Goal: Book appointment/travel/reservation

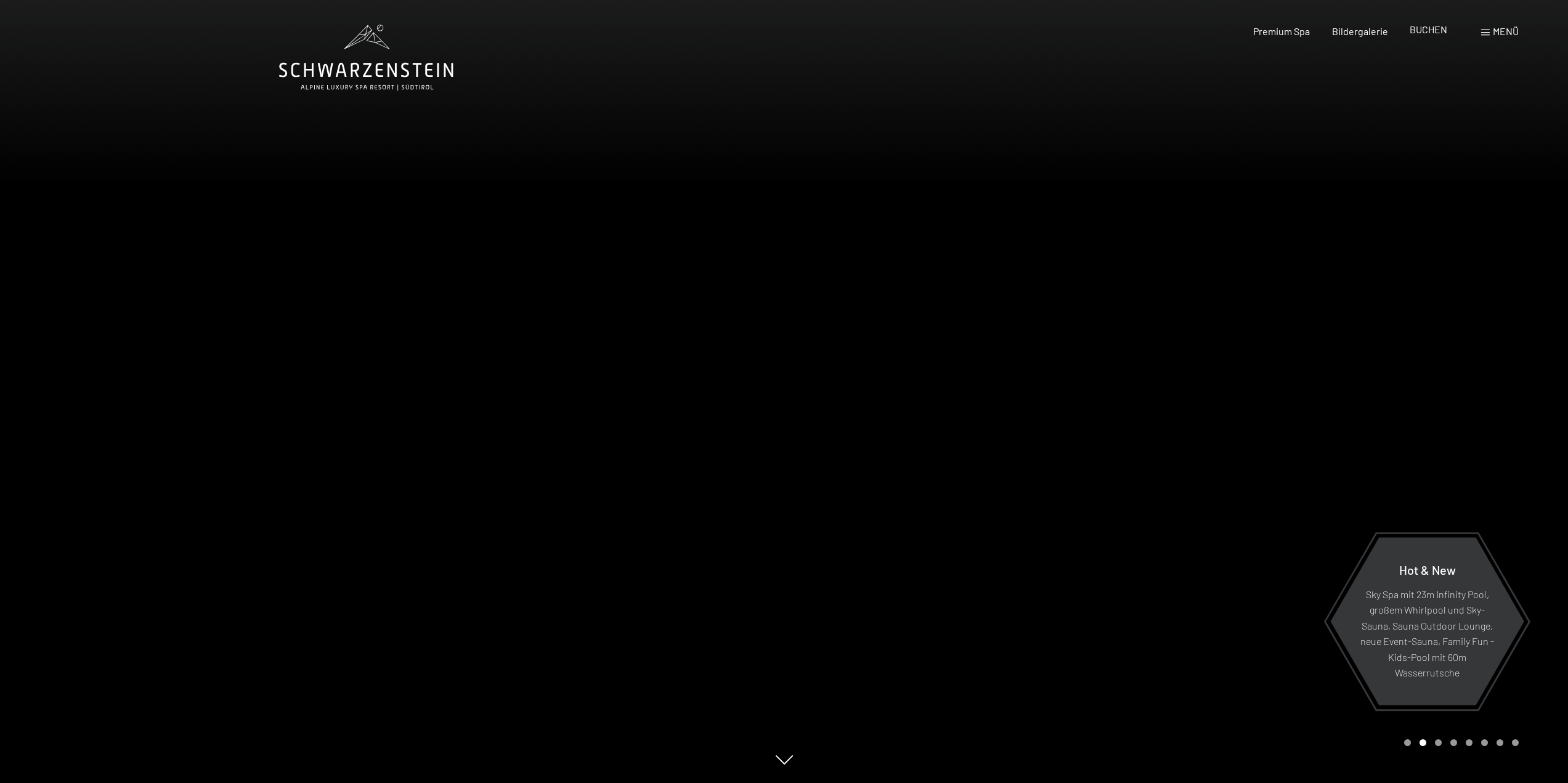
click at [1439, 32] on span "BUCHEN" at bounding box center [1429, 29] width 37 height 12
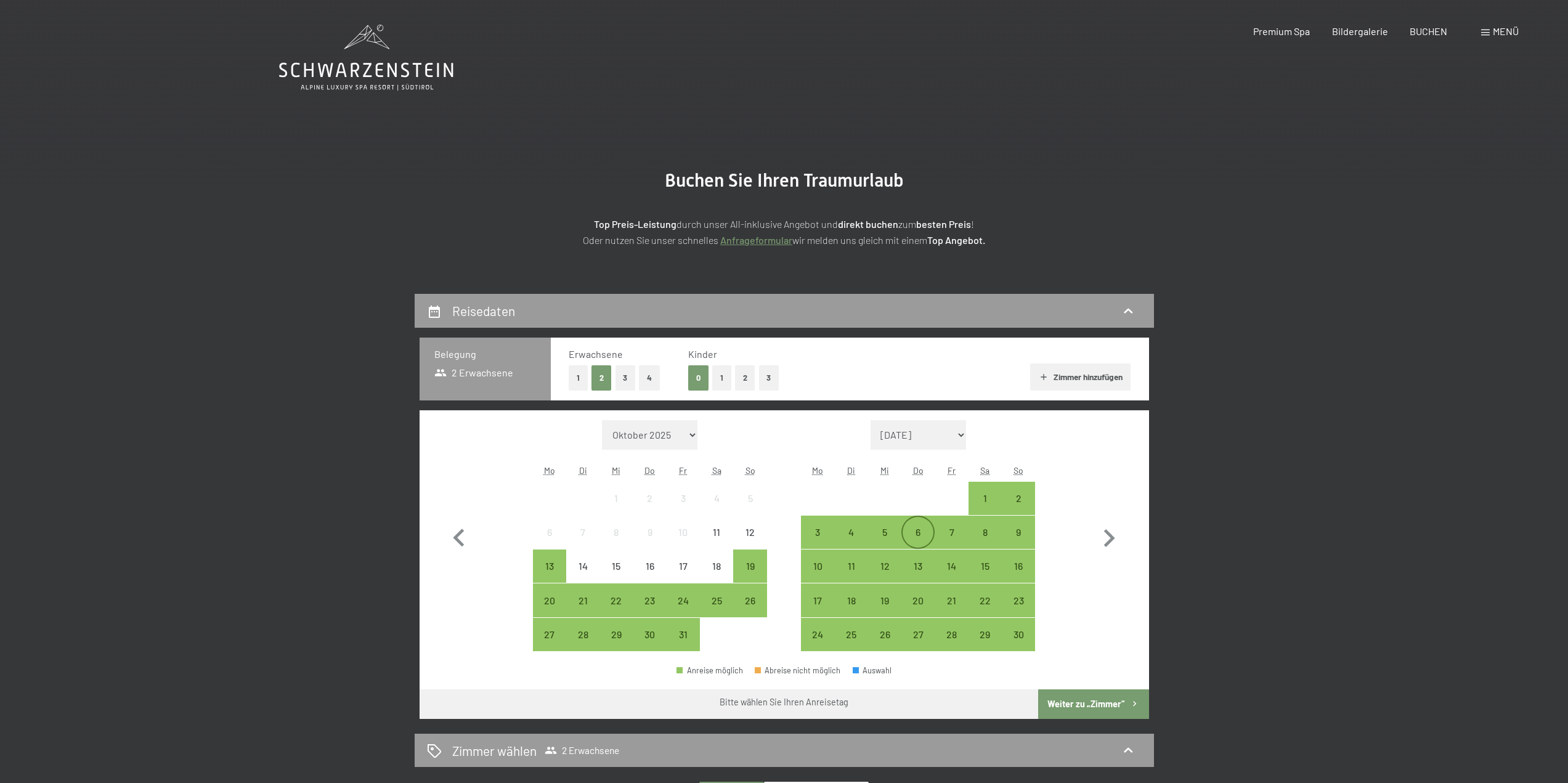
click at [922, 530] on div "6" at bounding box center [918, 543] width 31 height 31
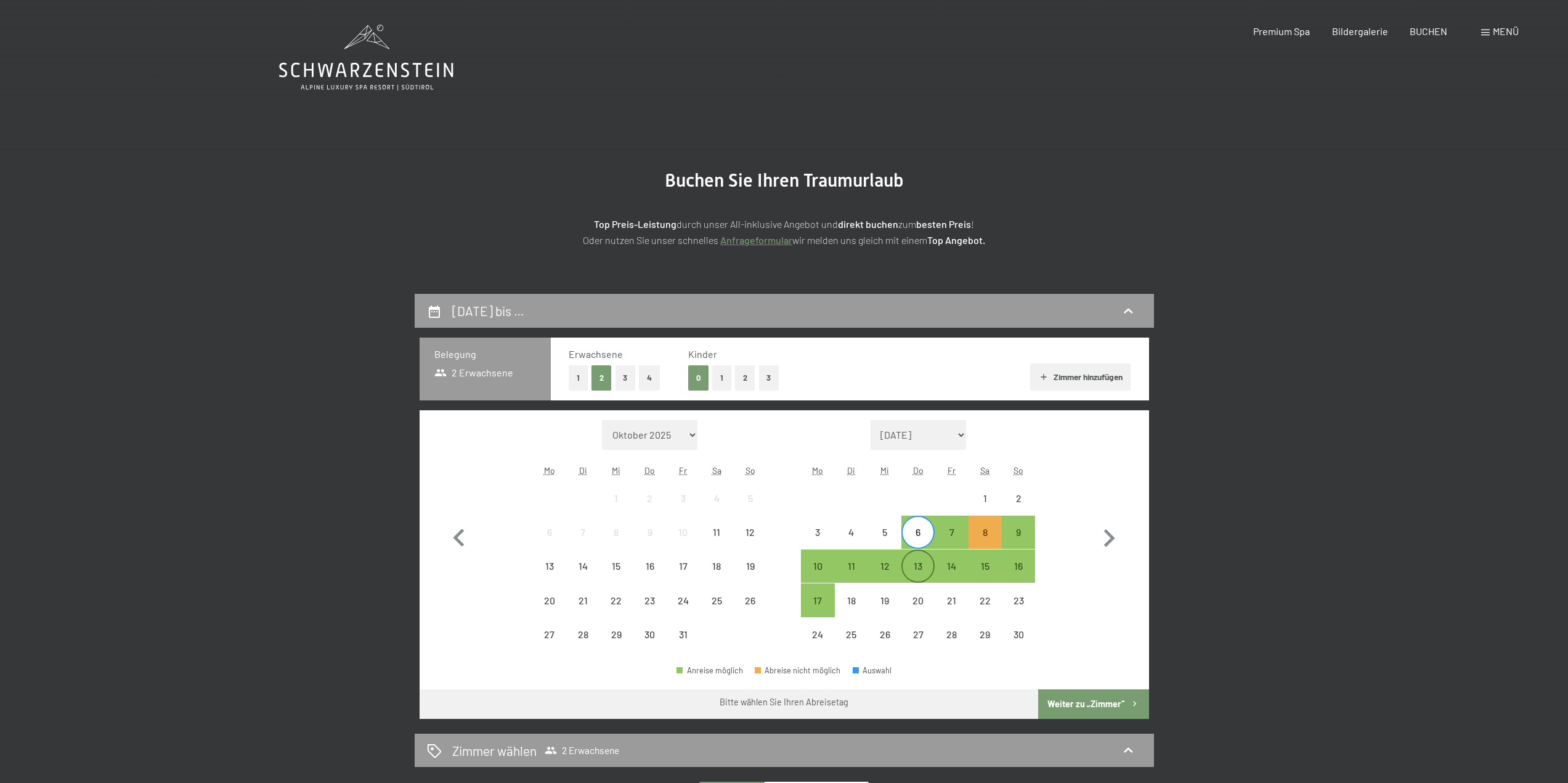
click at [921, 566] on div "13" at bounding box center [918, 577] width 31 height 31
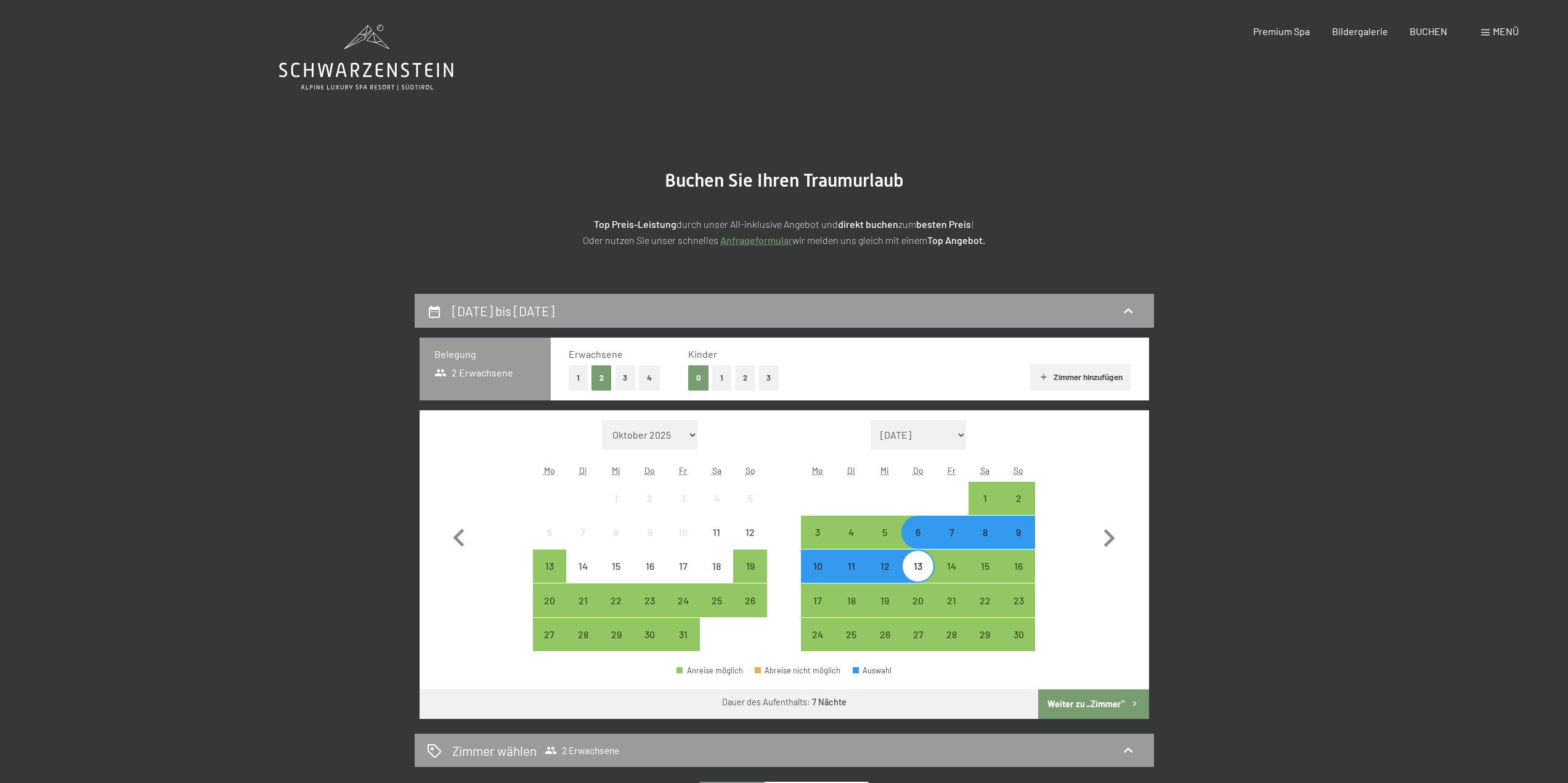
click at [922, 530] on div "6" at bounding box center [918, 543] width 31 height 31
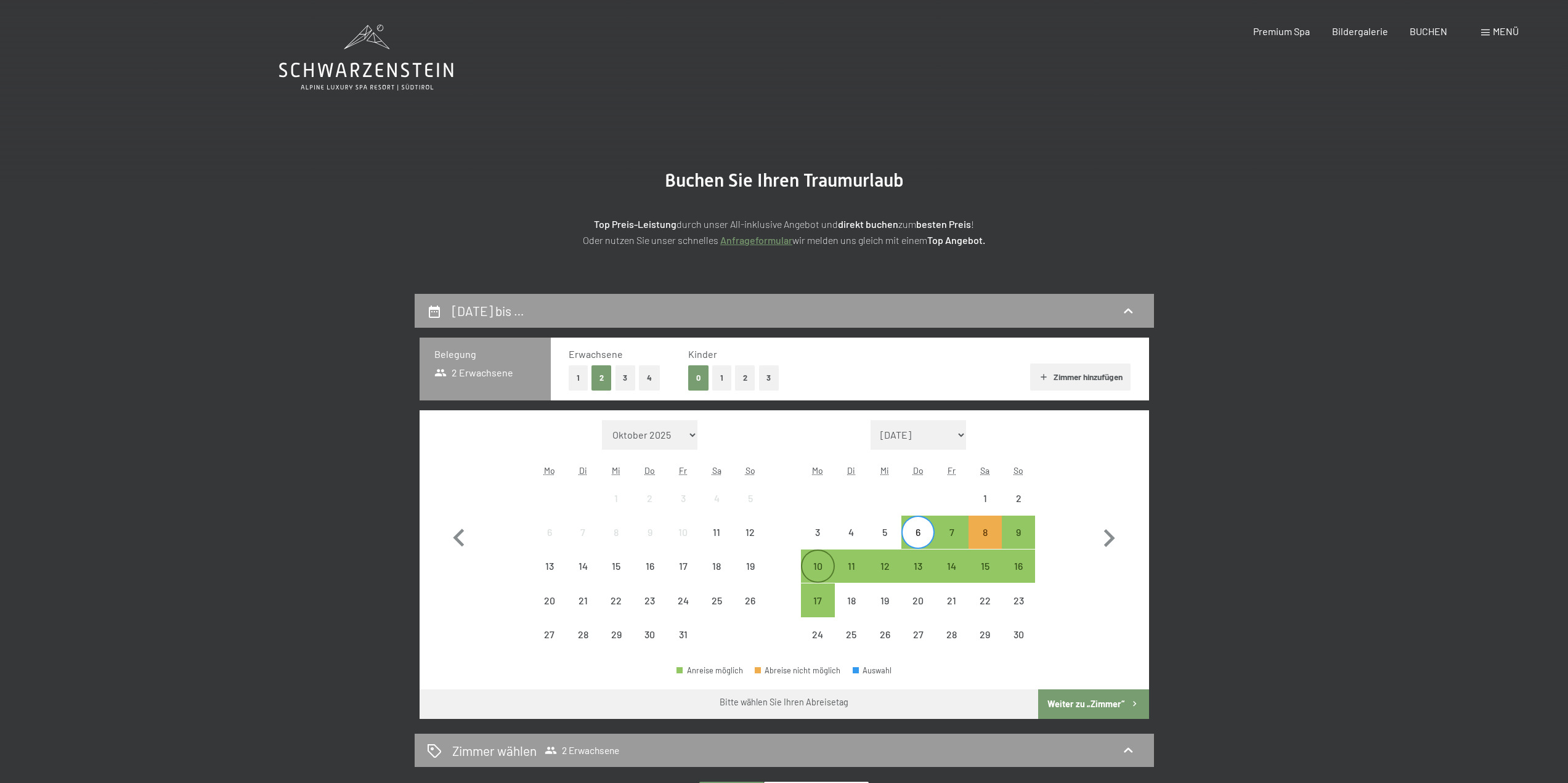
click at [829, 565] on div "10" at bounding box center [818, 577] width 31 height 31
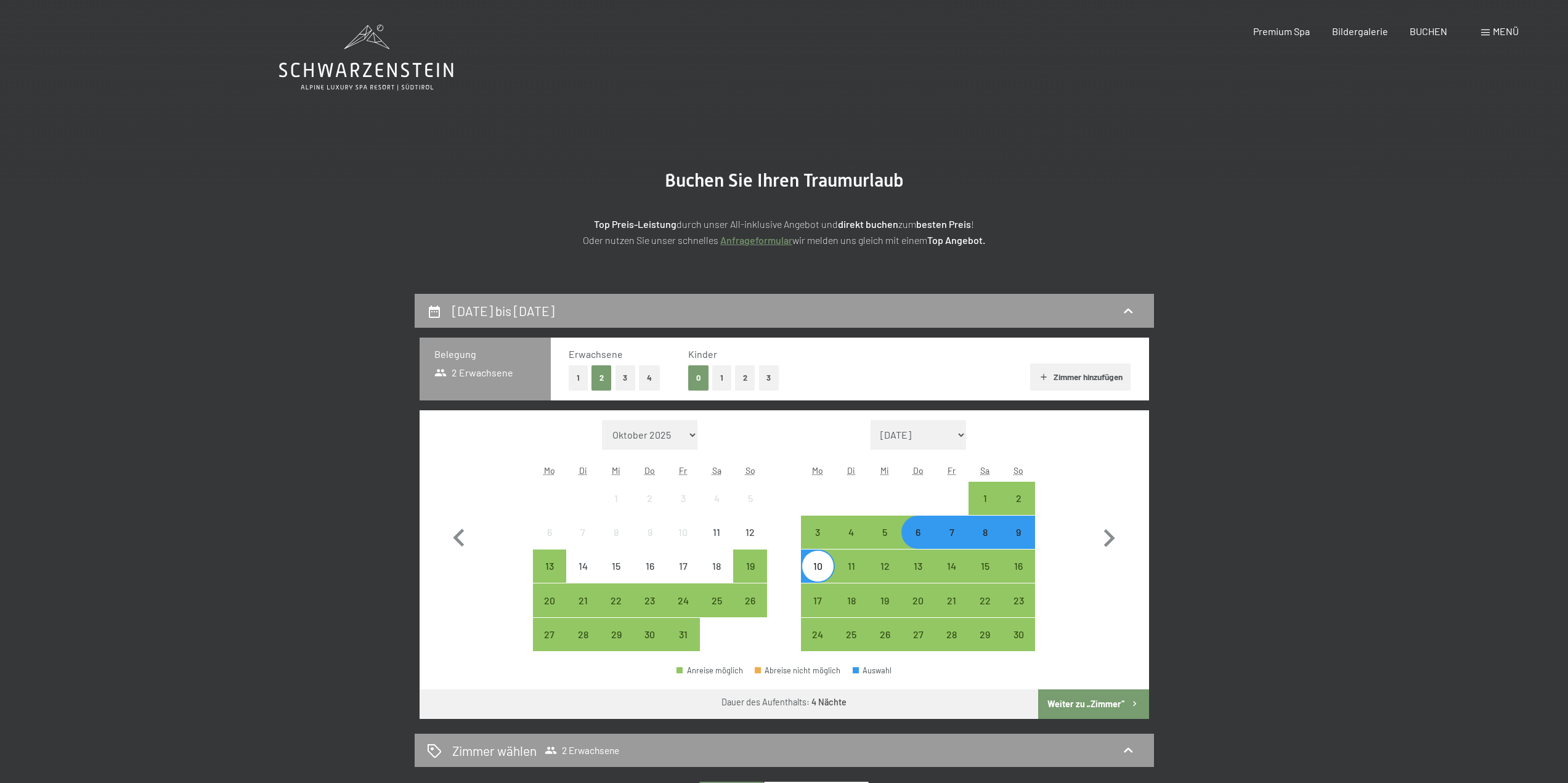
click at [954, 534] on div "7" at bounding box center [951, 543] width 31 height 31
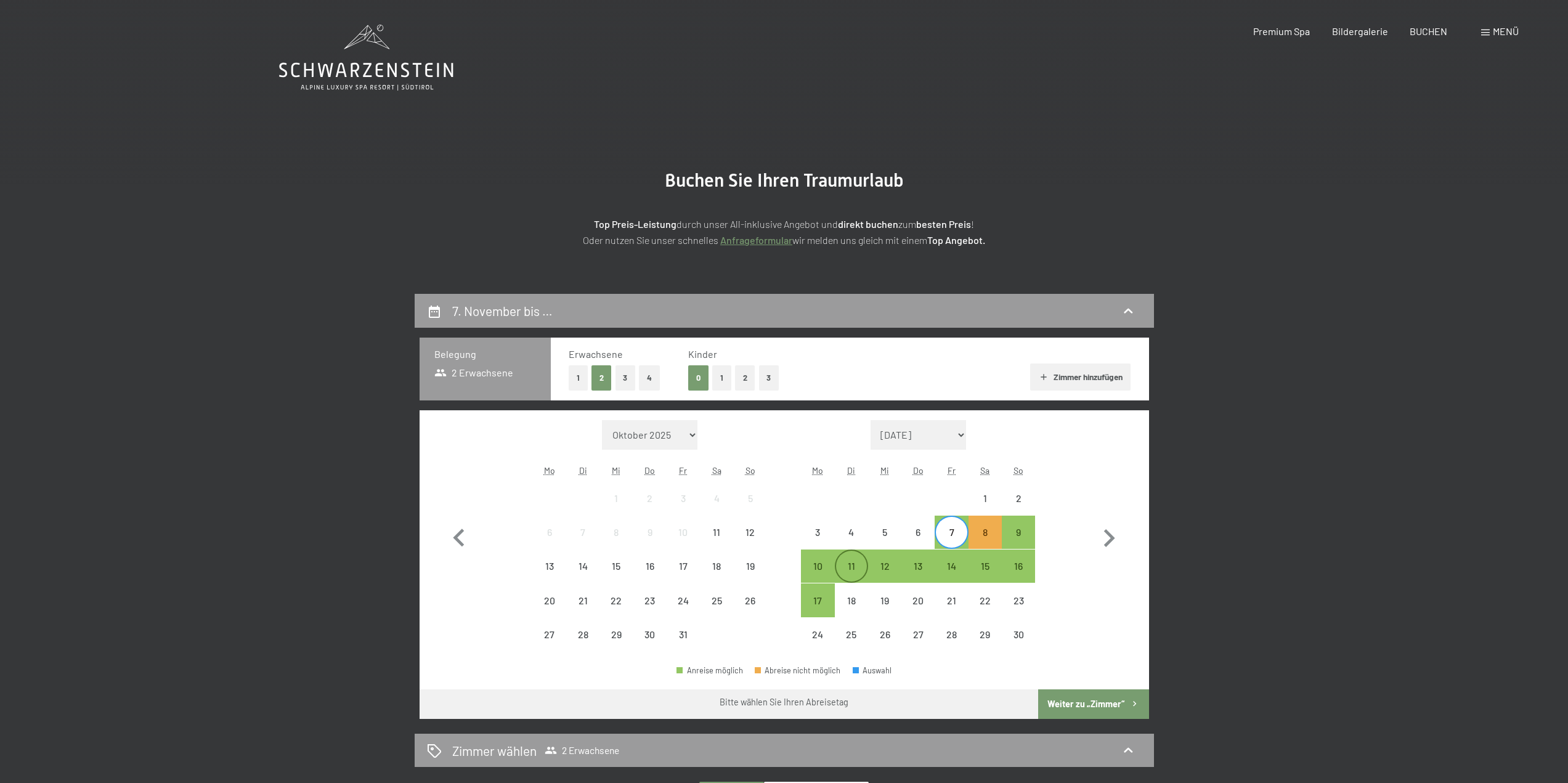
click at [850, 565] on div "11" at bounding box center [852, 577] width 31 height 31
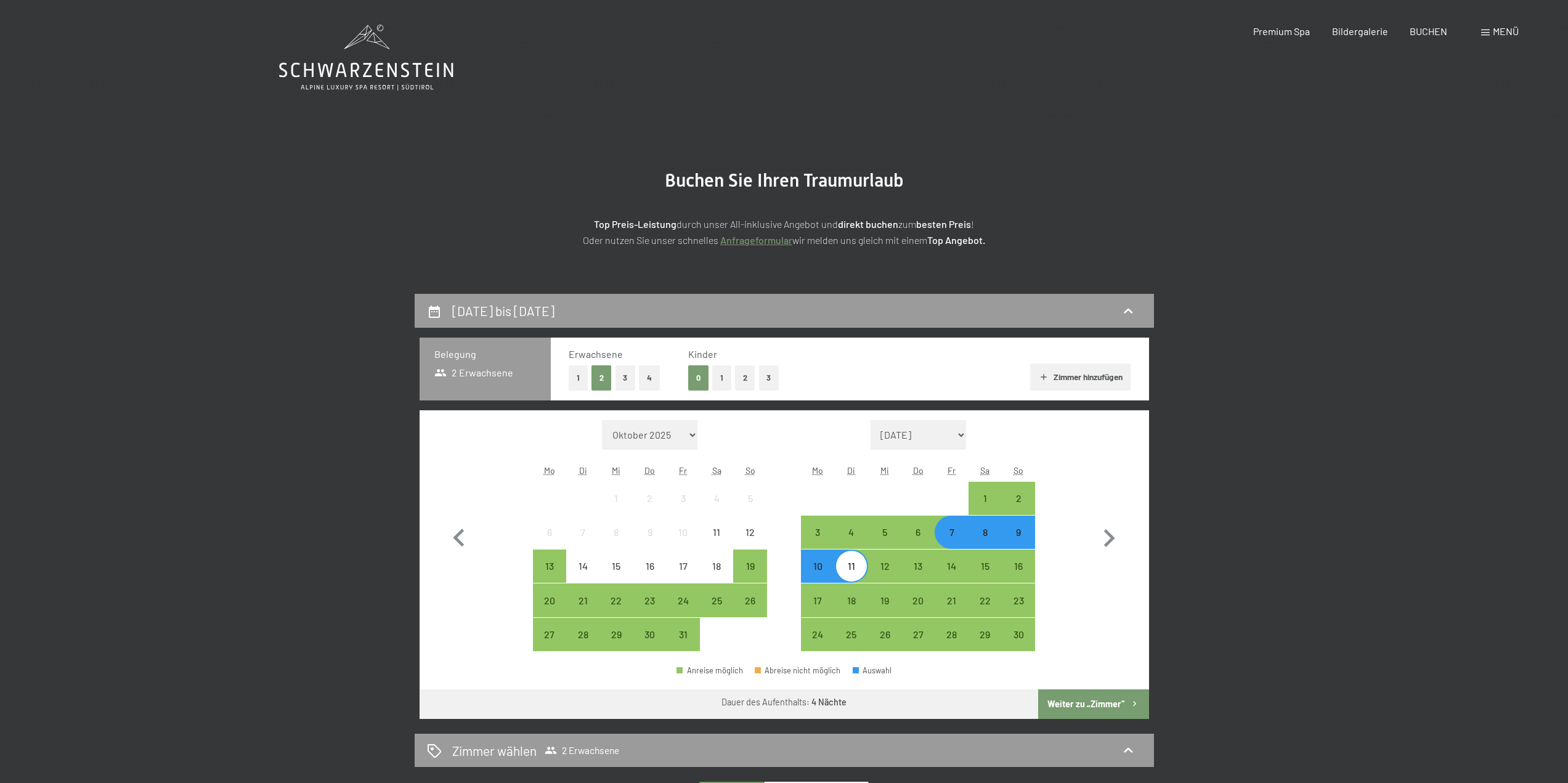
click at [1109, 707] on button "Weiter zu „Zimmer“" at bounding box center [1093, 704] width 110 height 30
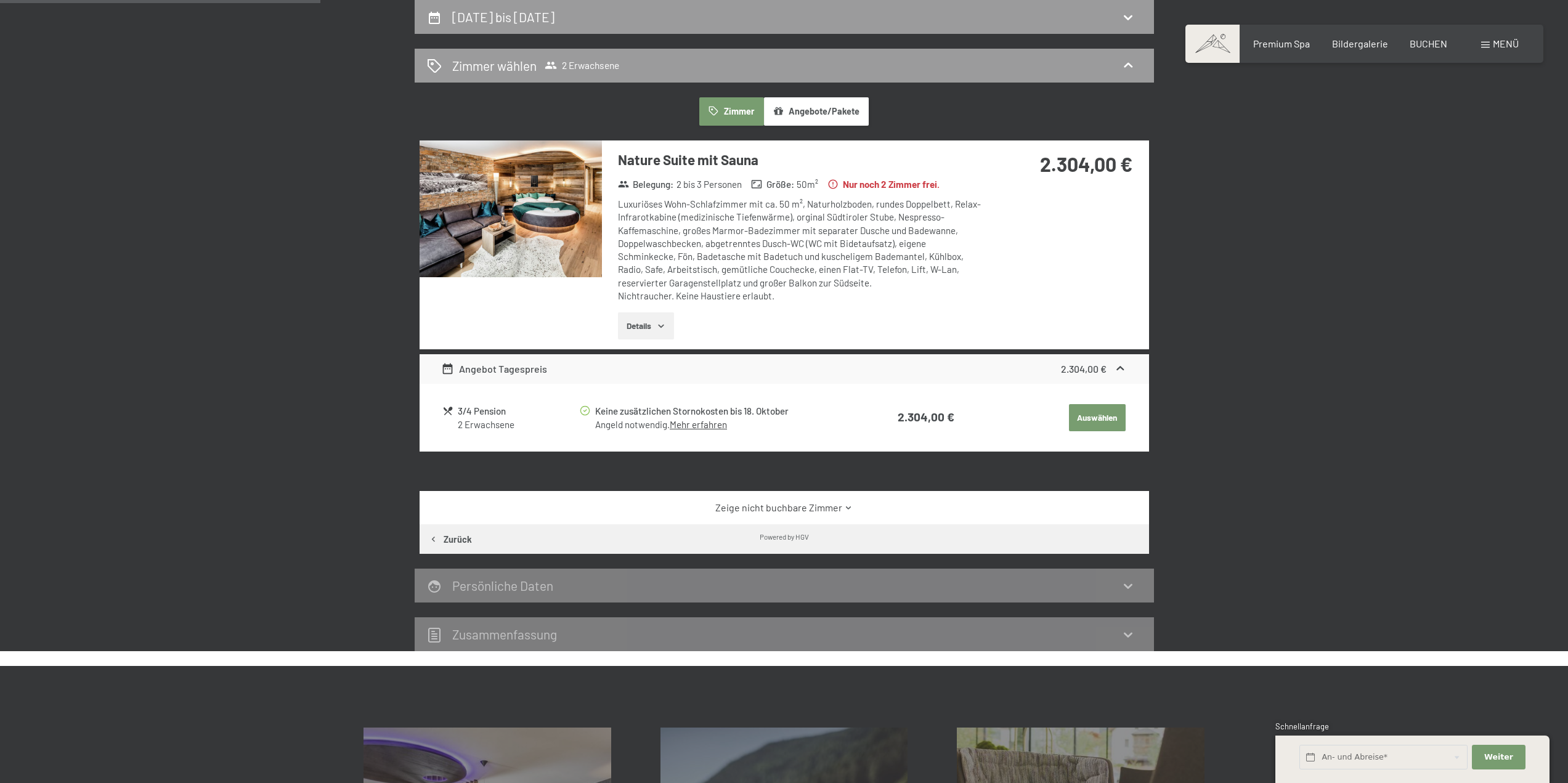
click at [663, 329] on icon "button" at bounding box center [661, 326] width 10 height 10
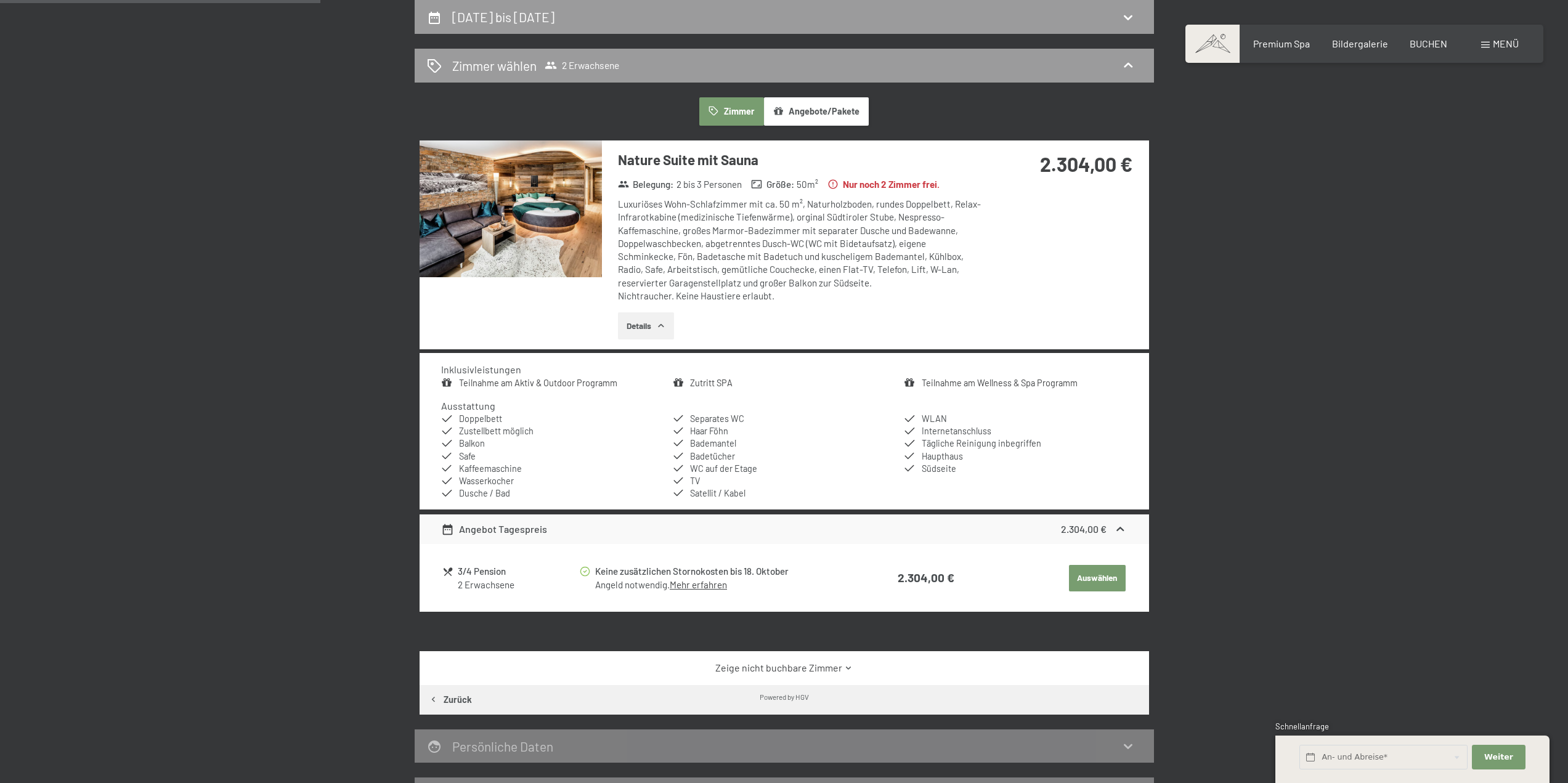
click at [554, 224] on img at bounding box center [510, 209] width 182 height 137
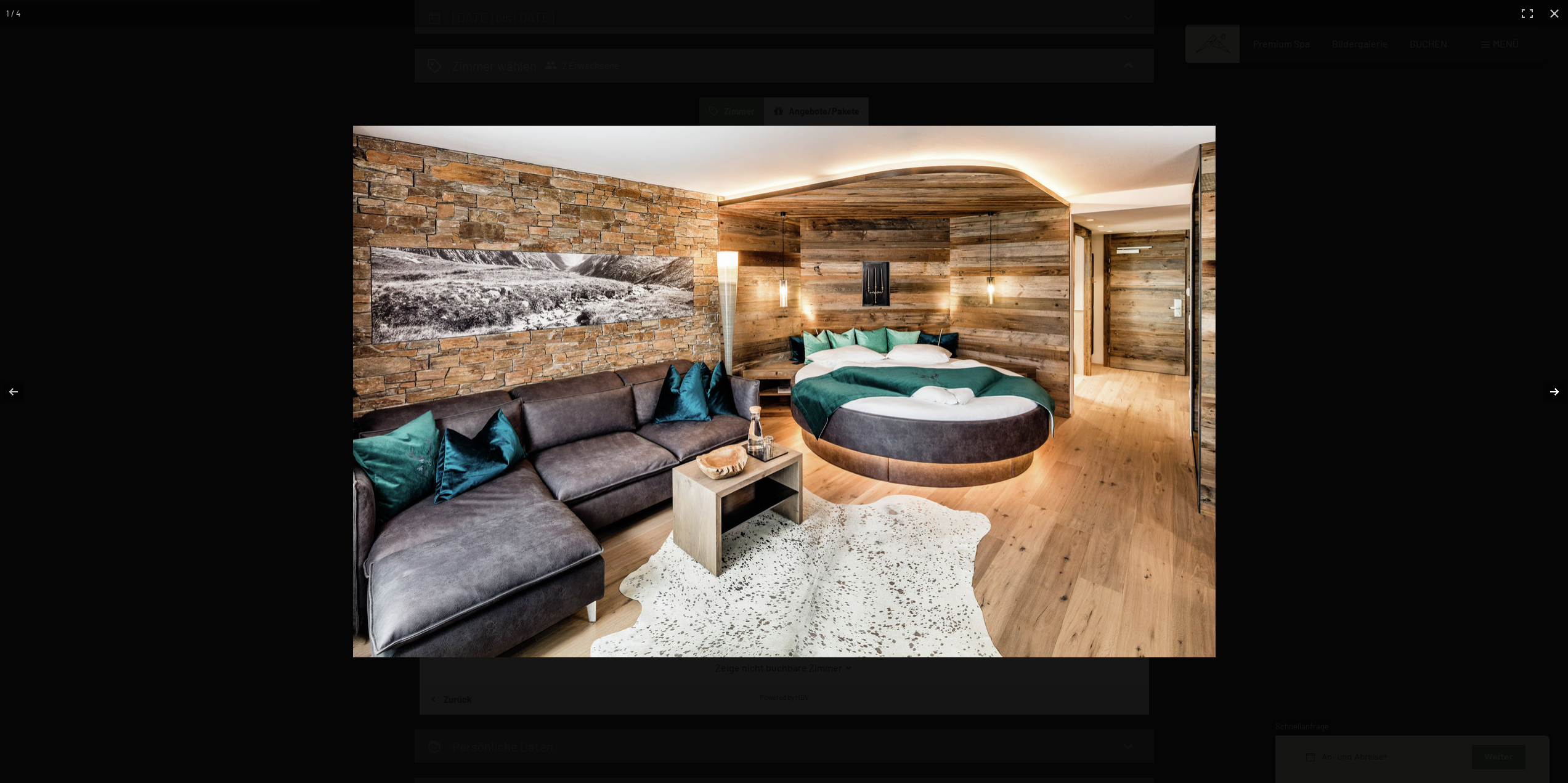
click at [1554, 392] on button "button" at bounding box center [1546, 391] width 43 height 62
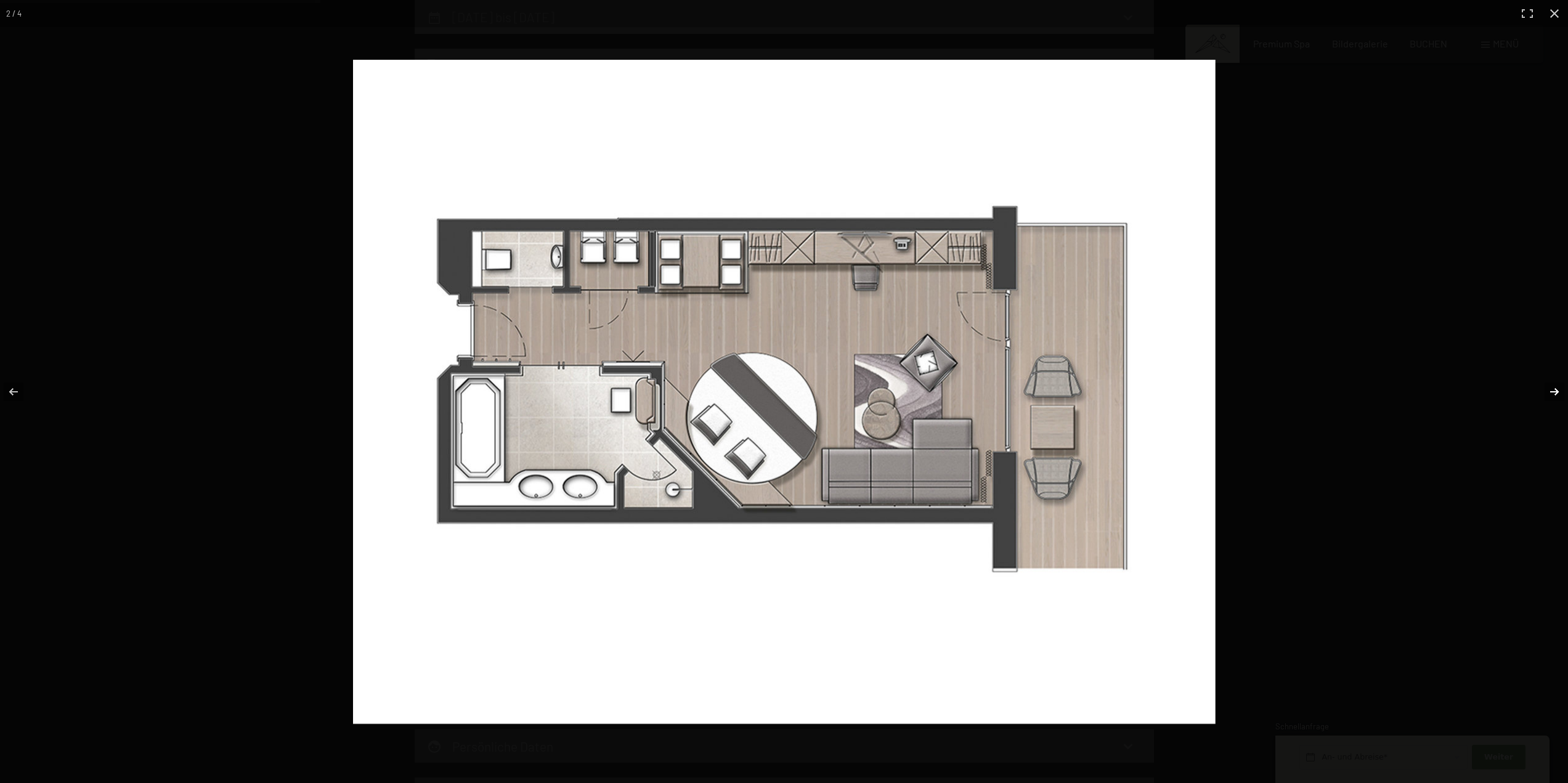
click at [1547, 394] on button "button" at bounding box center [1546, 391] width 43 height 62
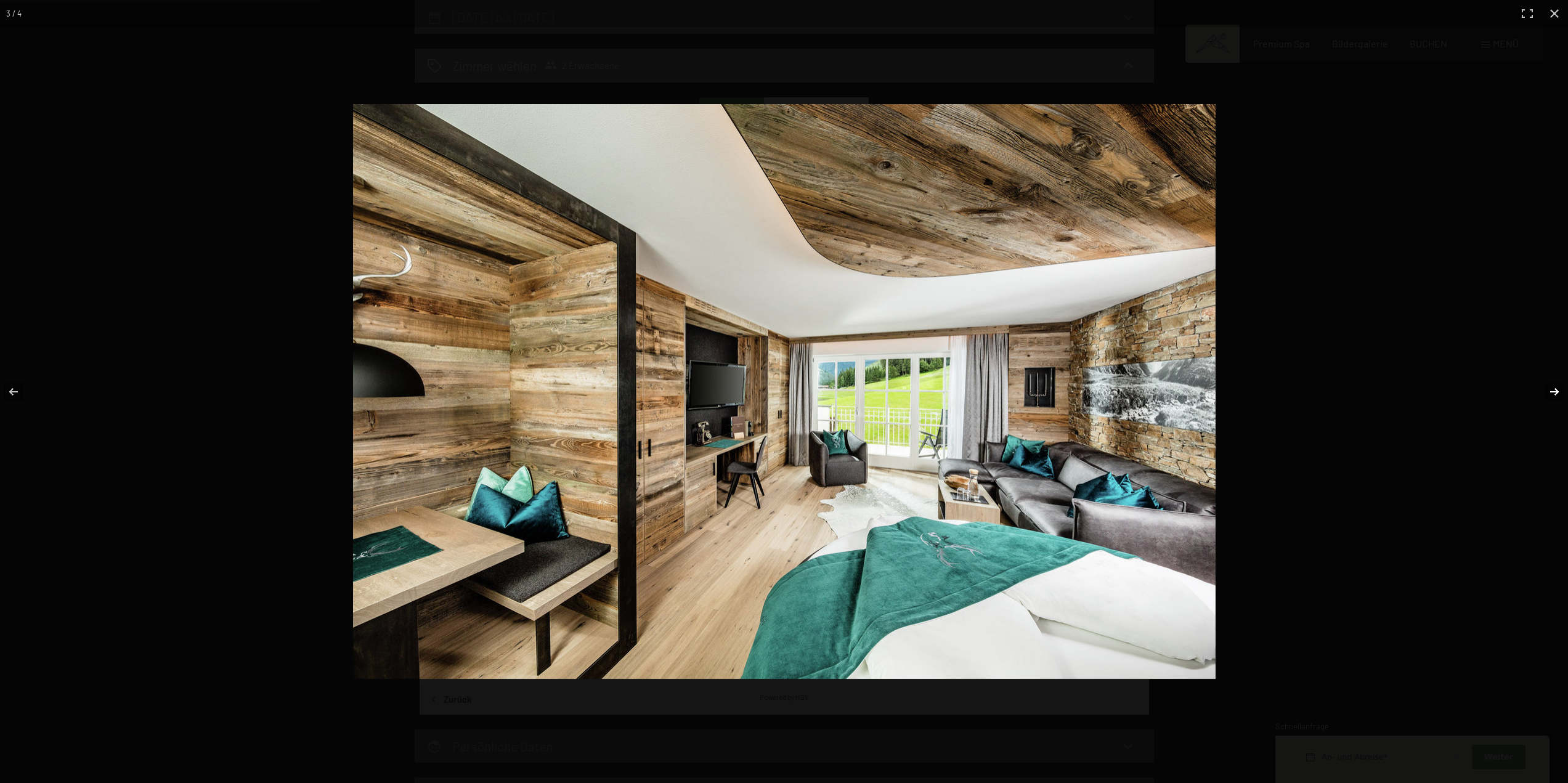
click at [1556, 392] on button "button" at bounding box center [1546, 391] width 43 height 62
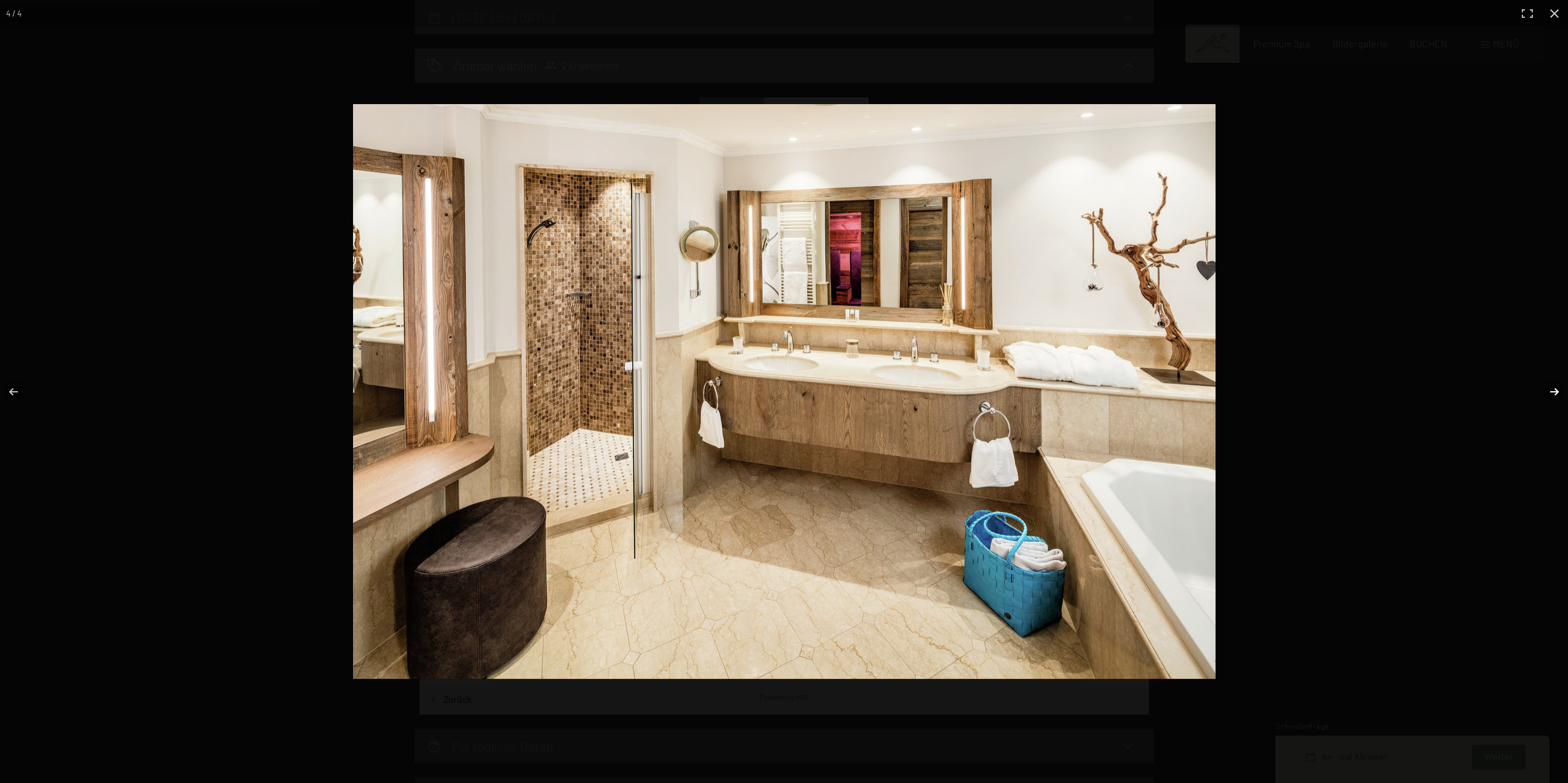
click at [1556, 392] on button "button" at bounding box center [1546, 391] width 43 height 62
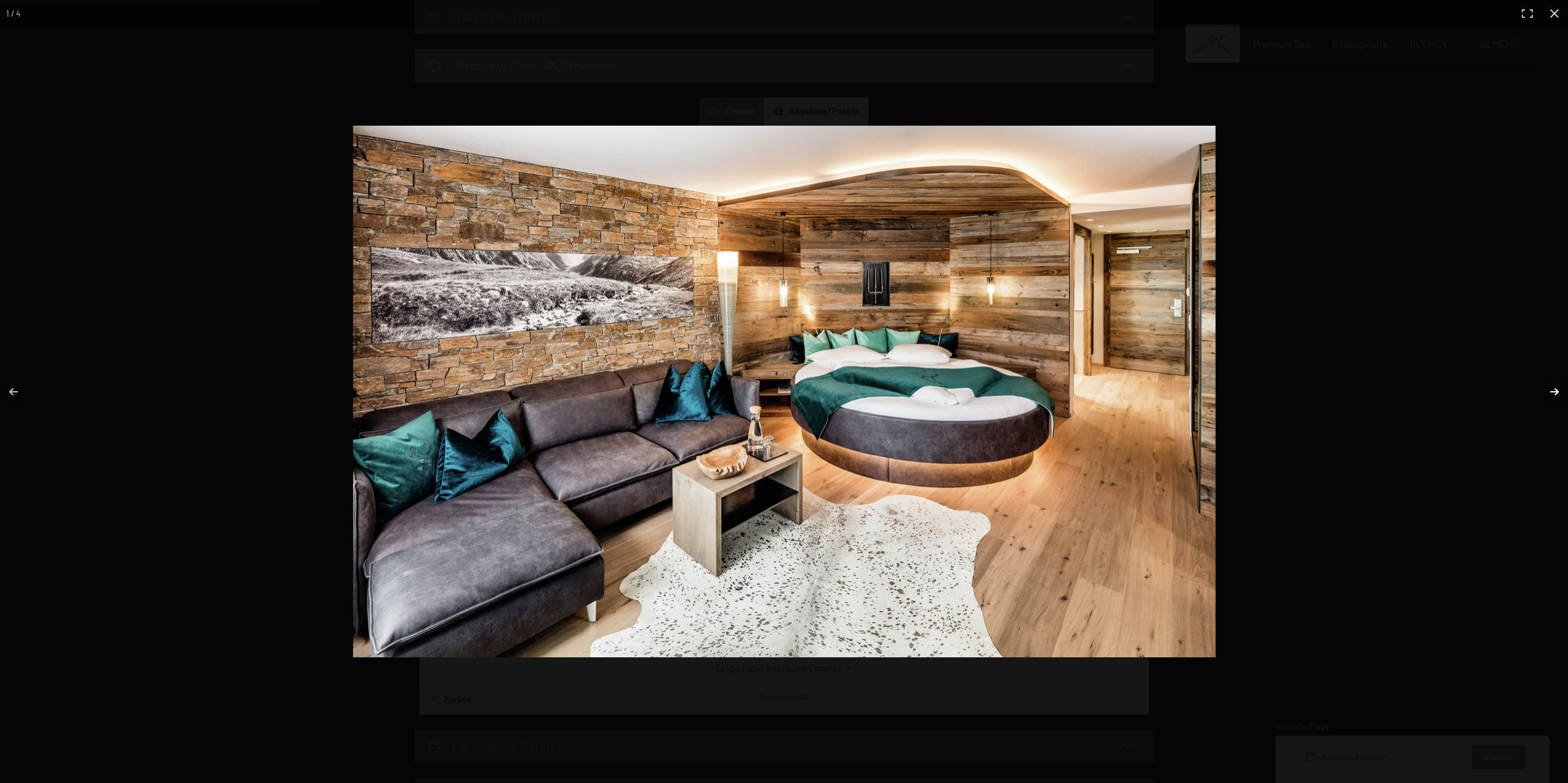
click at [1556, 392] on button "button" at bounding box center [1546, 391] width 43 height 62
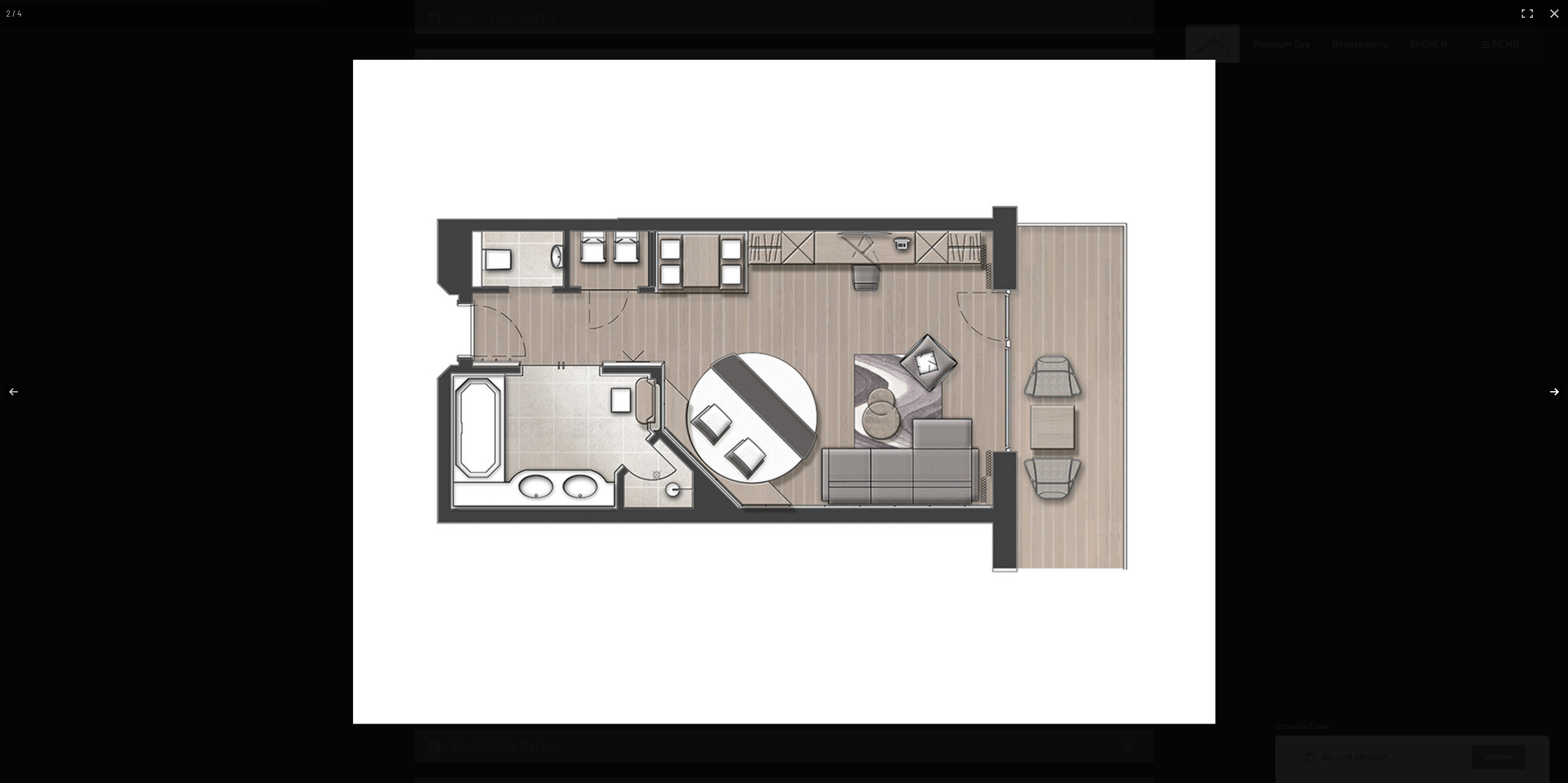
click at [1556, 392] on button "button" at bounding box center [1546, 391] width 43 height 62
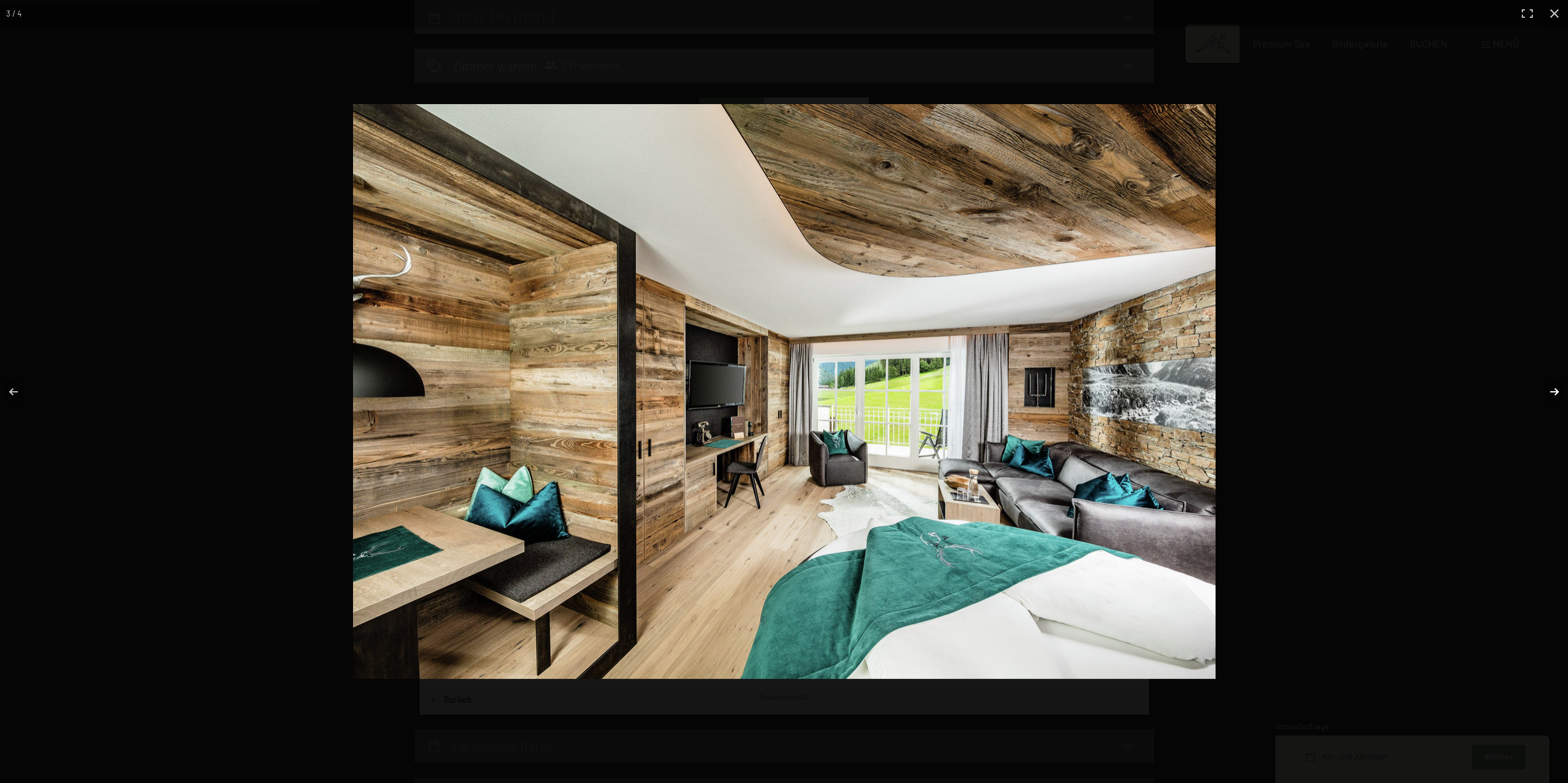
click at [1554, 389] on button "button" at bounding box center [1546, 391] width 43 height 62
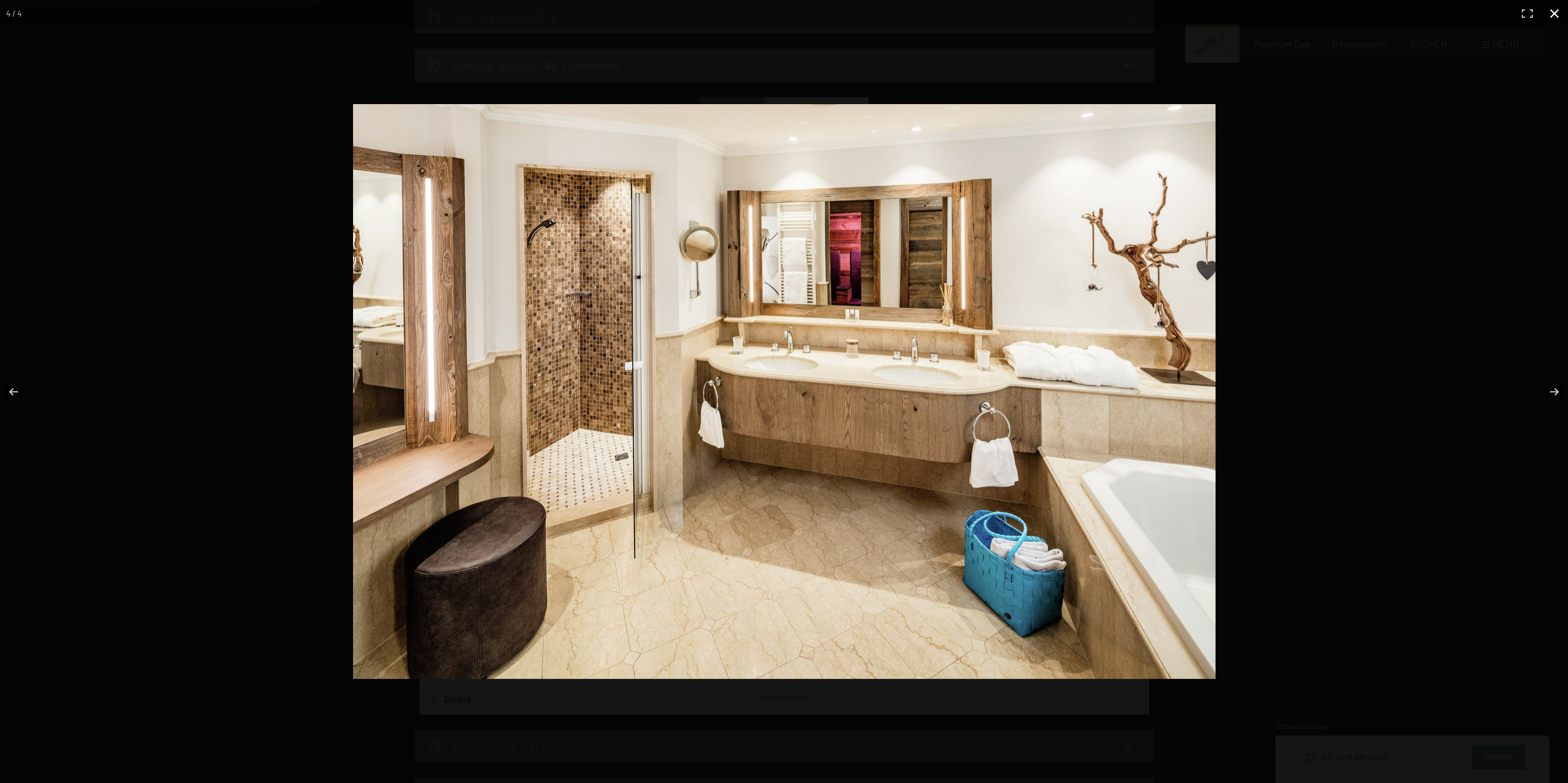
click at [1551, 11] on button "button" at bounding box center [1555, 14] width 27 height 27
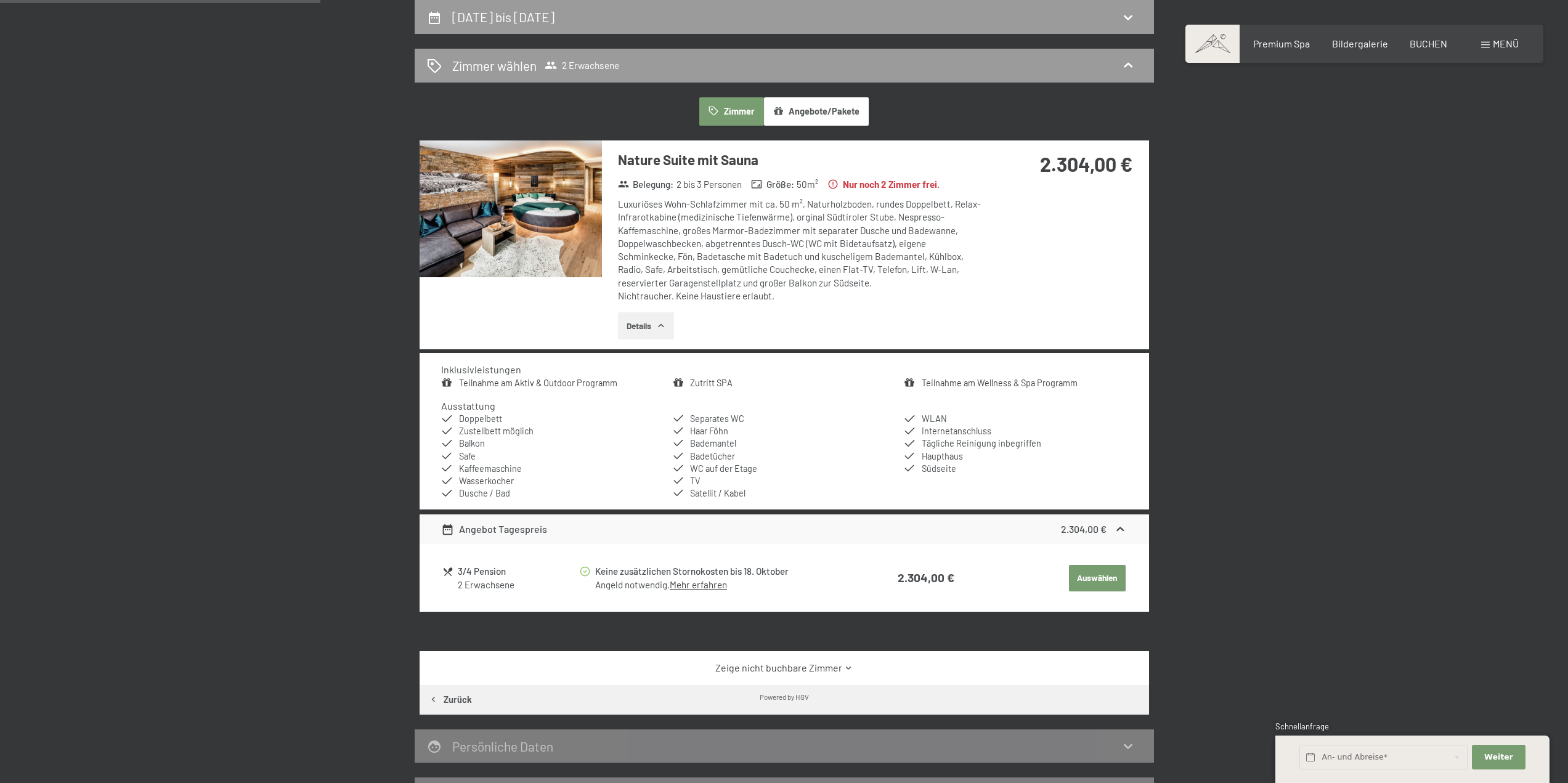
click at [681, 588] on link "Mehr erfahren" at bounding box center [698, 585] width 57 height 11
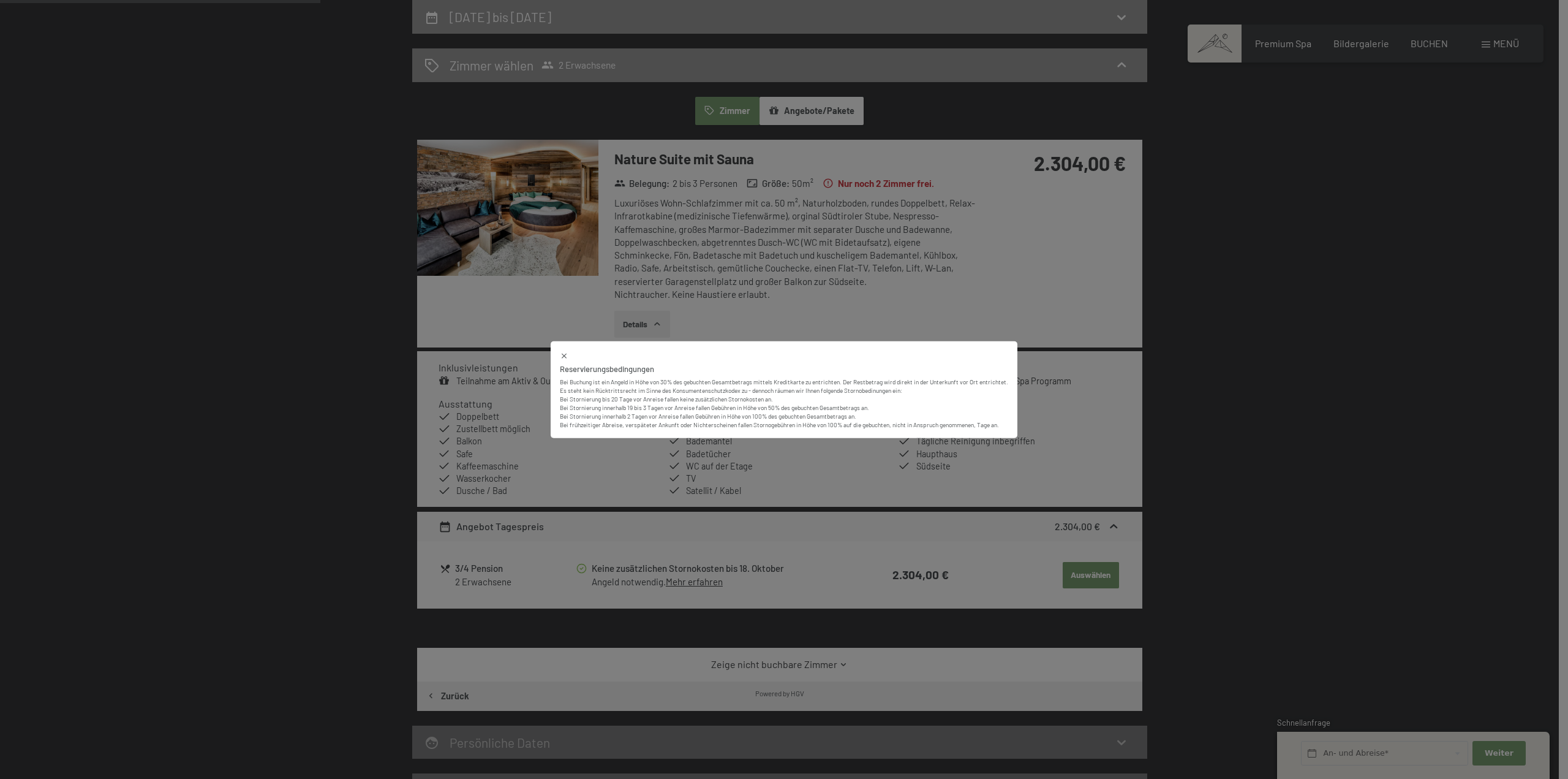
click at [560, 351] on icon at bounding box center [564, 355] width 9 height 9
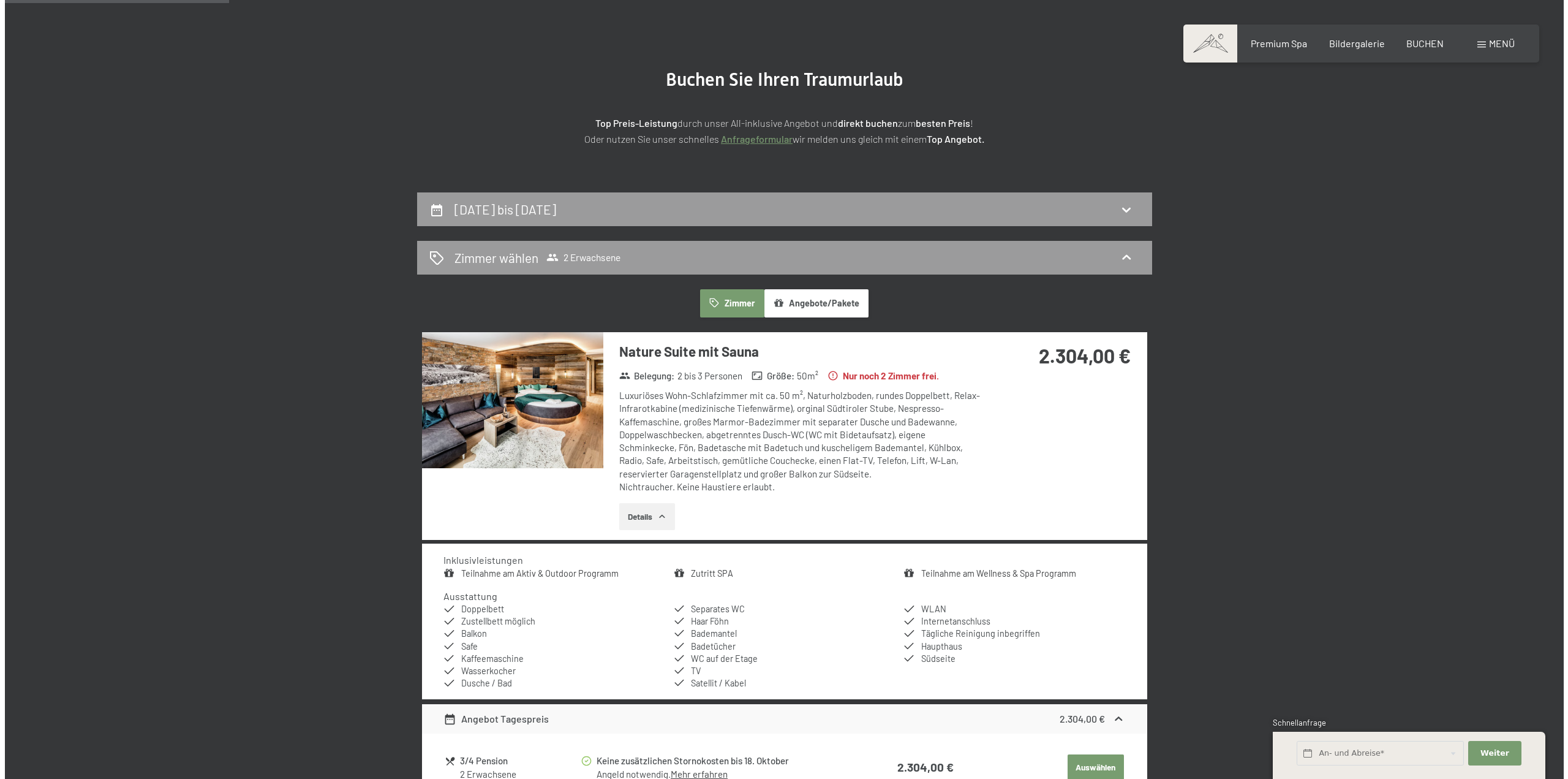
scroll to position [0, 0]
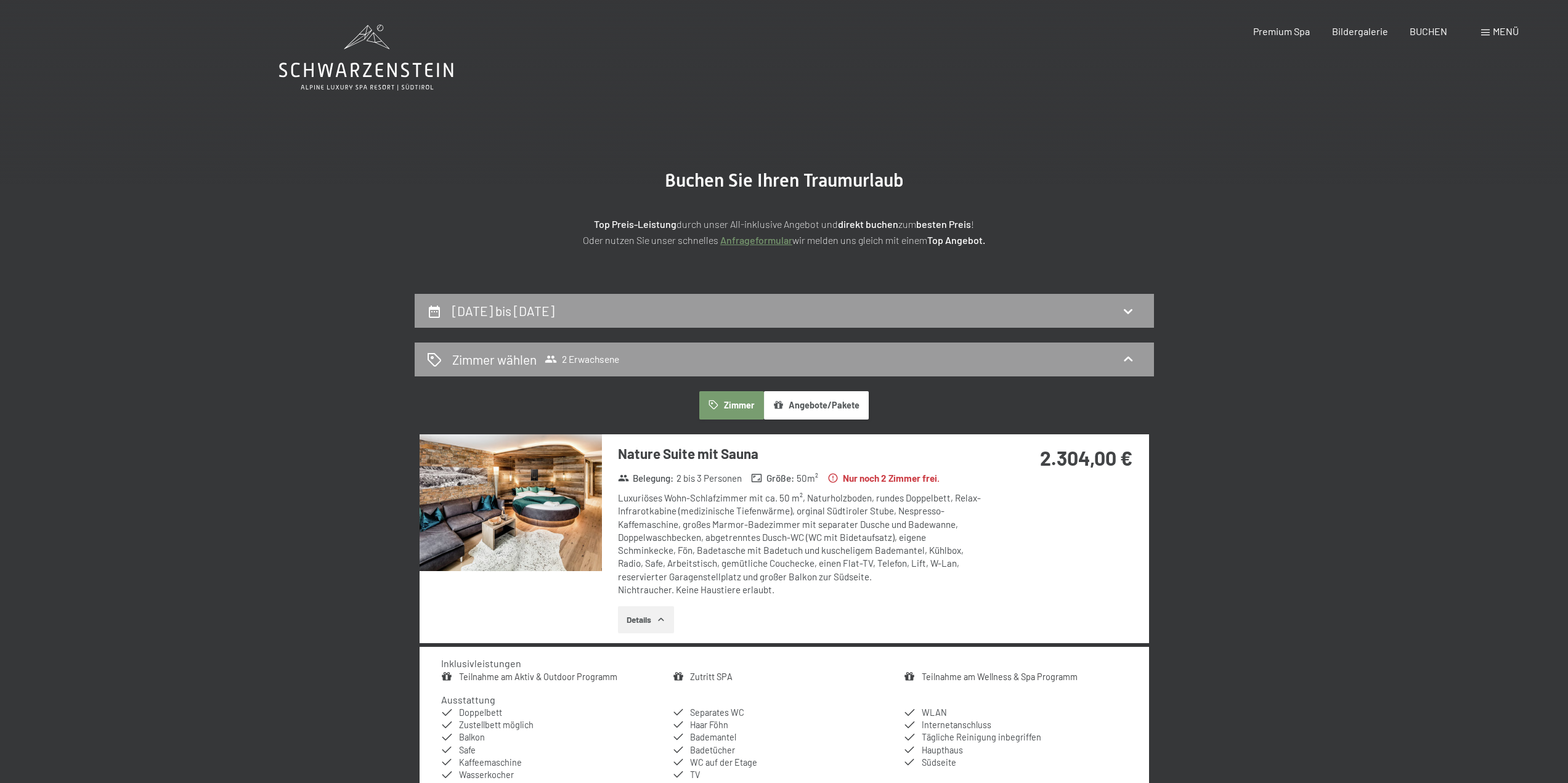
click at [1503, 32] on span "Menü" at bounding box center [1506, 31] width 26 height 12
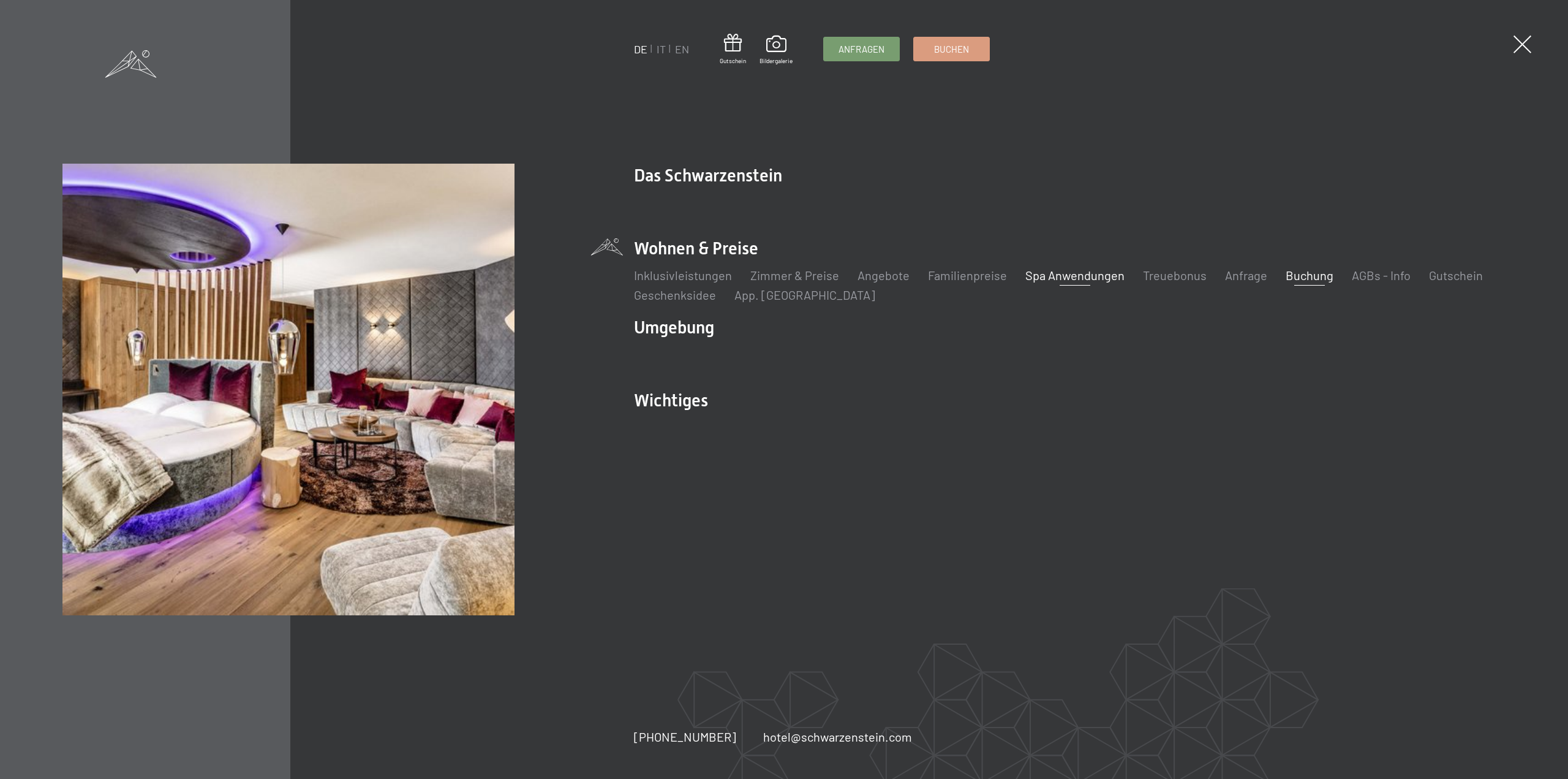
click at [1073, 273] on link "Spa Anwendungen" at bounding box center [1075, 275] width 99 height 15
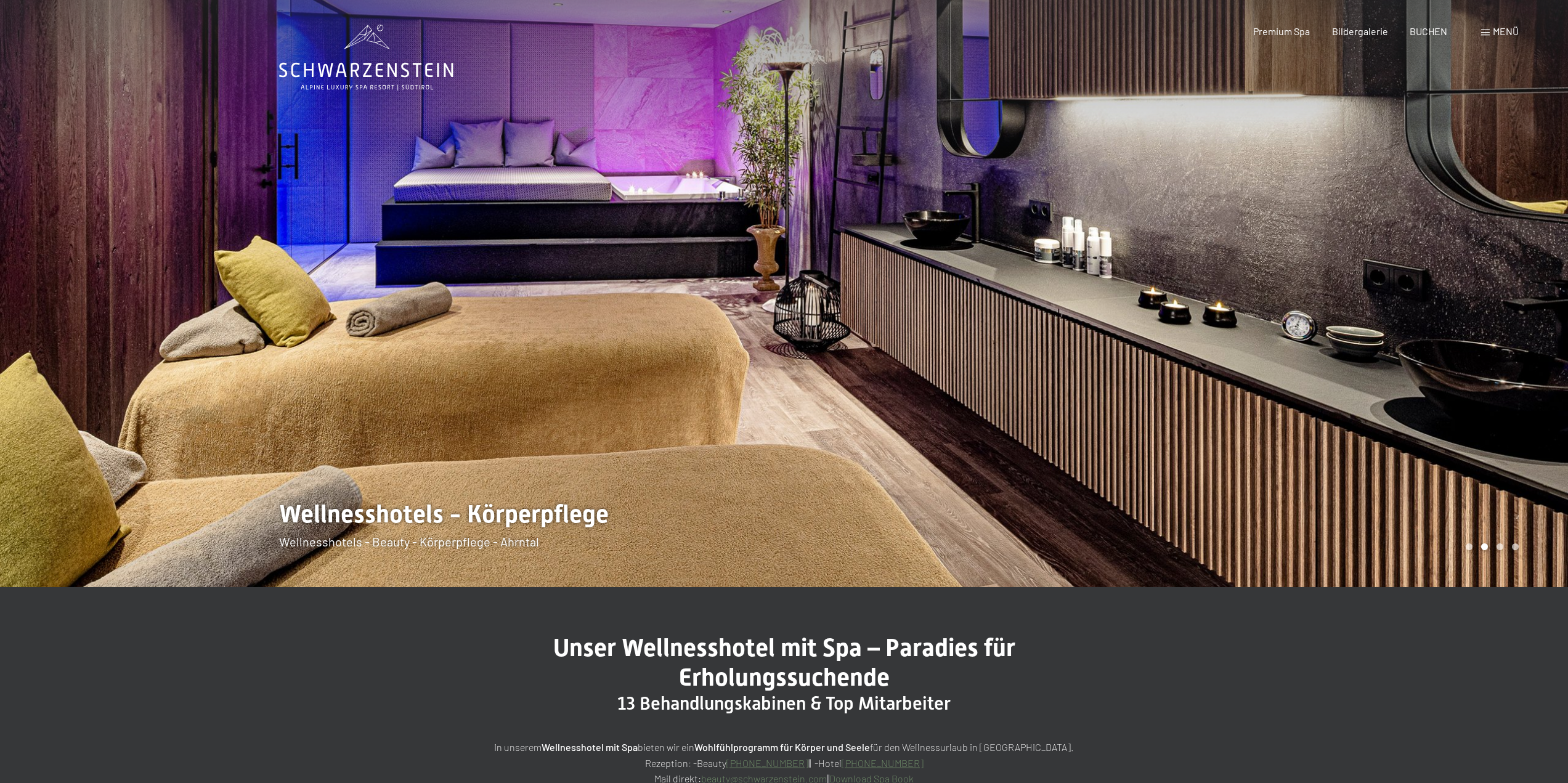
click at [1480, 256] on div at bounding box center [1177, 294] width 785 height 587
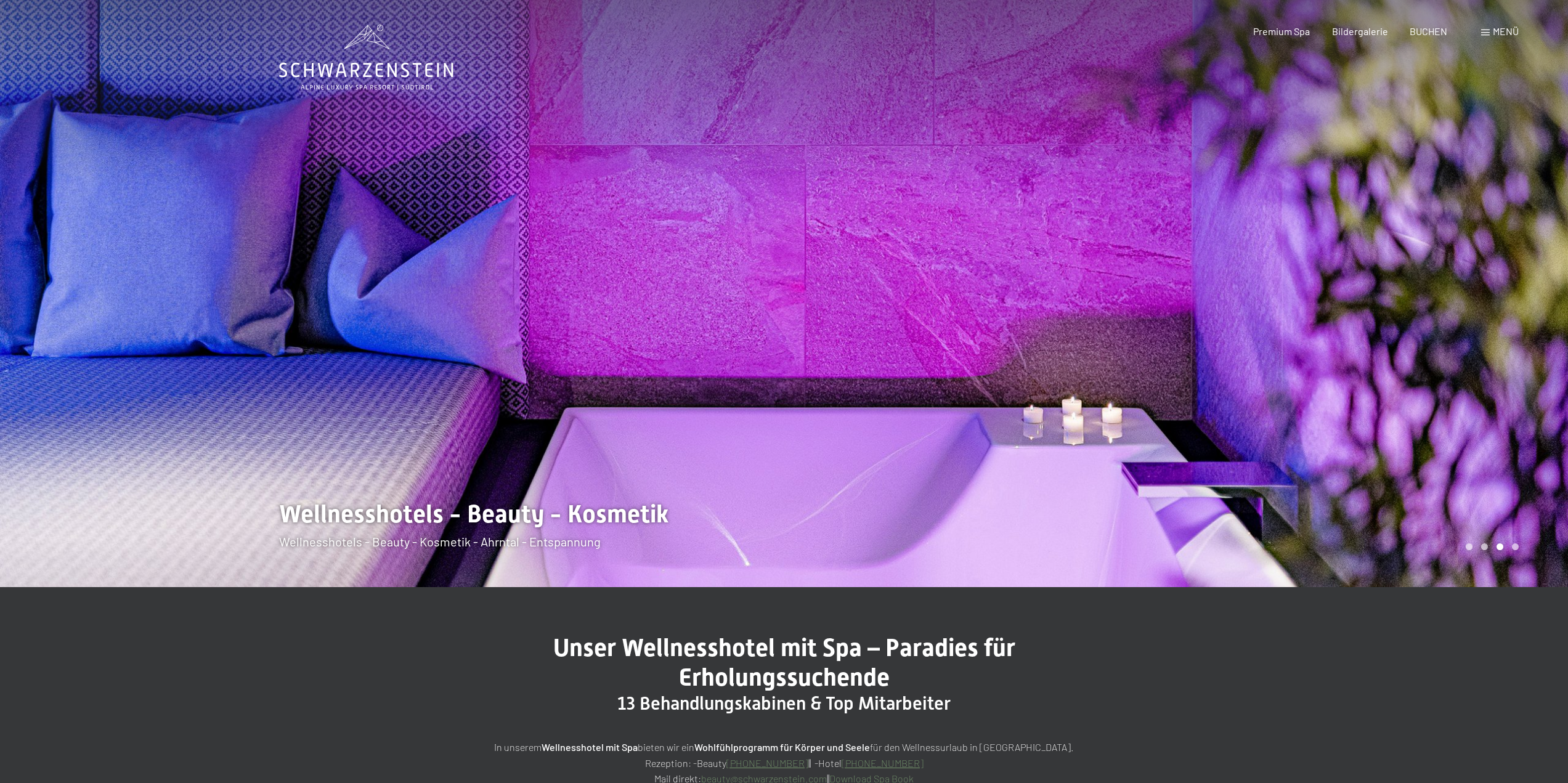
click at [1478, 250] on div at bounding box center [1177, 294] width 785 height 587
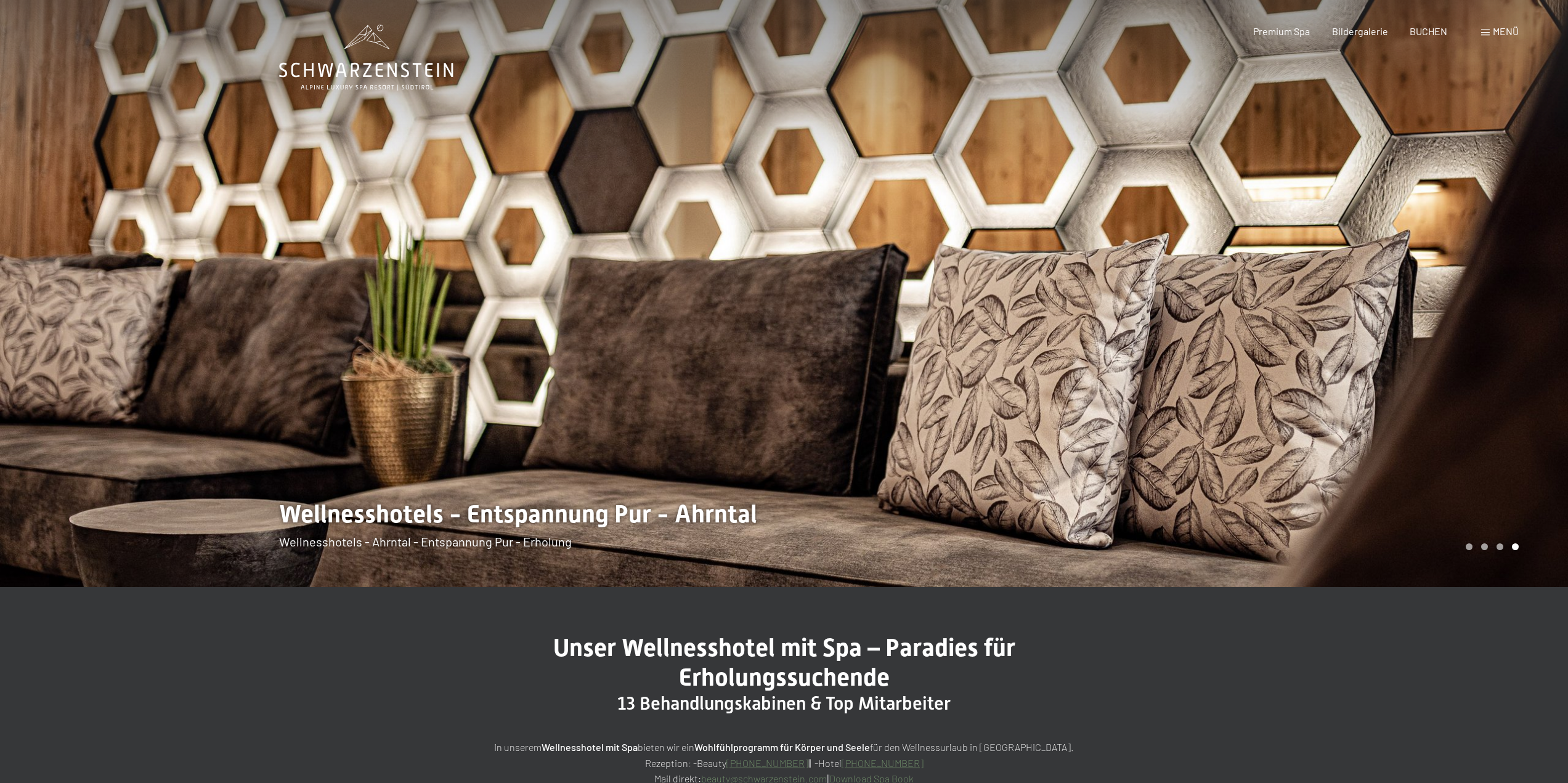
click at [1478, 250] on div at bounding box center [1177, 294] width 785 height 587
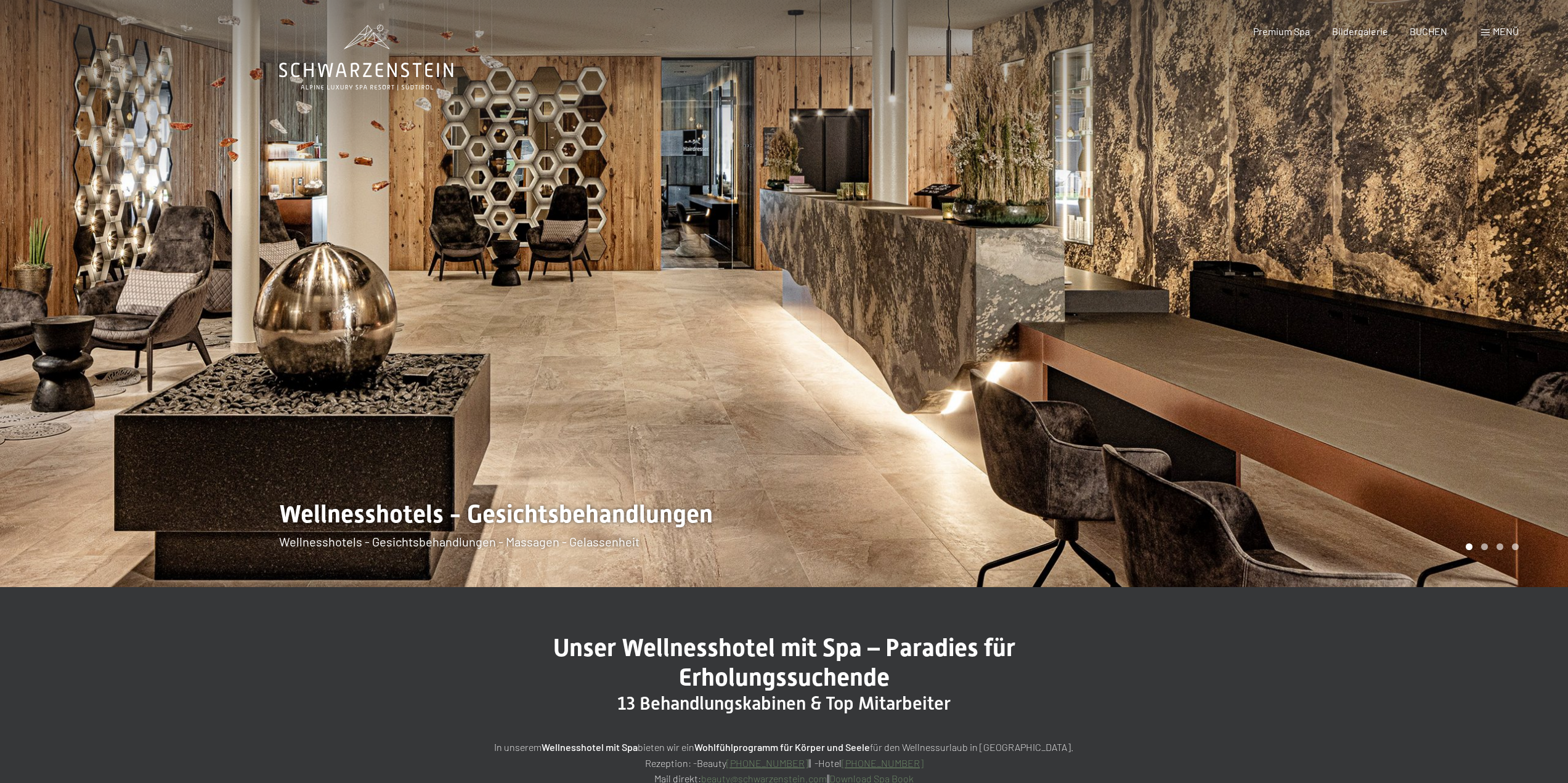
click at [1478, 250] on div at bounding box center [1177, 294] width 785 height 587
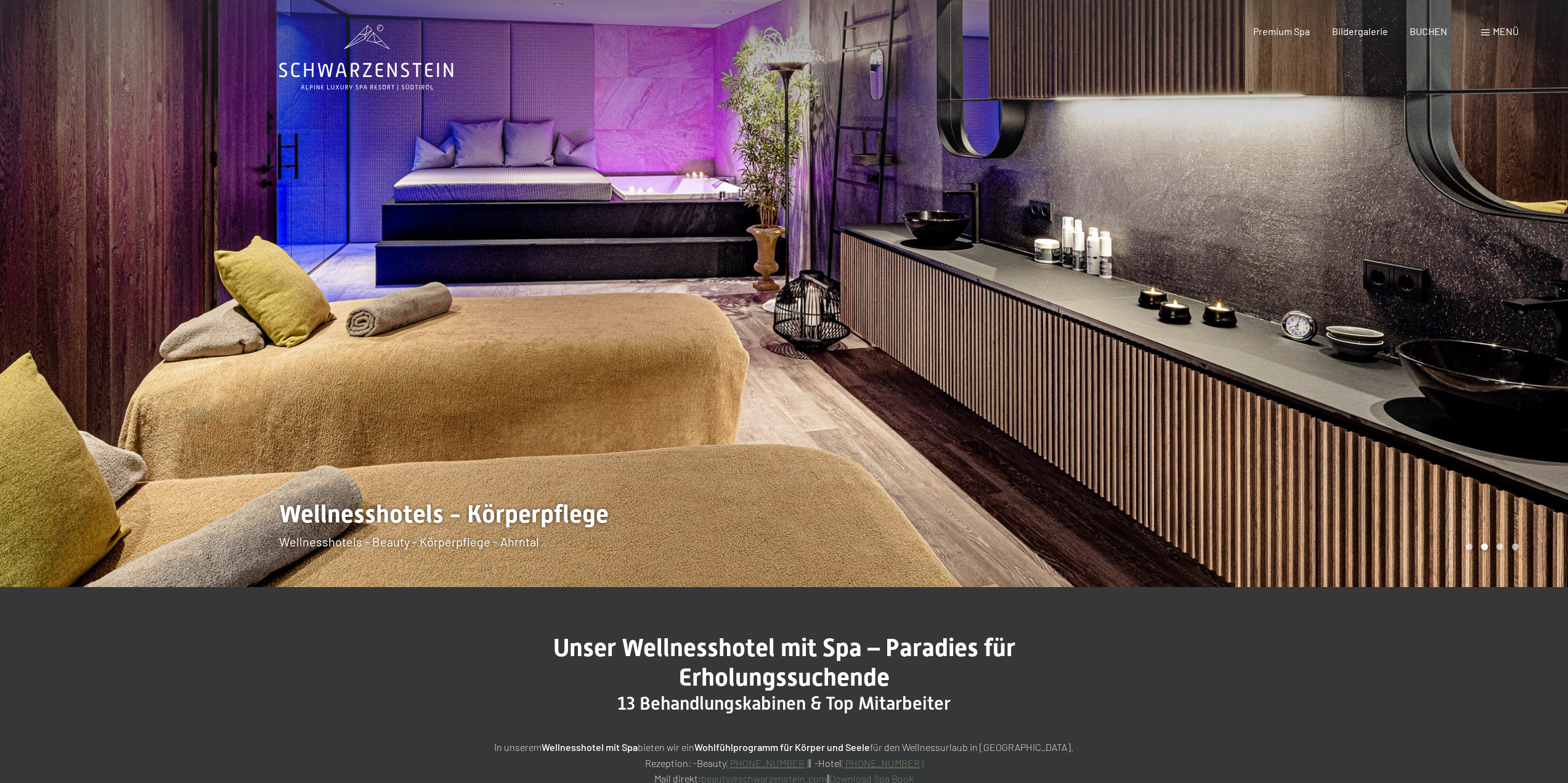
click at [1476, 250] on div at bounding box center [1177, 294] width 785 height 587
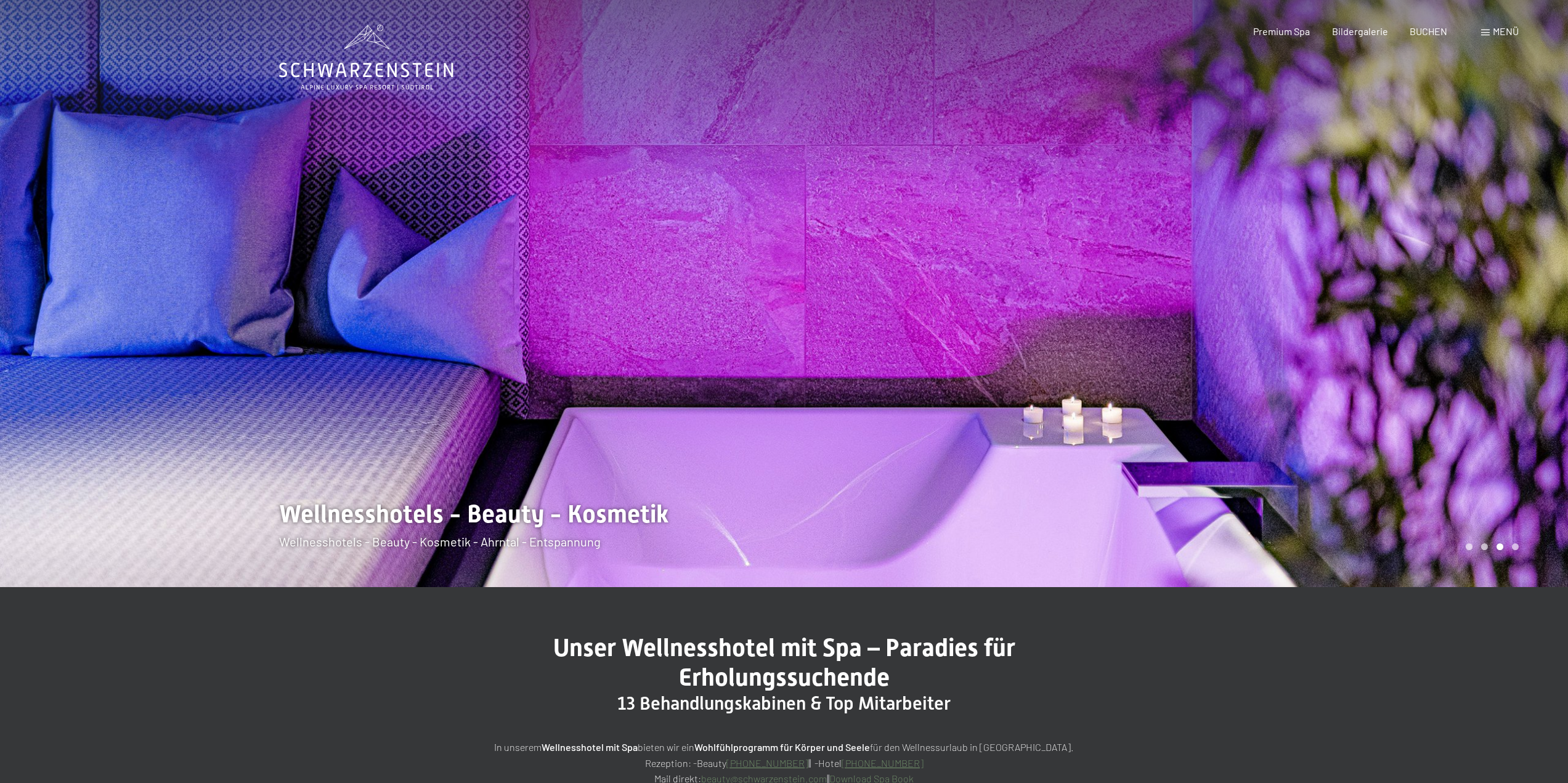
click at [1468, 250] on div at bounding box center [1177, 294] width 785 height 587
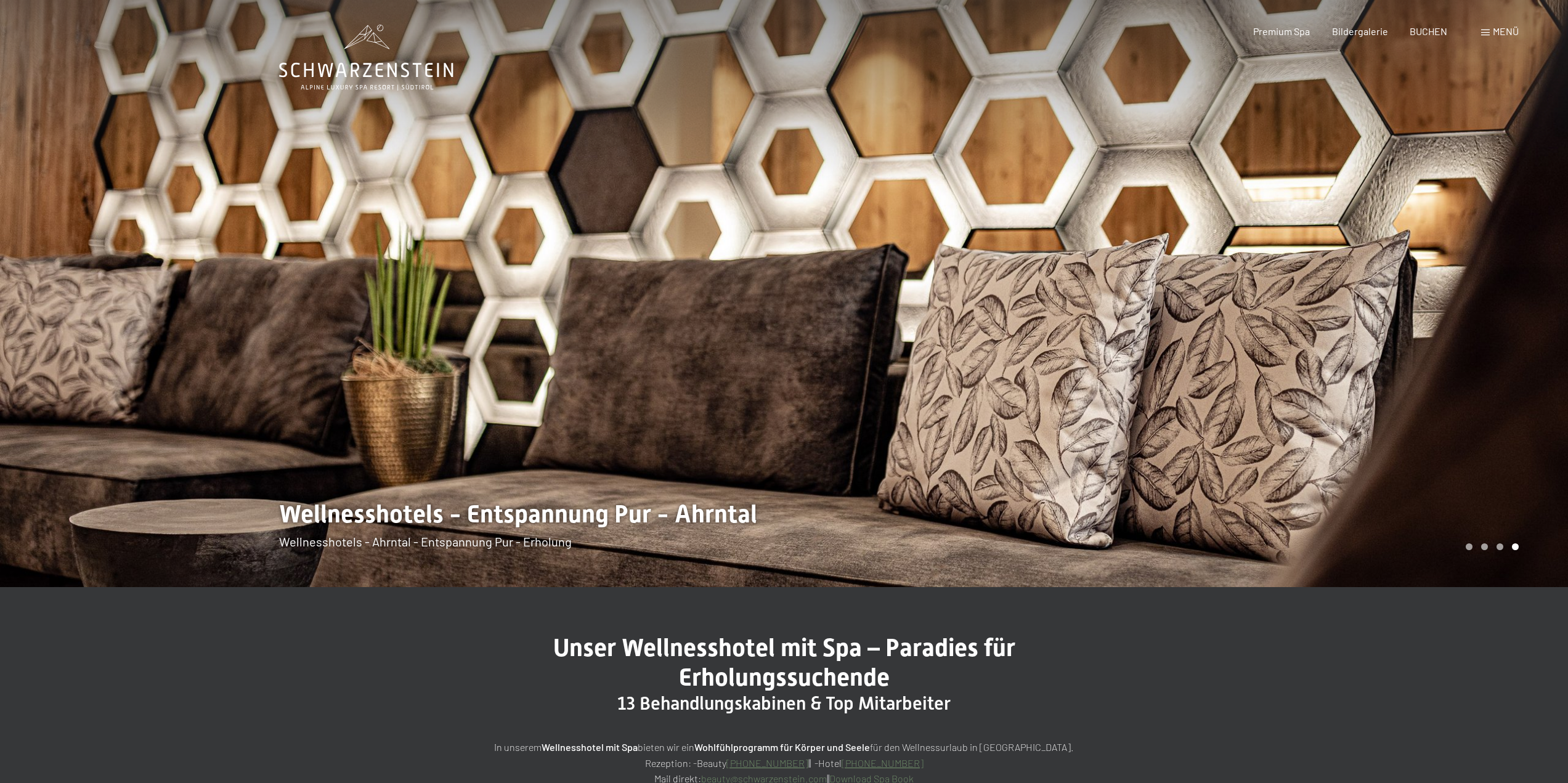
click at [1467, 250] on div at bounding box center [1177, 294] width 785 height 587
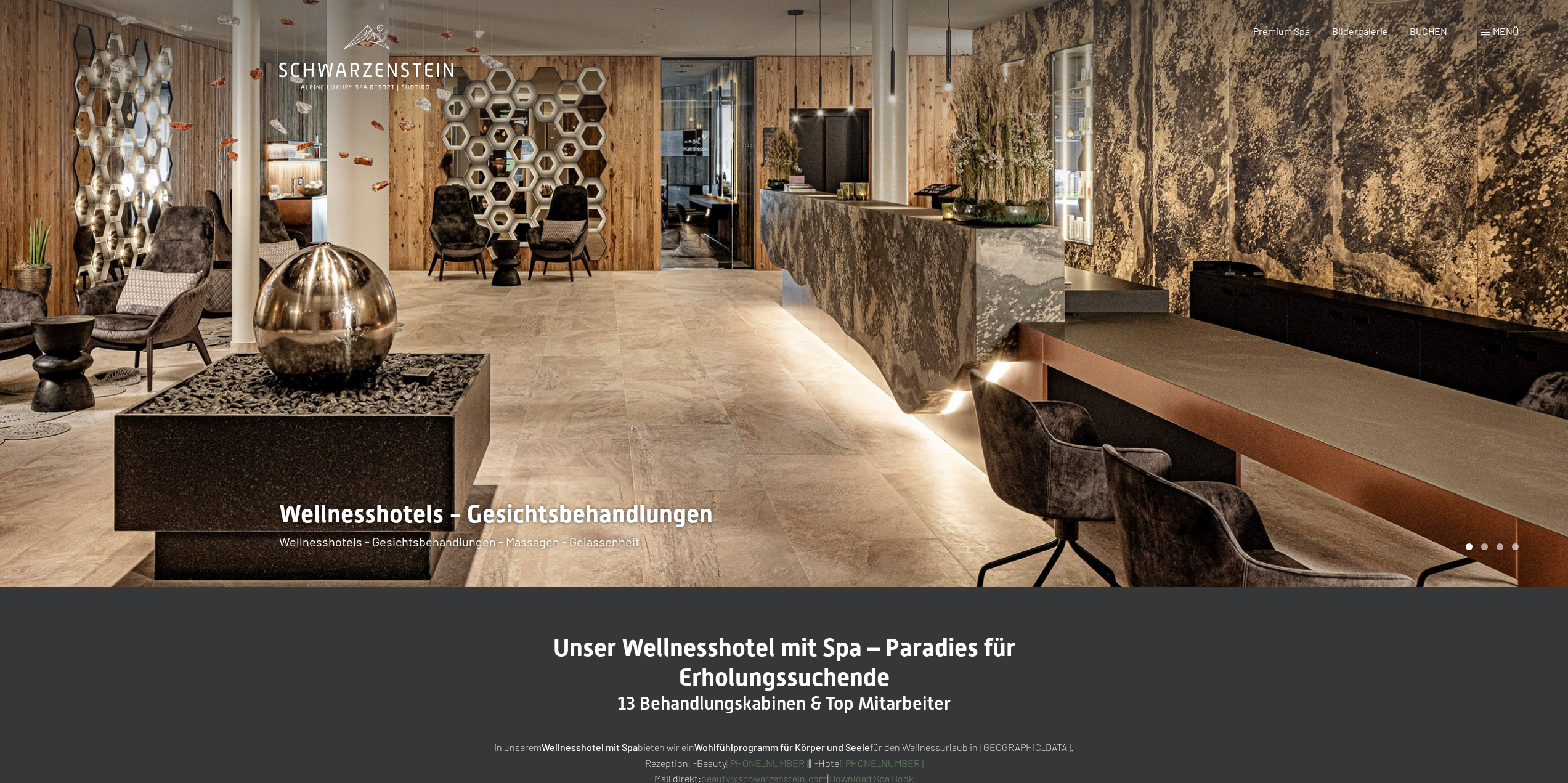
click at [1495, 29] on span "Menü" at bounding box center [1506, 31] width 26 height 12
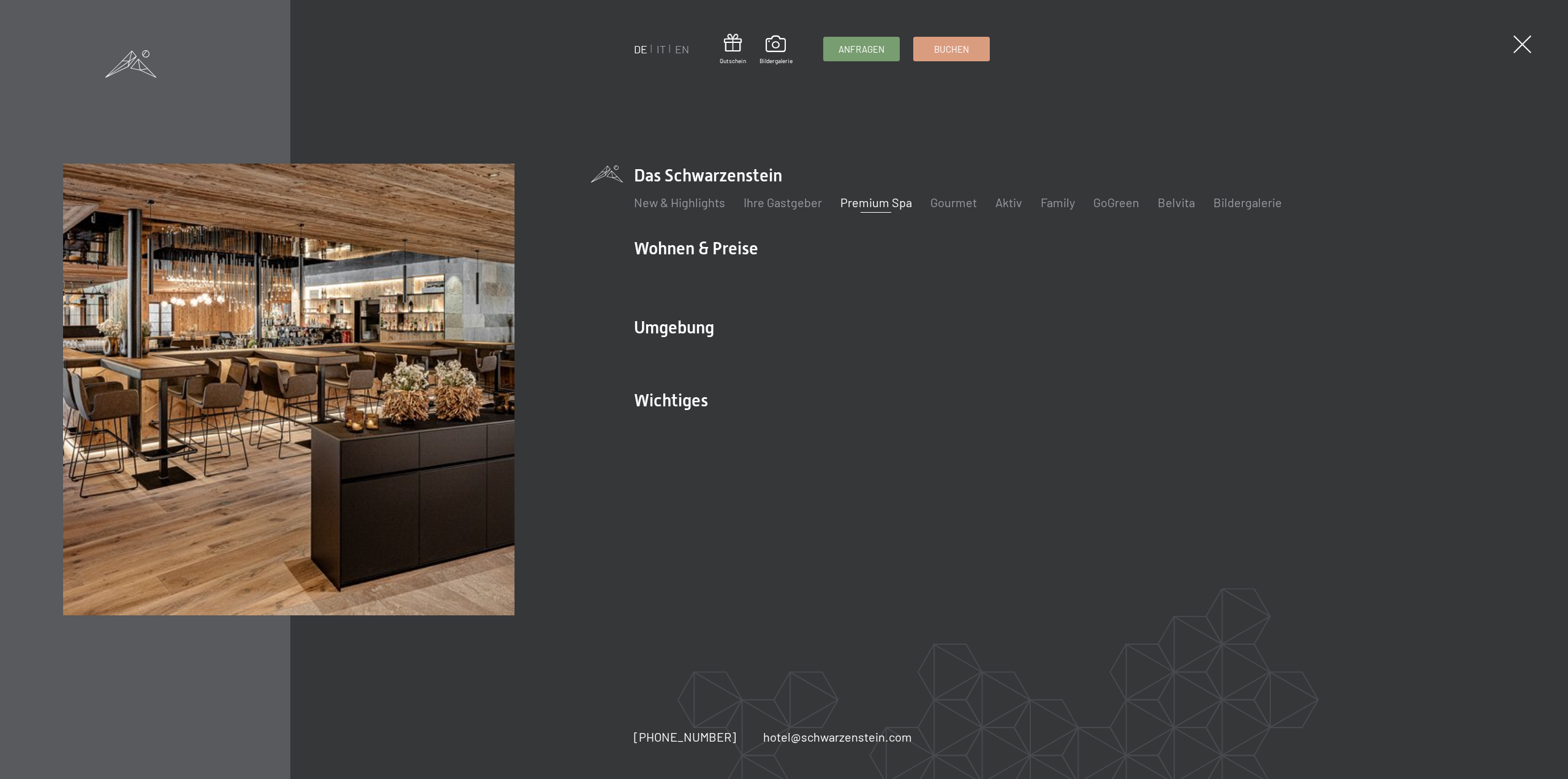
click at [861, 207] on link "Premium Spa" at bounding box center [876, 202] width 72 height 15
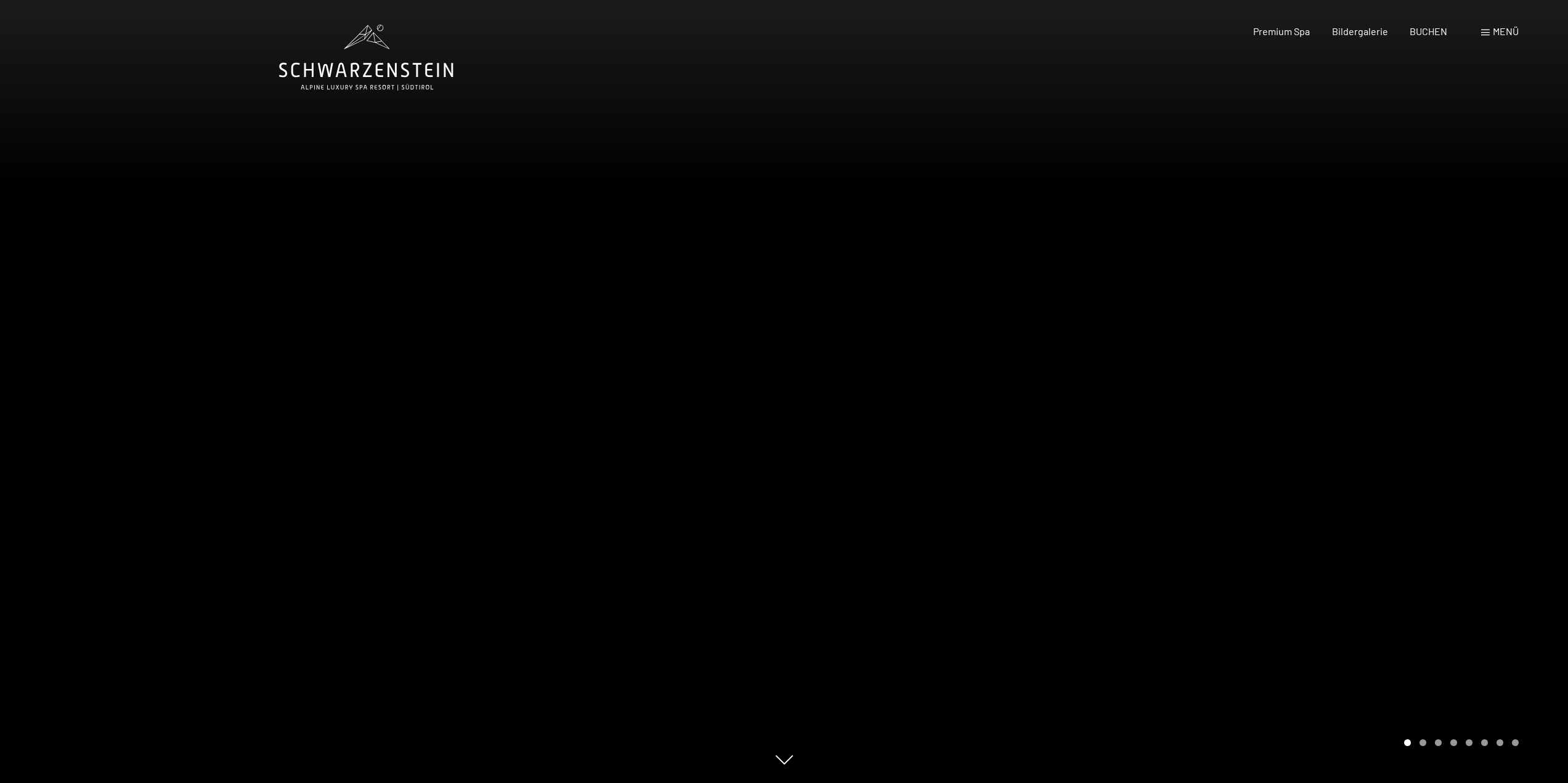
click at [1300, 307] on div at bounding box center [1177, 391] width 785 height 783
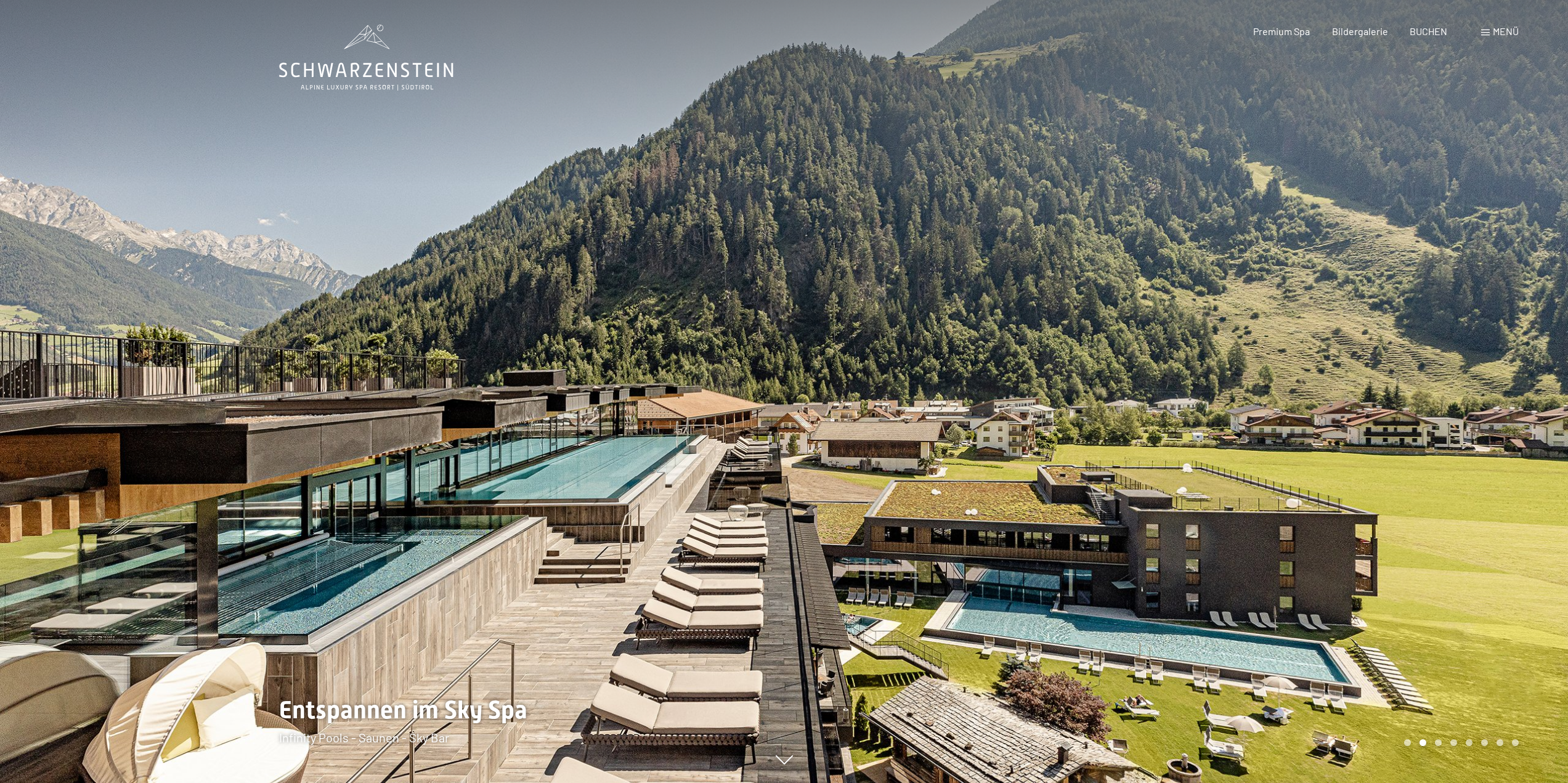
click at [1320, 336] on div at bounding box center [1177, 391] width 785 height 783
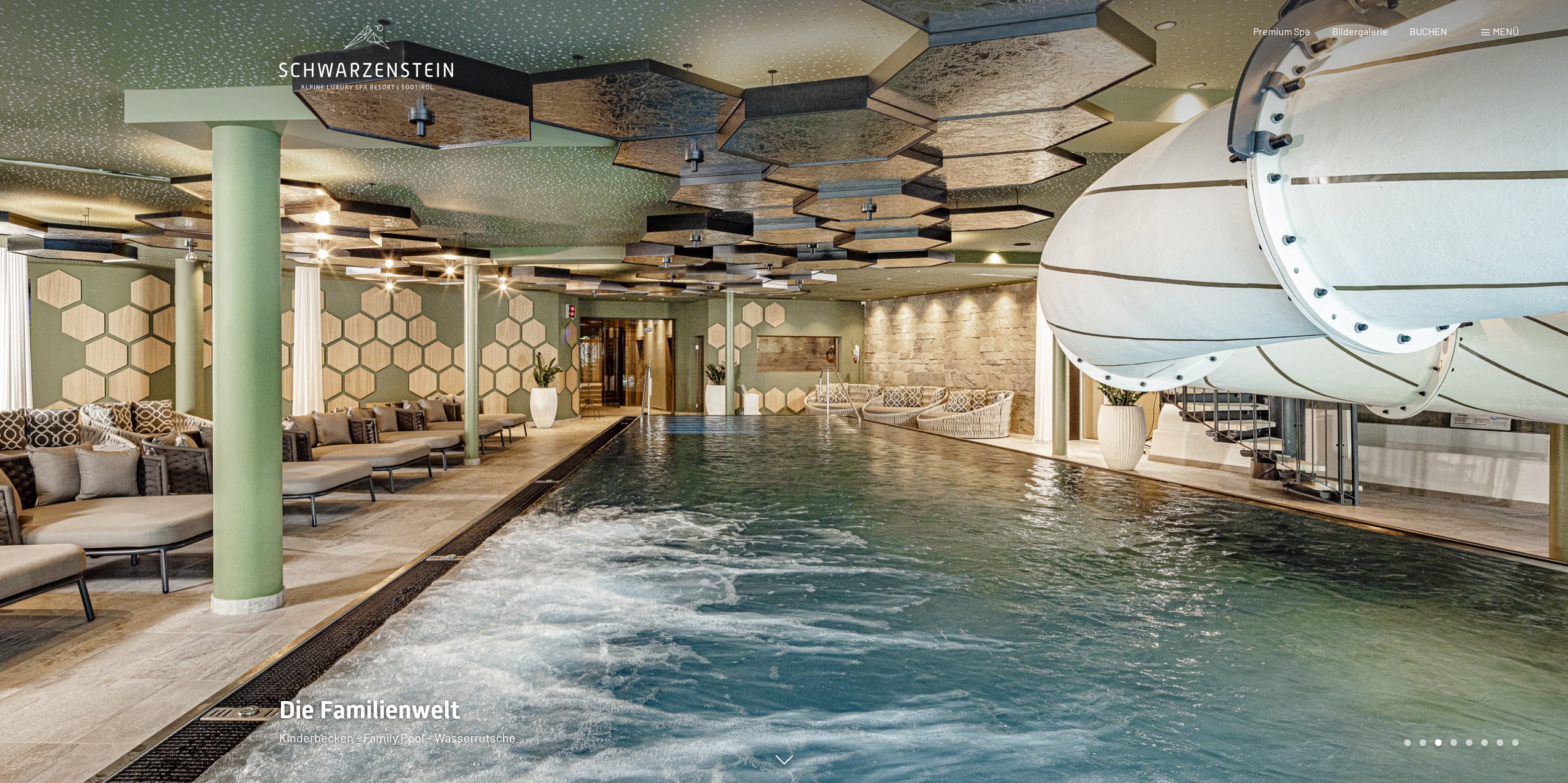
click at [1319, 336] on div at bounding box center [1177, 391] width 785 height 783
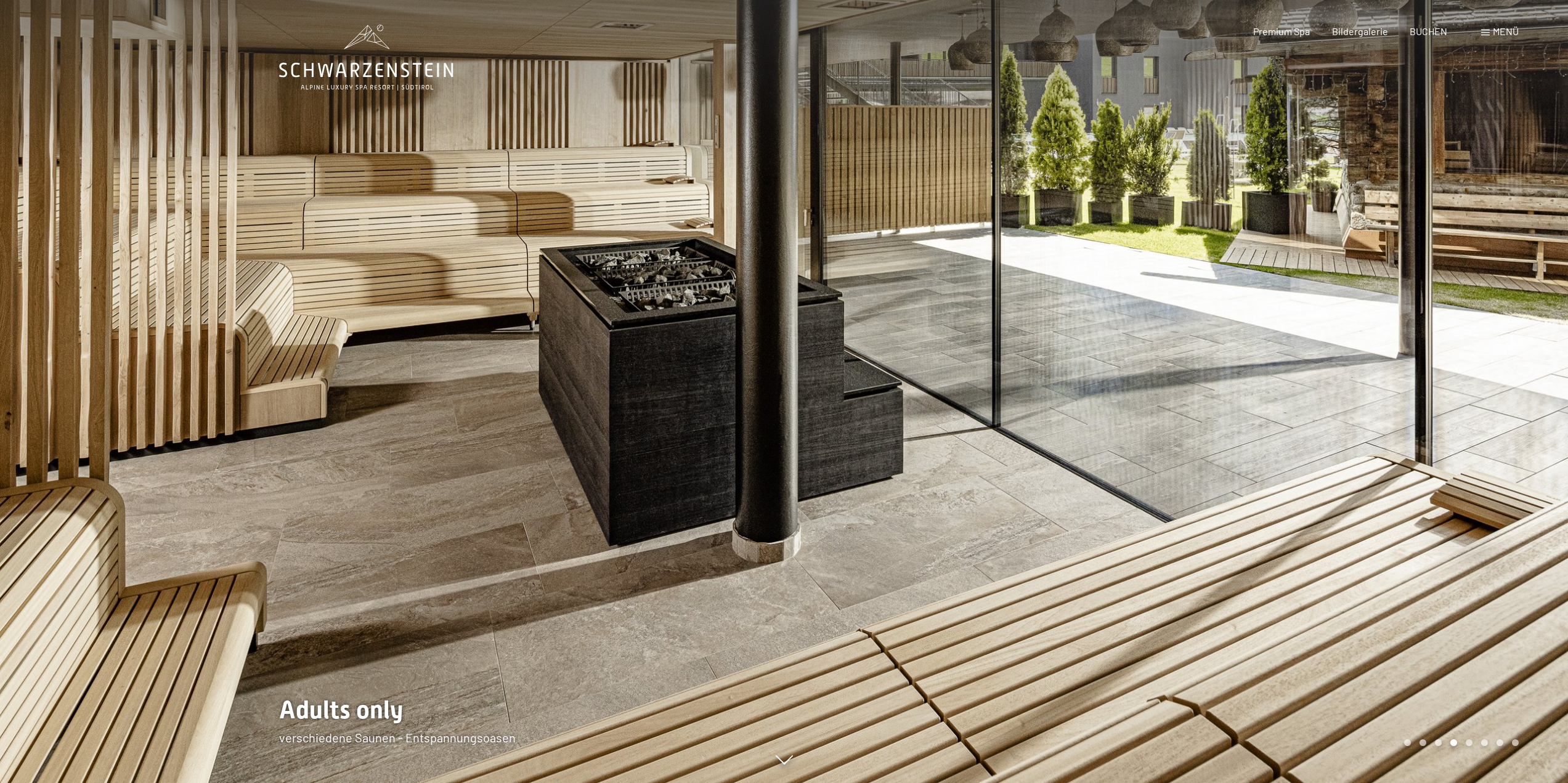
click at [1373, 333] on div at bounding box center [1177, 391] width 785 height 783
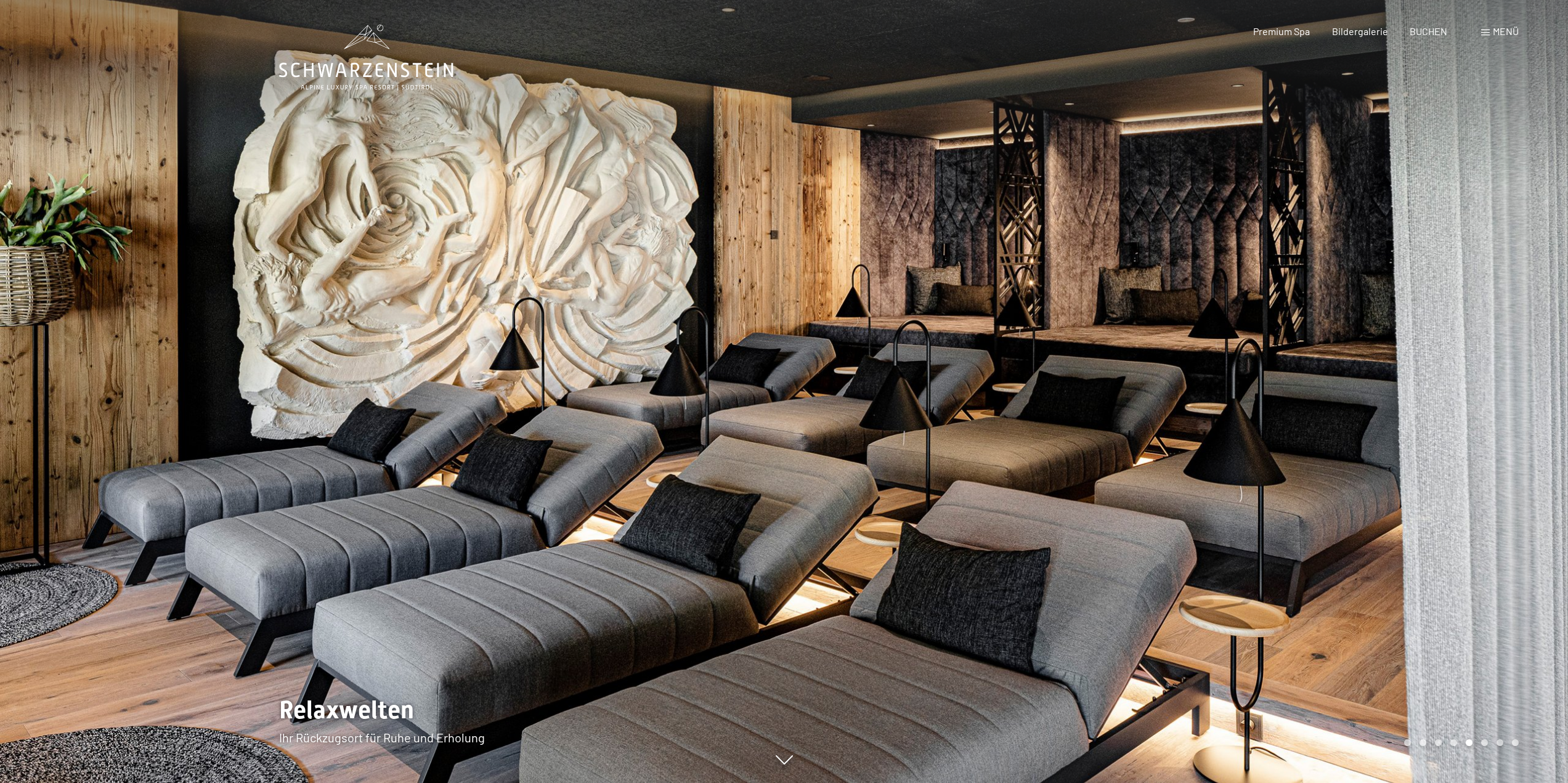
click at [1373, 333] on div at bounding box center [1177, 391] width 785 height 783
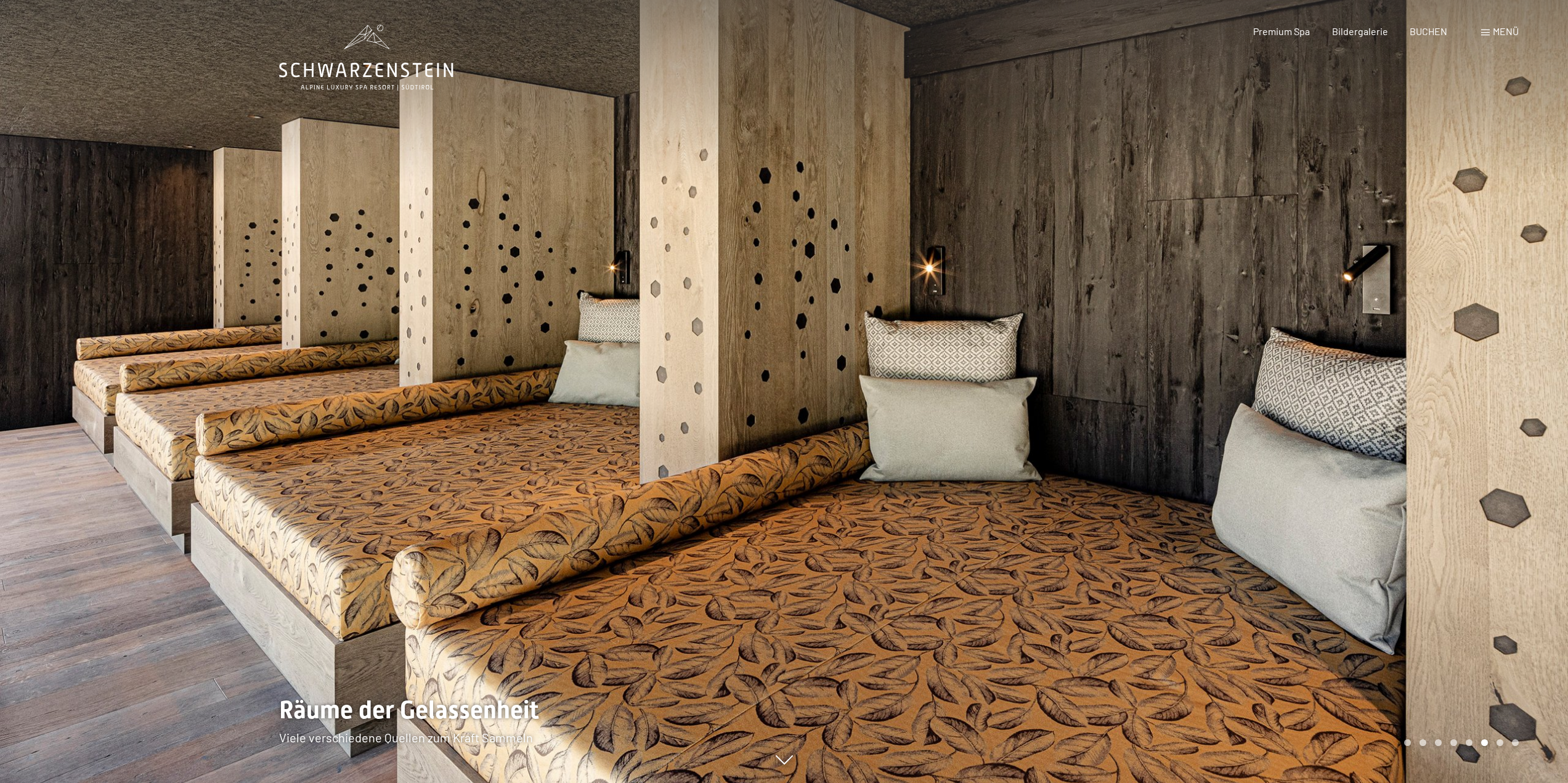
click at [1373, 333] on div at bounding box center [1177, 391] width 785 height 783
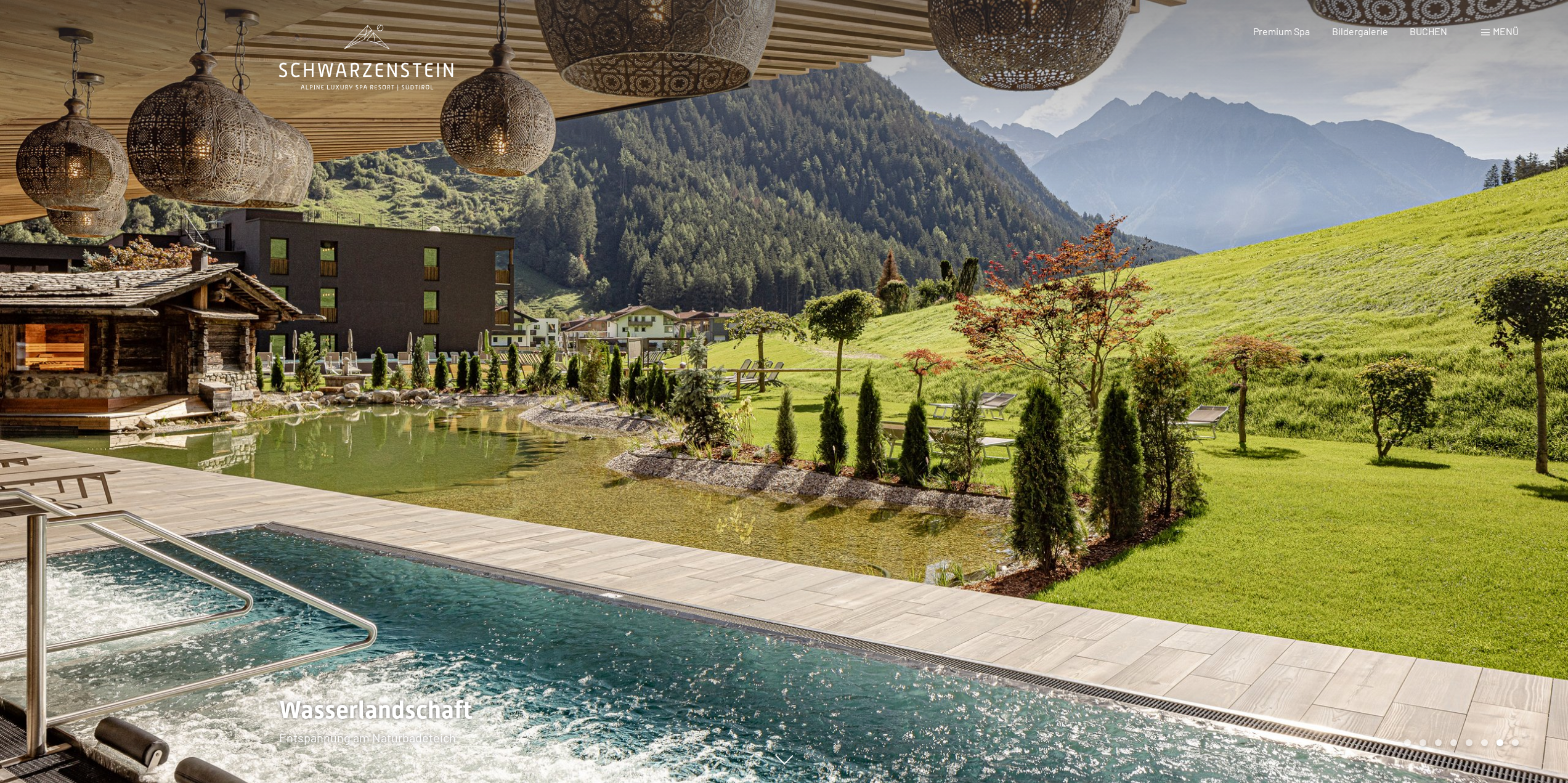
click at [1373, 333] on div at bounding box center [1177, 391] width 785 height 783
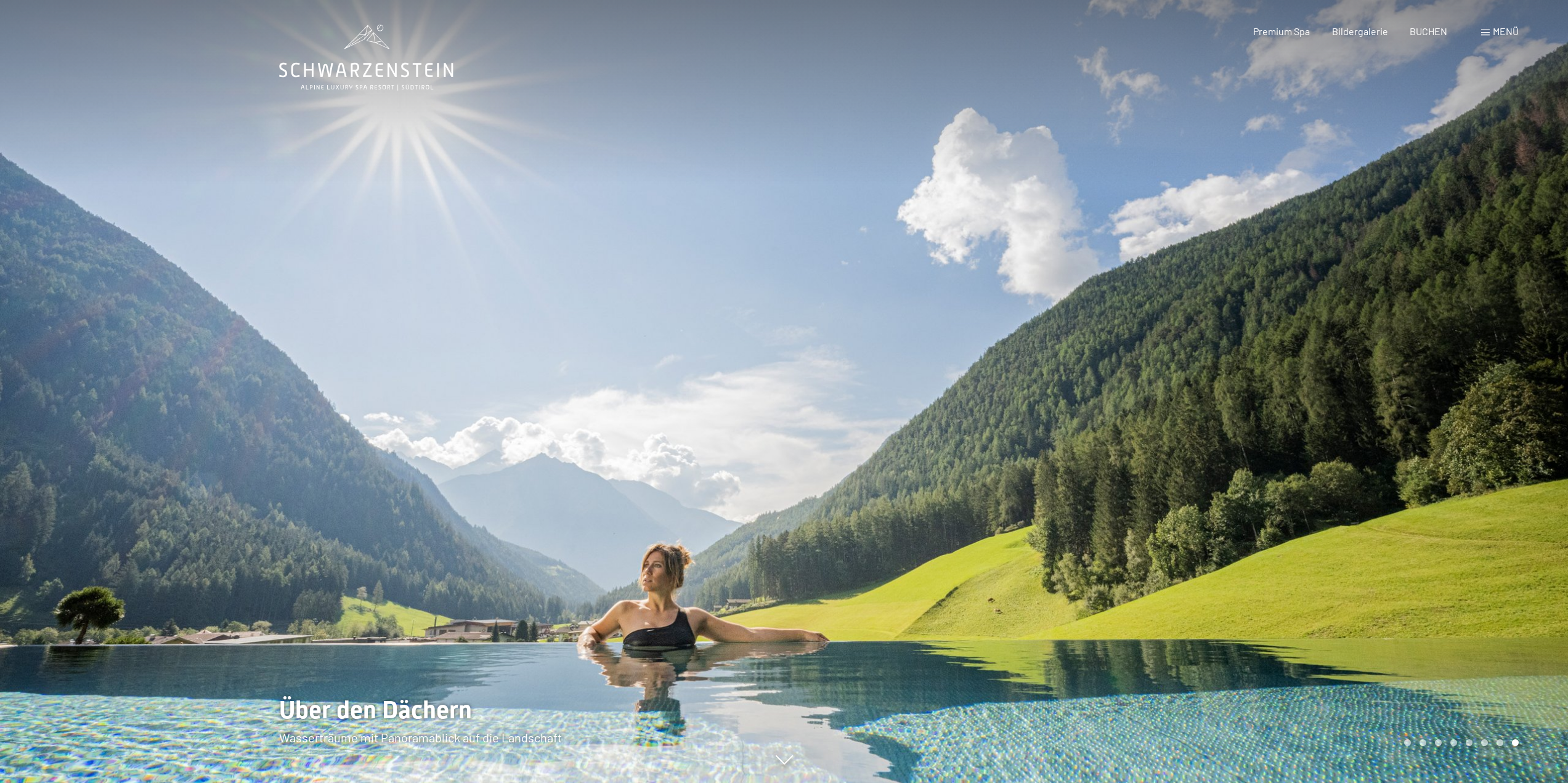
click at [1373, 333] on div at bounding box center [1177, 391] width 785 height 783
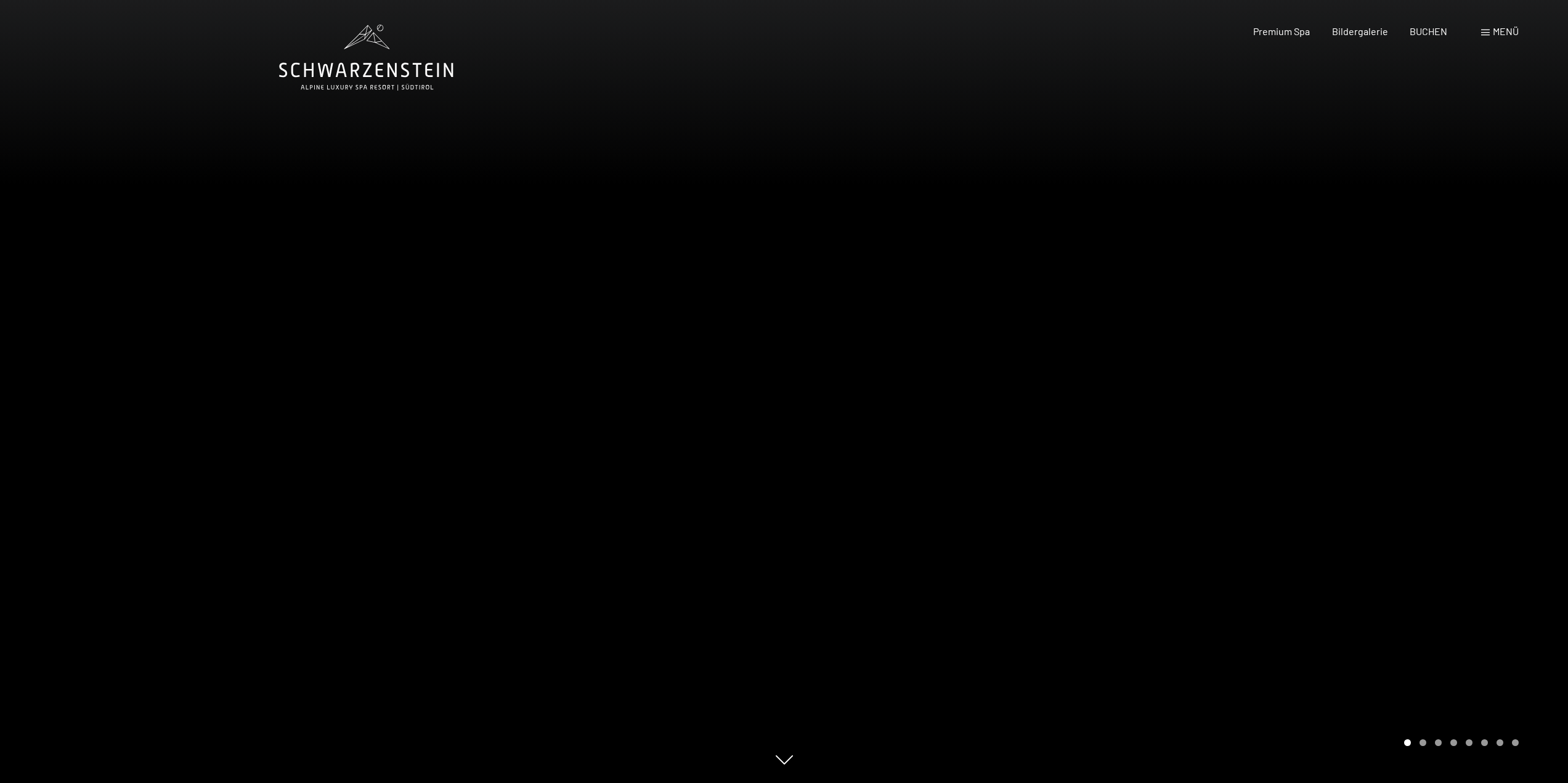
click at [1373, 333] on div at bounding box center [1177, 391] width 785 height 783
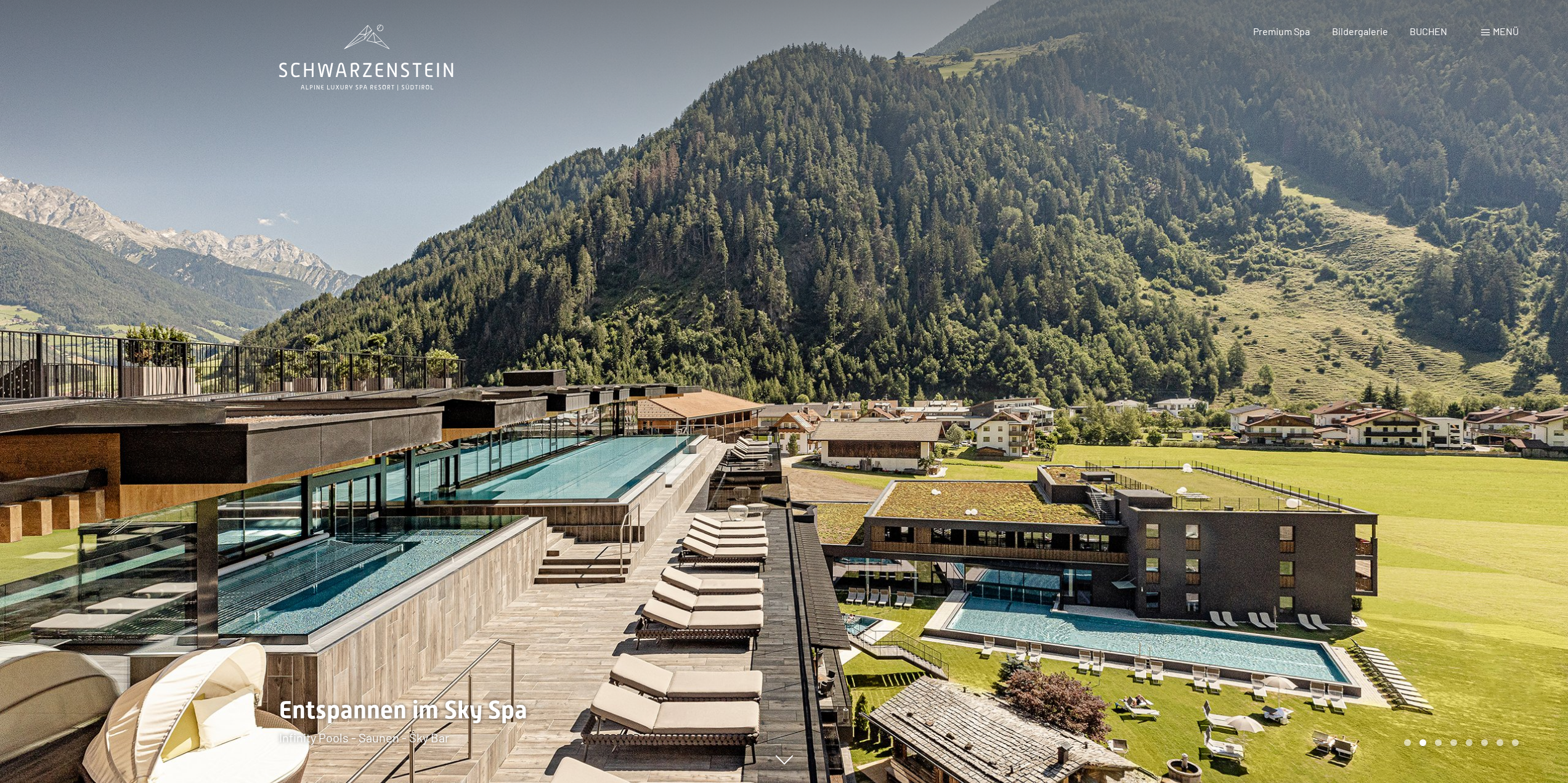
click at [1373, 333] on div at bounding box center [1177, 391] width 785 height 783
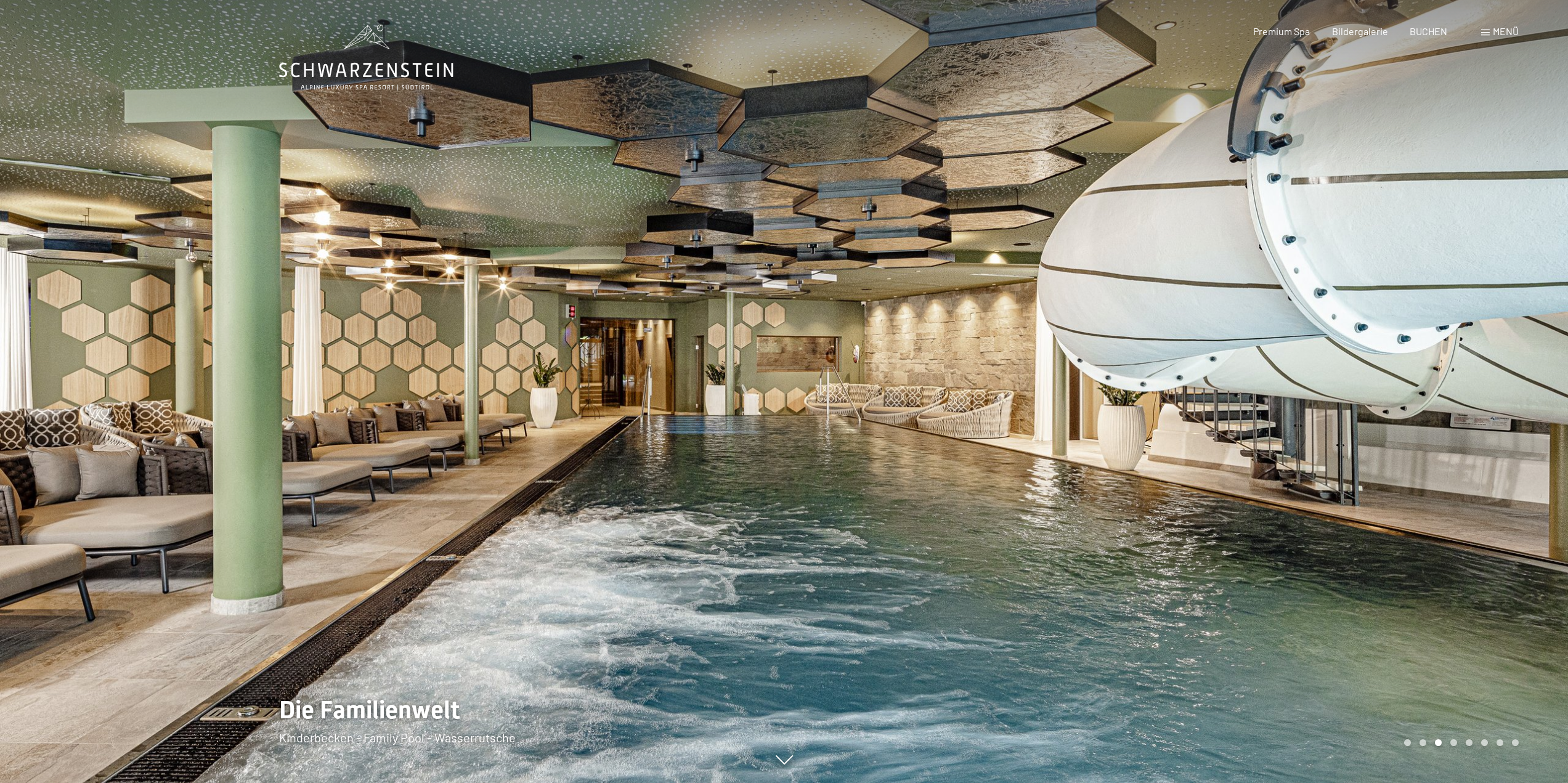
click at [1369, 316] on div at bounding box center [1177, 391] width 785 height 783
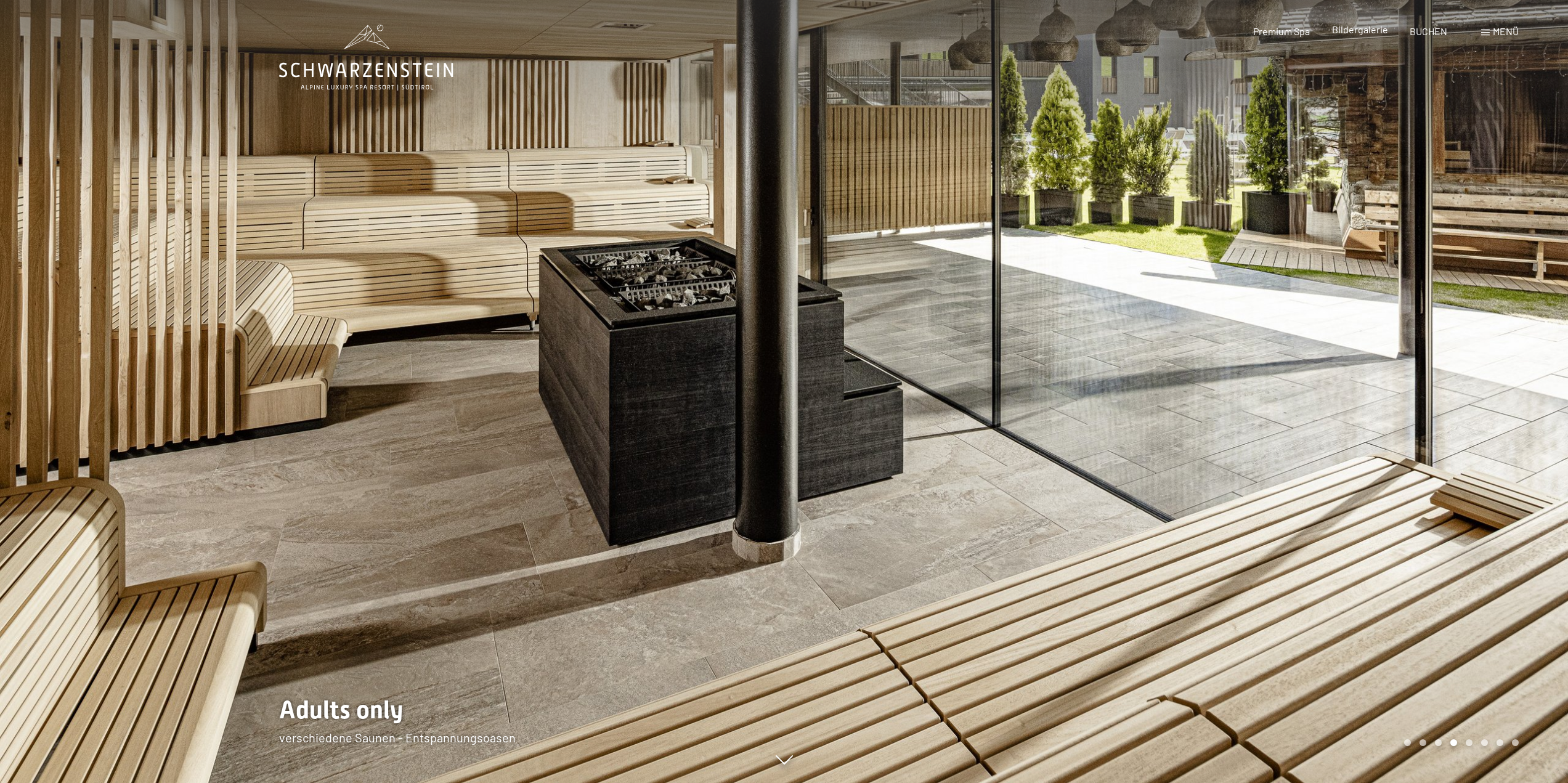
click at [1358, 29] on span "Bildergalerie" at bounding box center [1360, 29] width 56 height 12
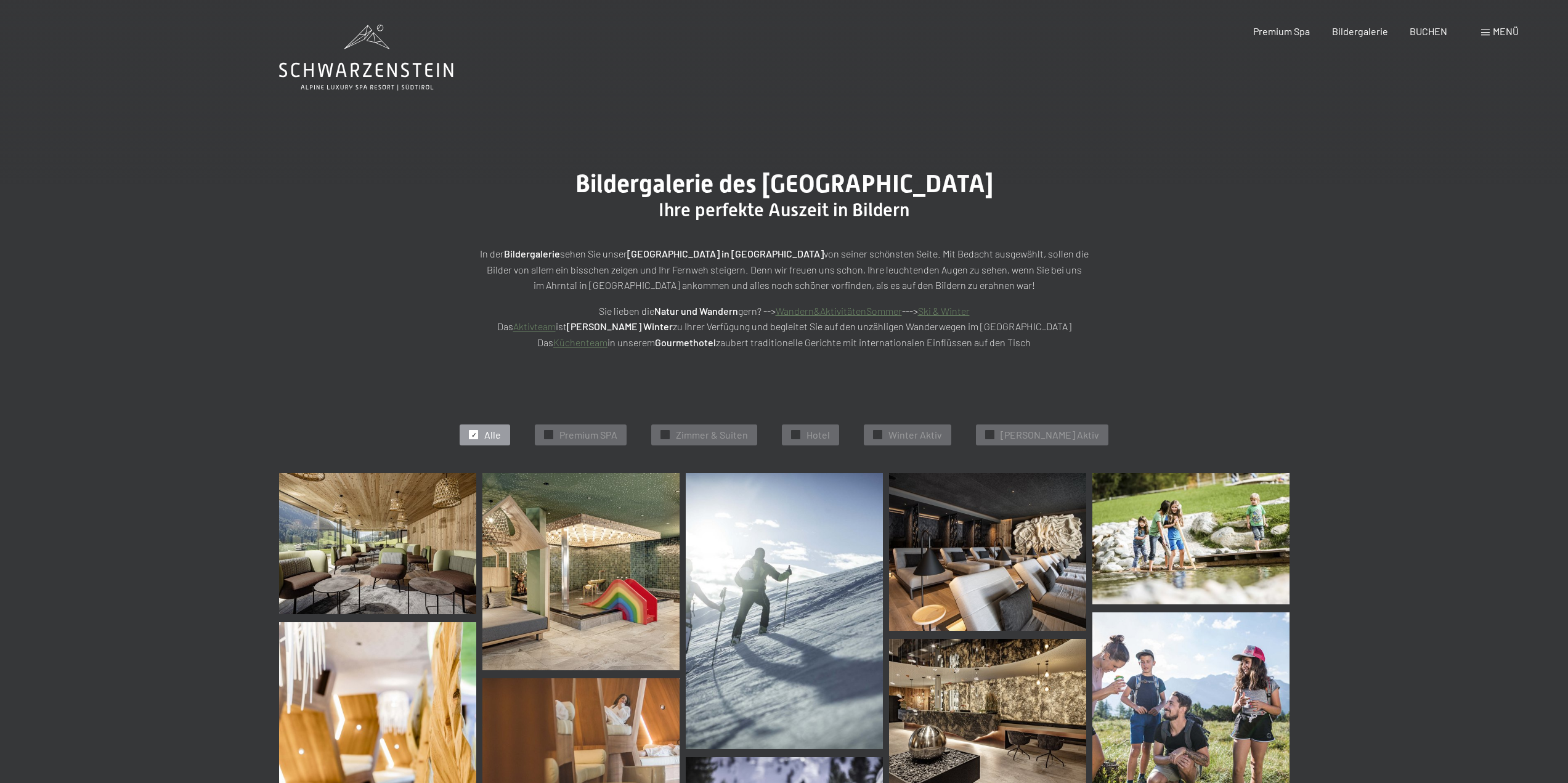
drag, startPoint x: 782, startPoint y: 185, endPoint x: 1053, endPoint y: 190, distance: 271.0
click at [1053, 190] on h1 "Bildergalerie des [GEOGRAPHIC_DATA]" at bounding box center [785, 184] width 616 height 30
copy span "Schwarzenstein Luttach"
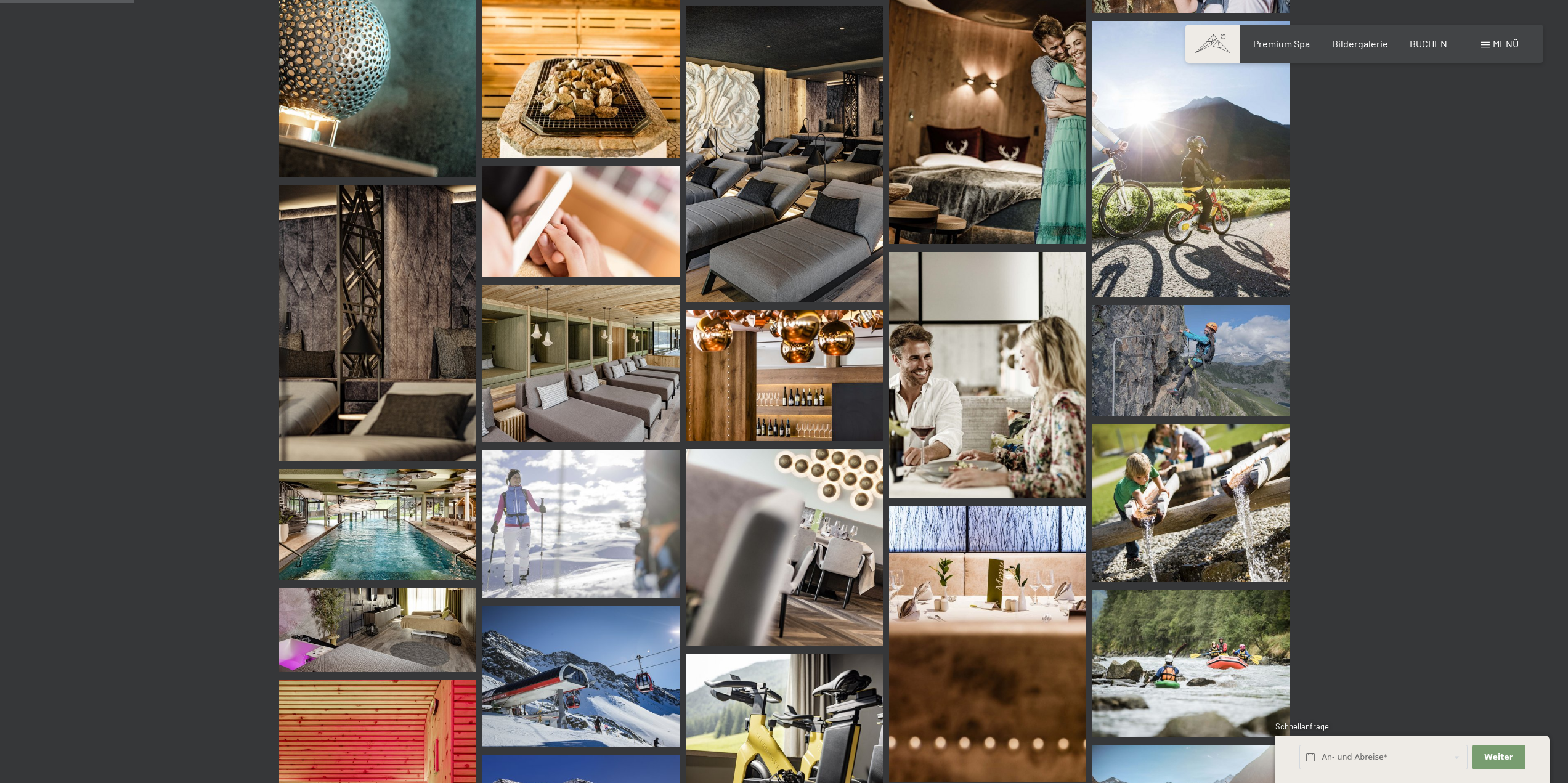
scroll to position [924, 0]
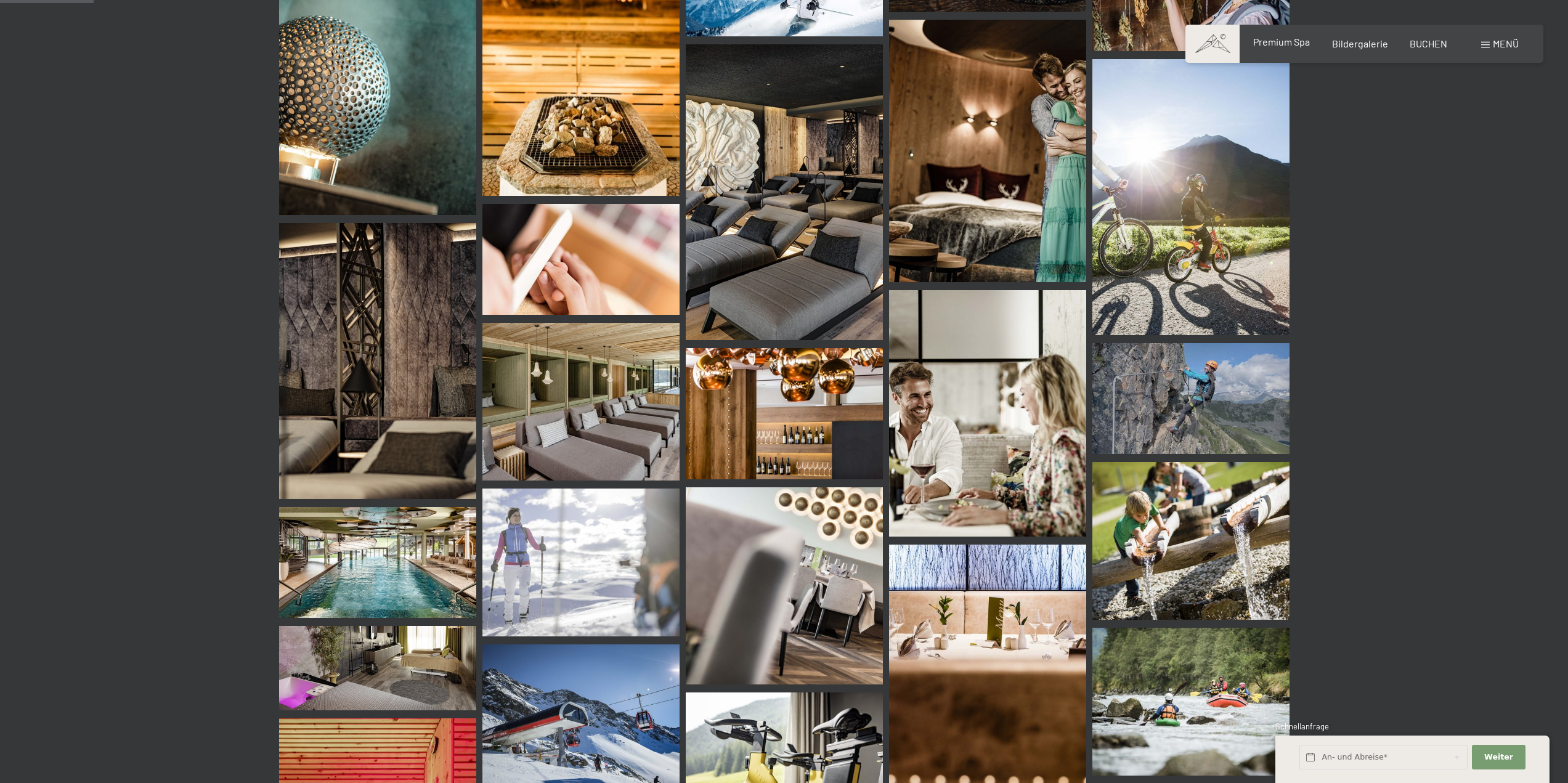
click at [1299, 47] on span "Premium Spa" at bounding box center [1281, 41] width 57 height 12
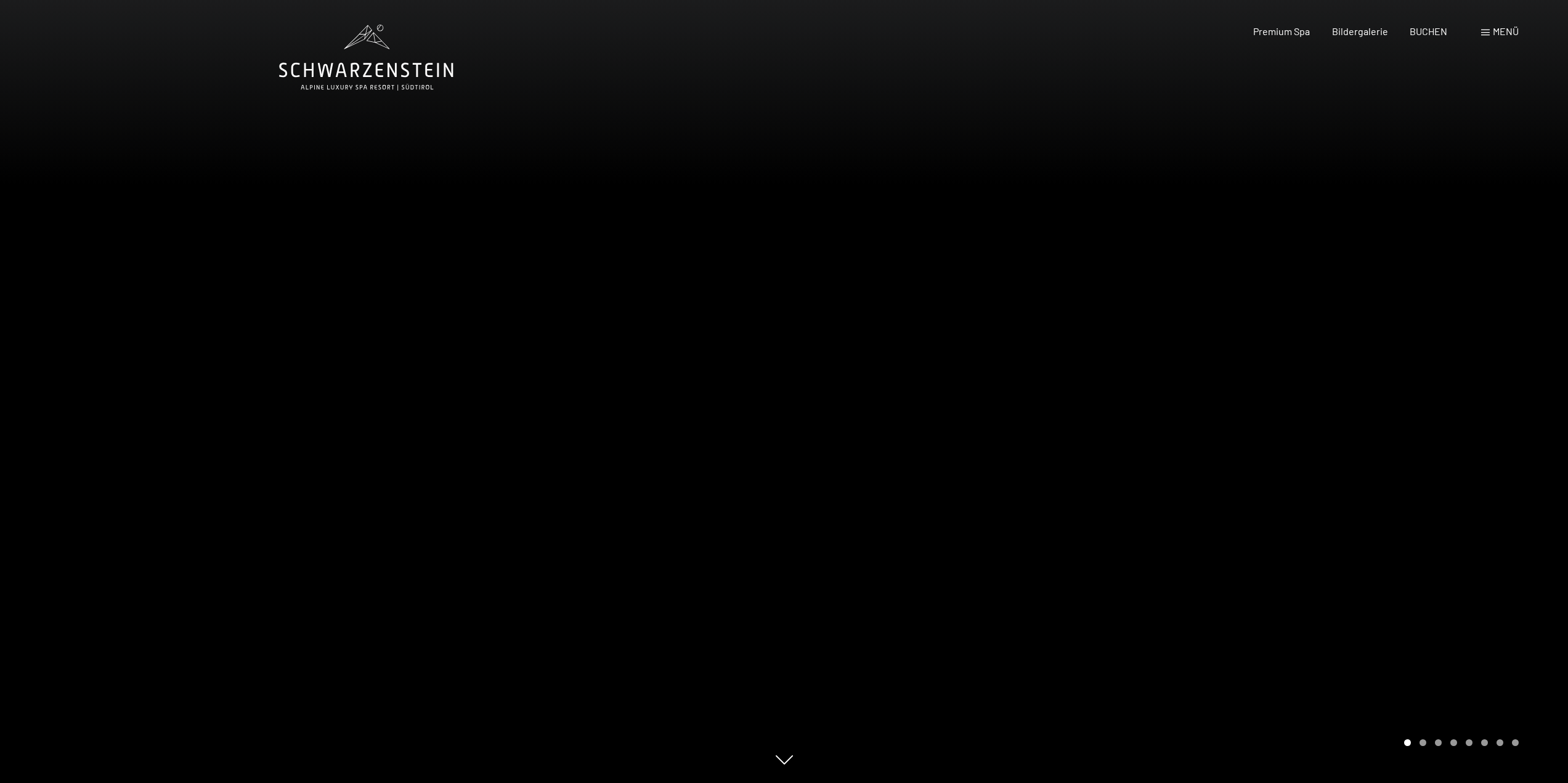
click at [1526, 499] on div at bounding box center [1177, 391] width 785 height 783
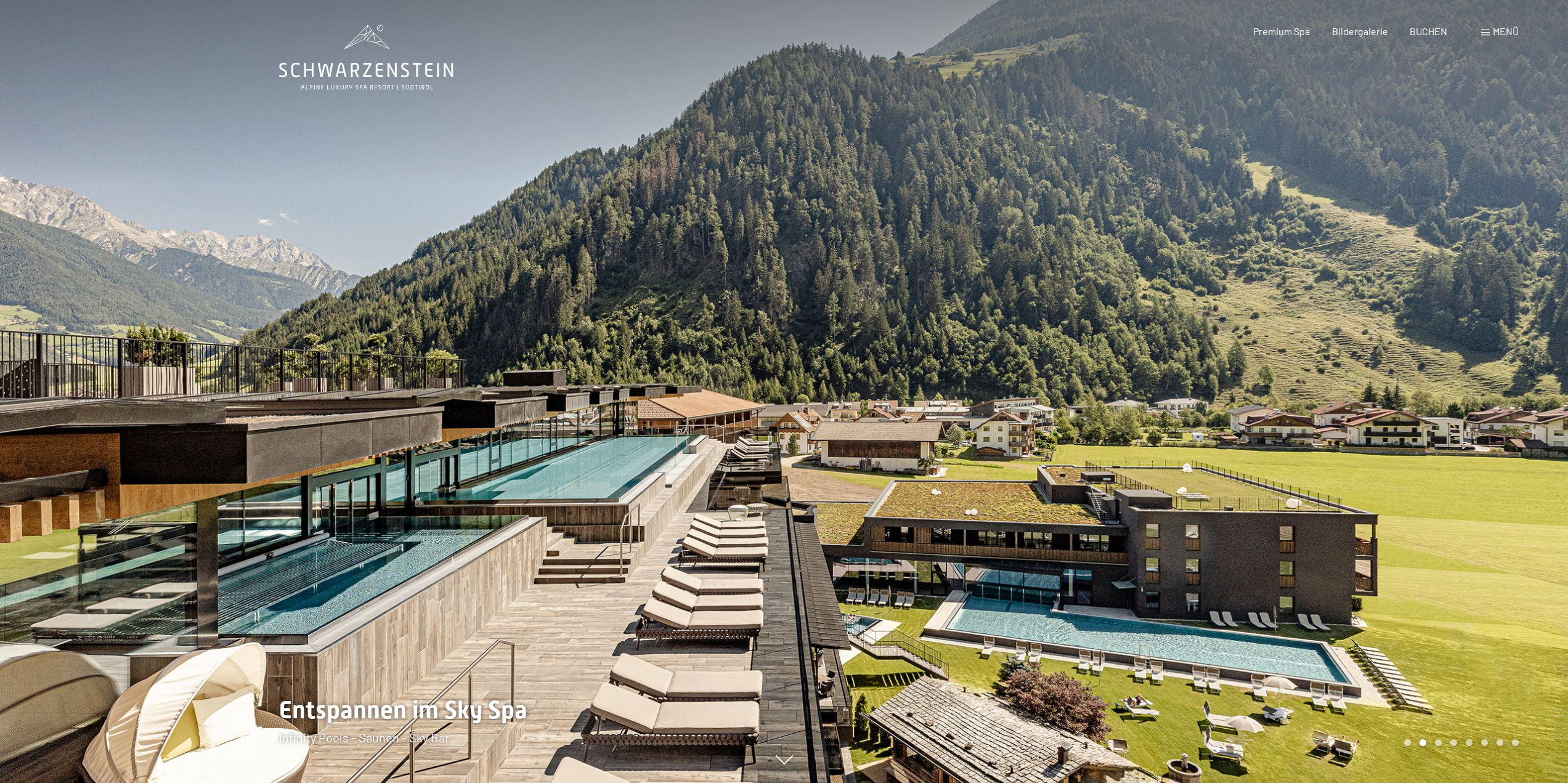
click at [1413, 237] on div at bounding box center [1177, 391] width 785 height 783
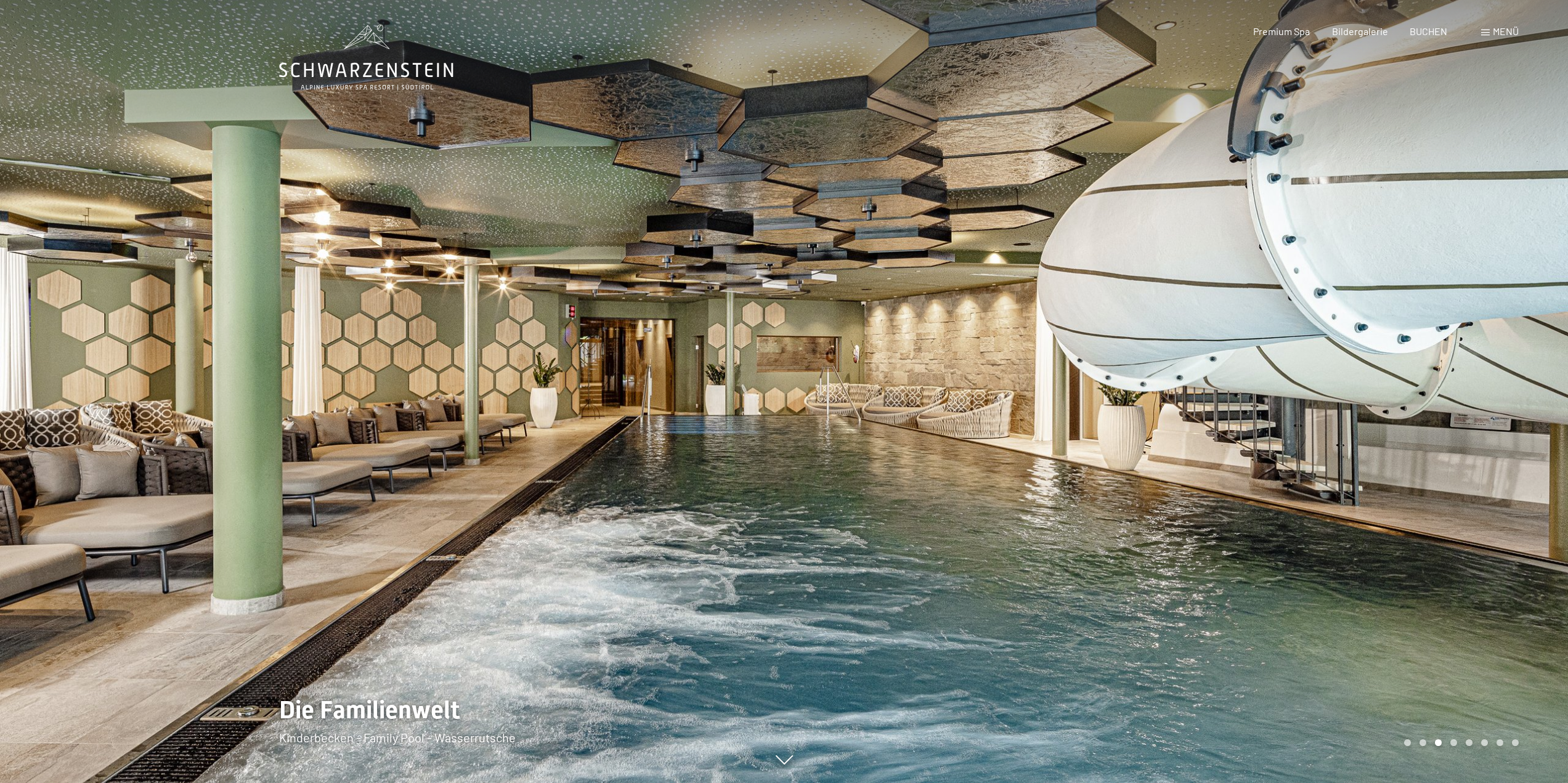
click at [1413, 237] on div at bounding box center [1177, 391] width 785 height 783
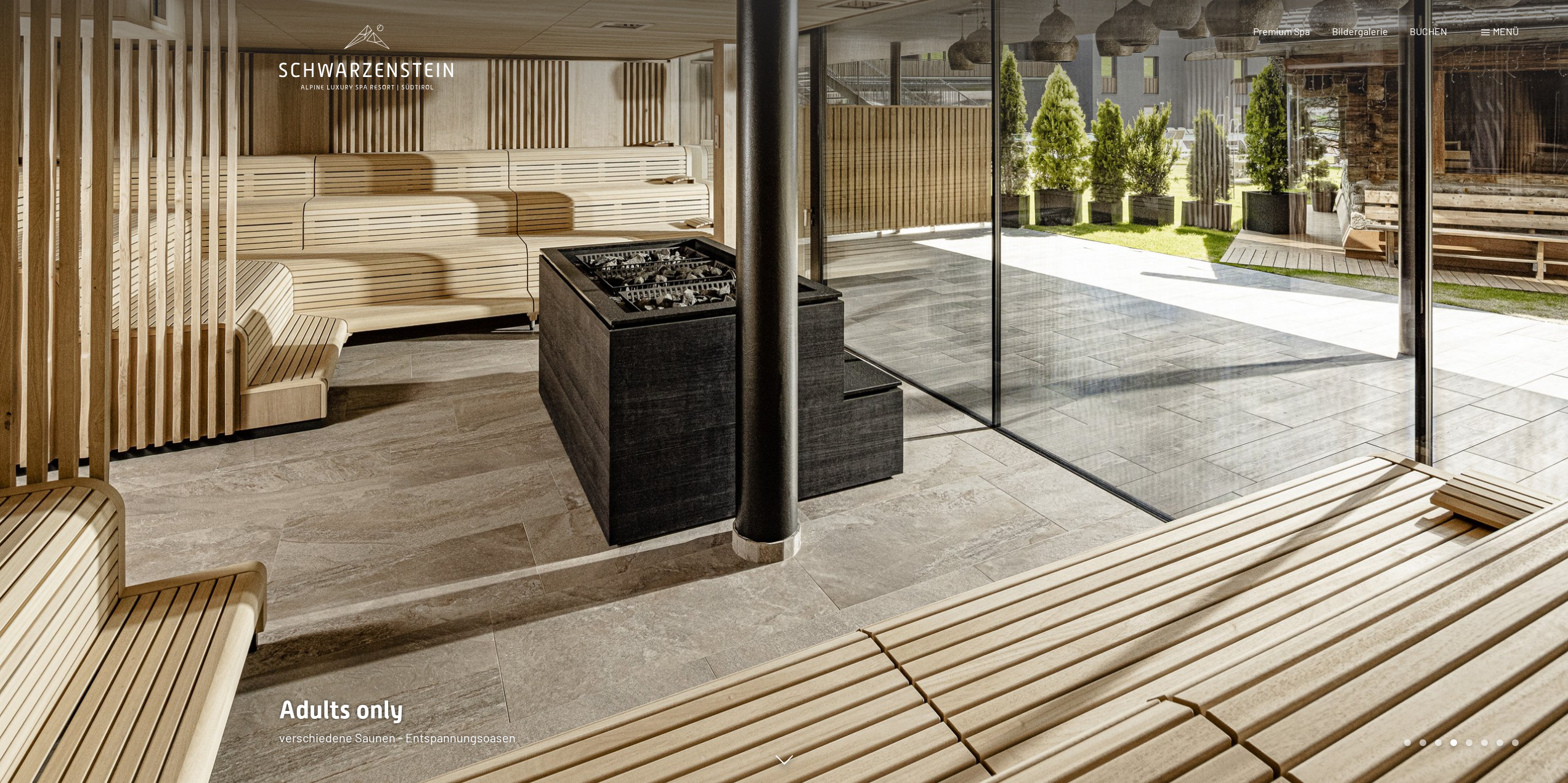
click at [1413, 237] on div at bounding box center [1177, 391] width 785 height 783
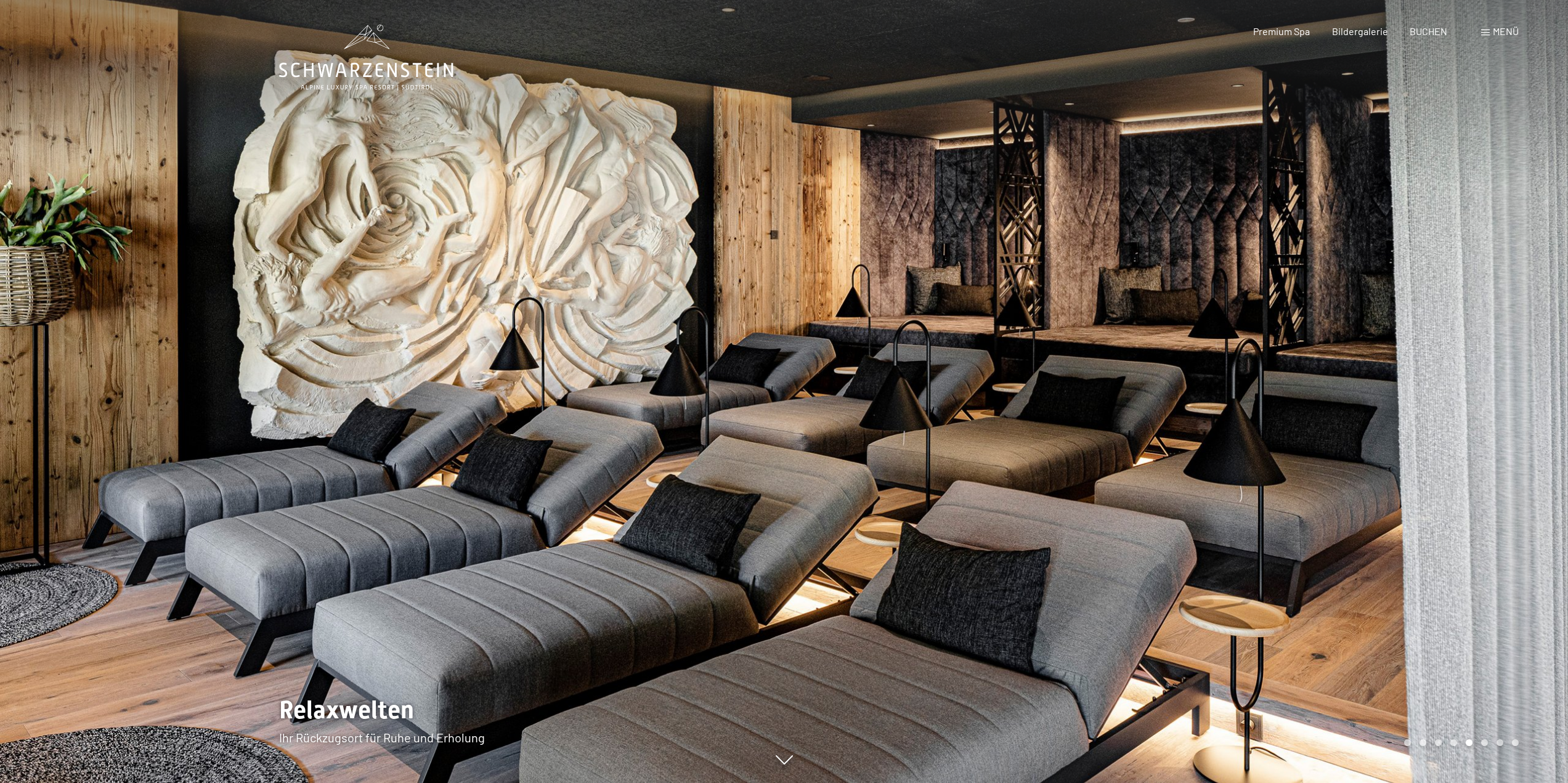
click at [1413, 237] on div at bounding box center [1177, 391] width 785 height 783
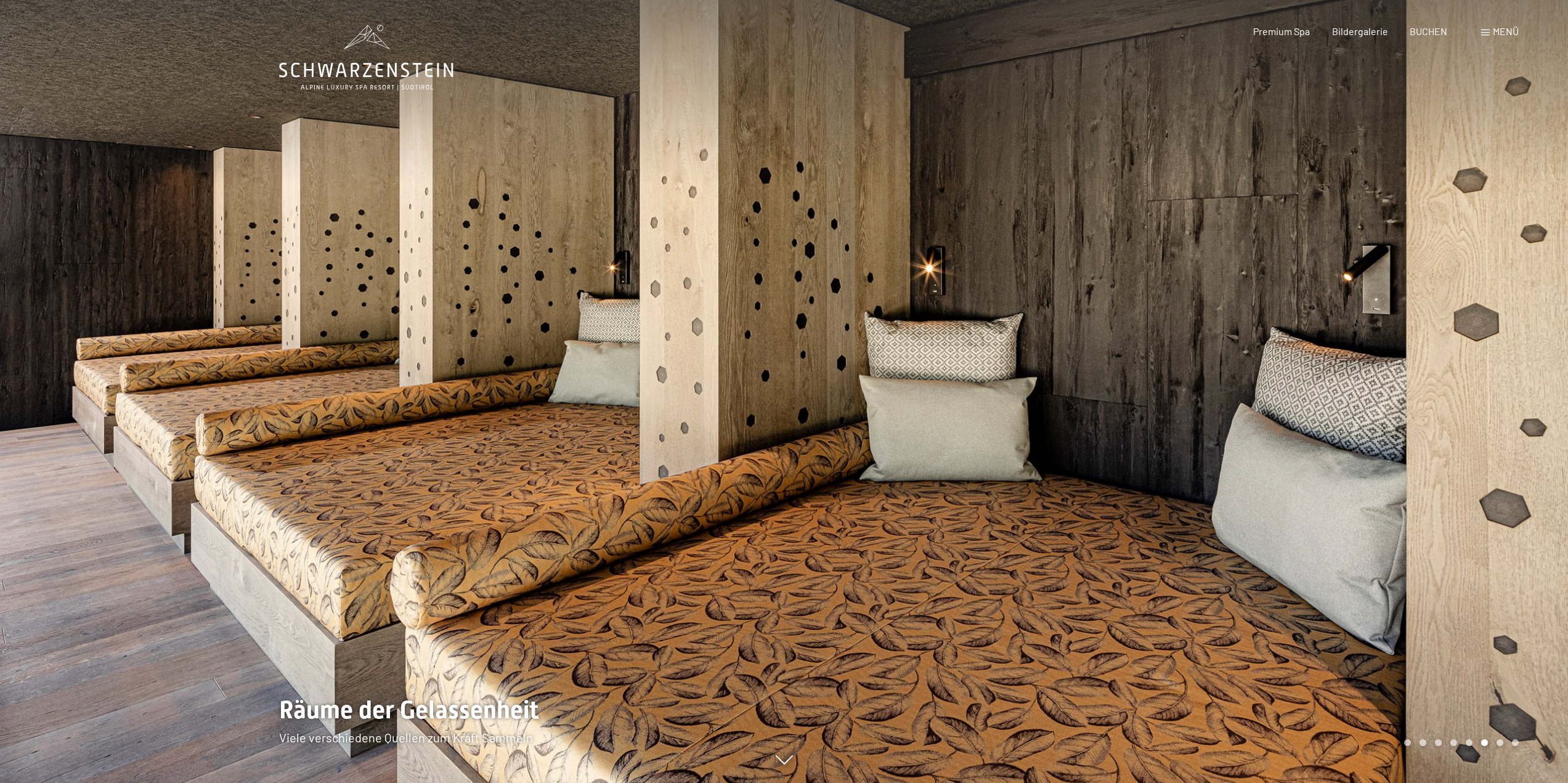
click at [1413, 237] on div at bounding box center [1177, 391] width 785 height 783
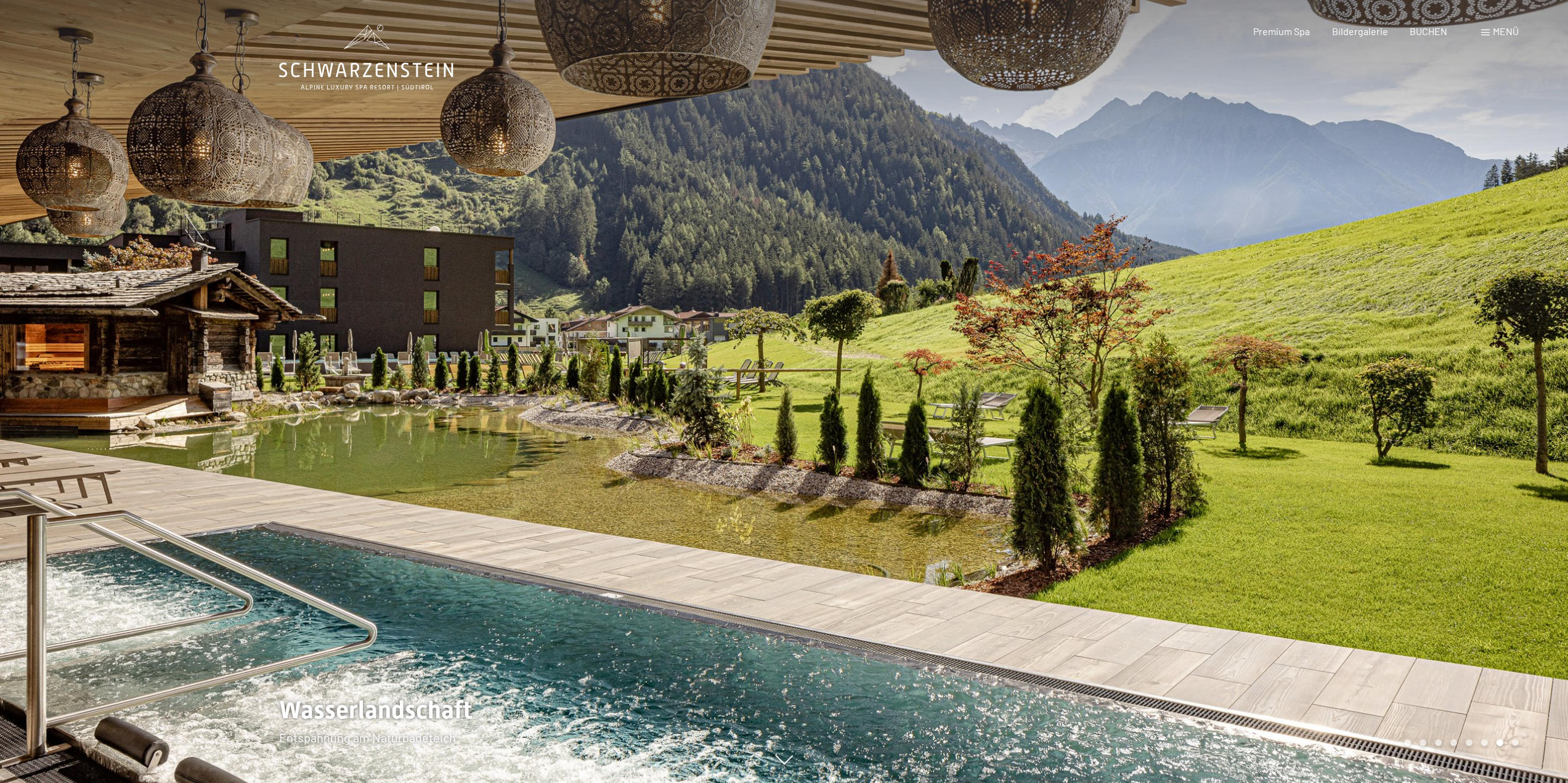
click at [1266, 370] on div at bounding box center [1177, 391] width 785 height 783
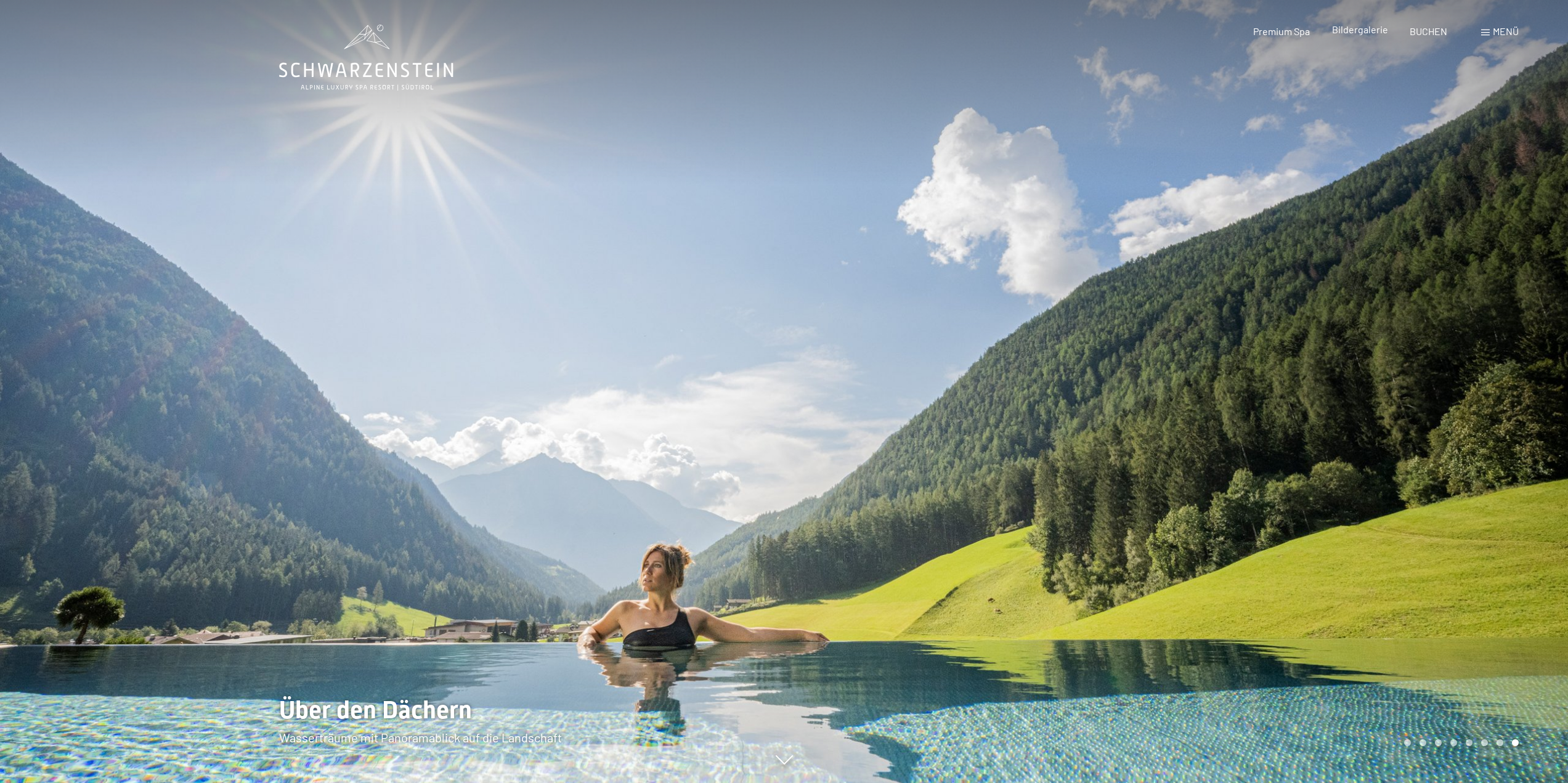
click at [1384, 30] on span "Bildergalerie" at bounding box center [1360, 29] width 56 height 12
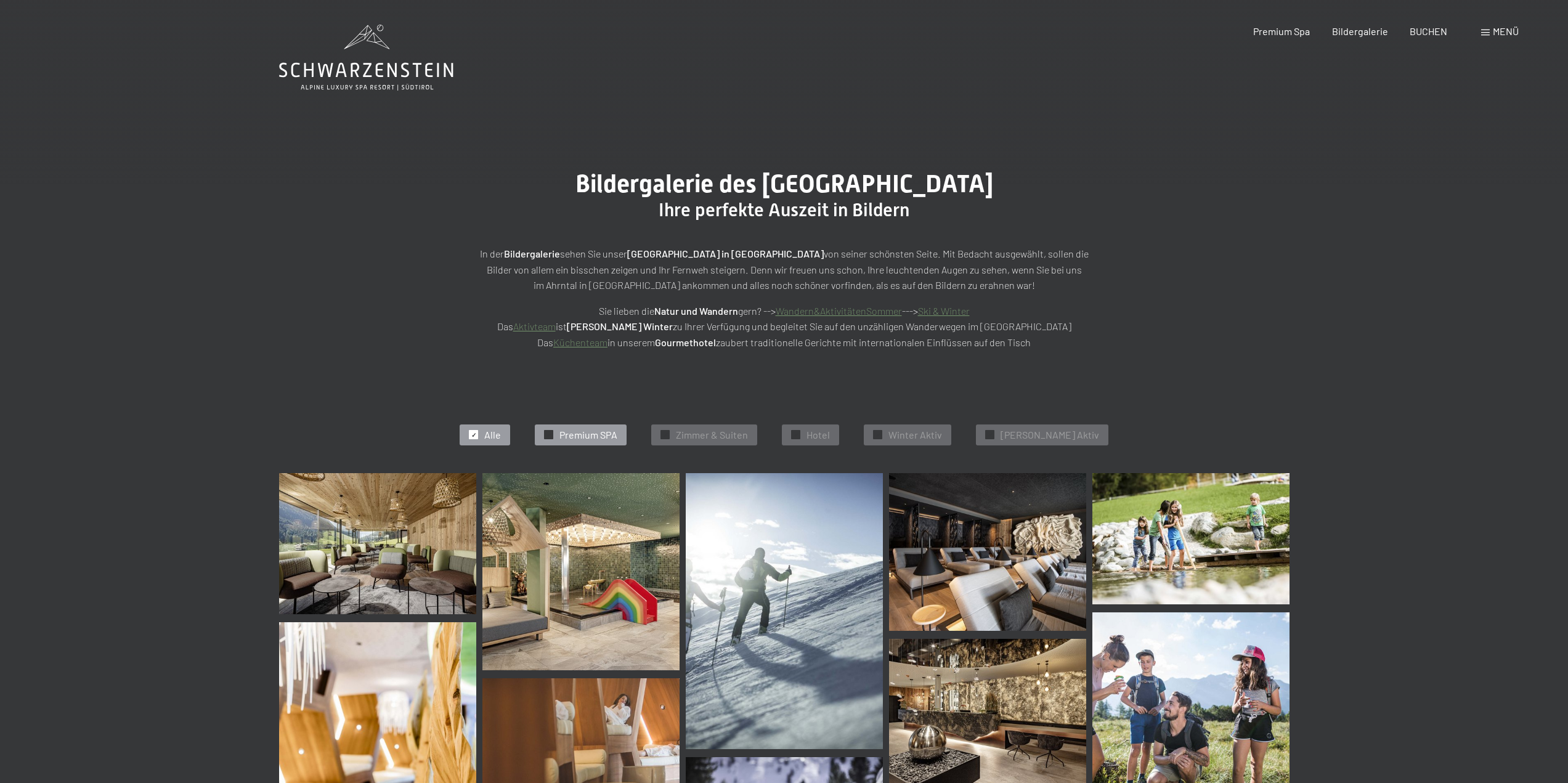
click at [597, 442] on div "✓ Premium SPA" at bounding box center [581, 435] width 92 height 21
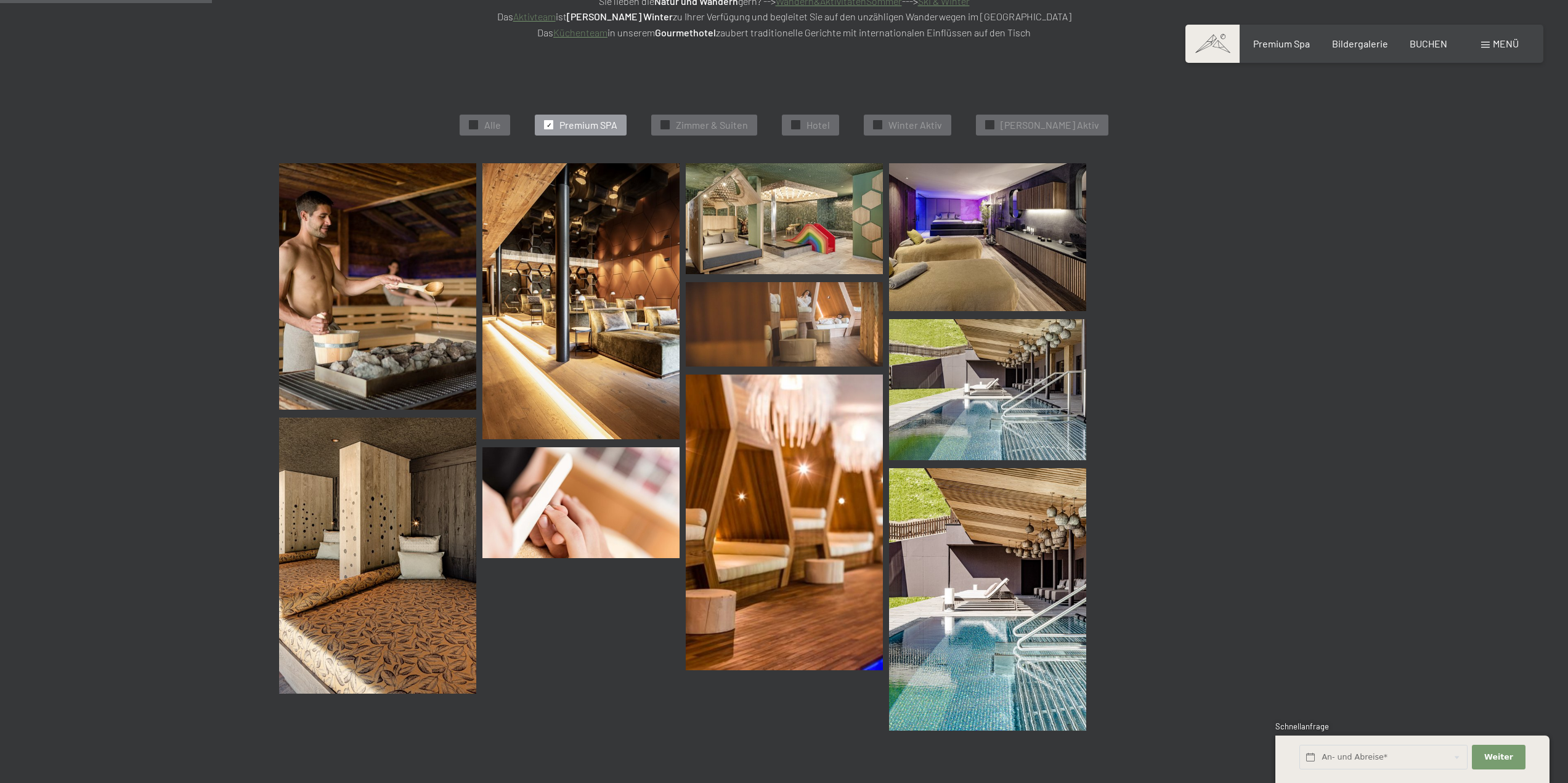
scroll to position [310, 0]
click at [501, 124] on span "Alle" at bounding box center [492, 124] width 17 height 14
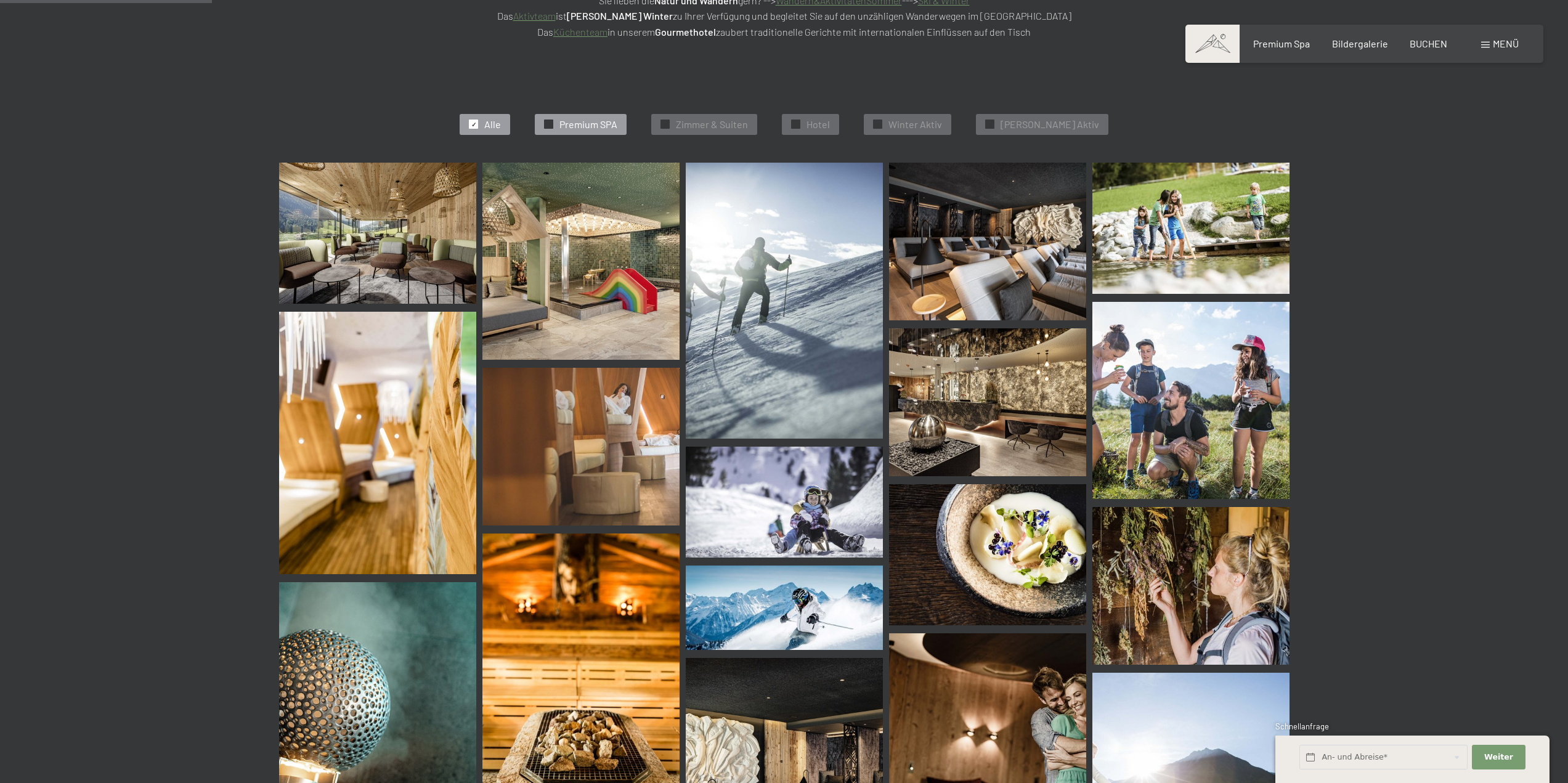
click at [579, 119] on div "✓ Premium SPA" at bounding box center [581, 124] width 92 height 21
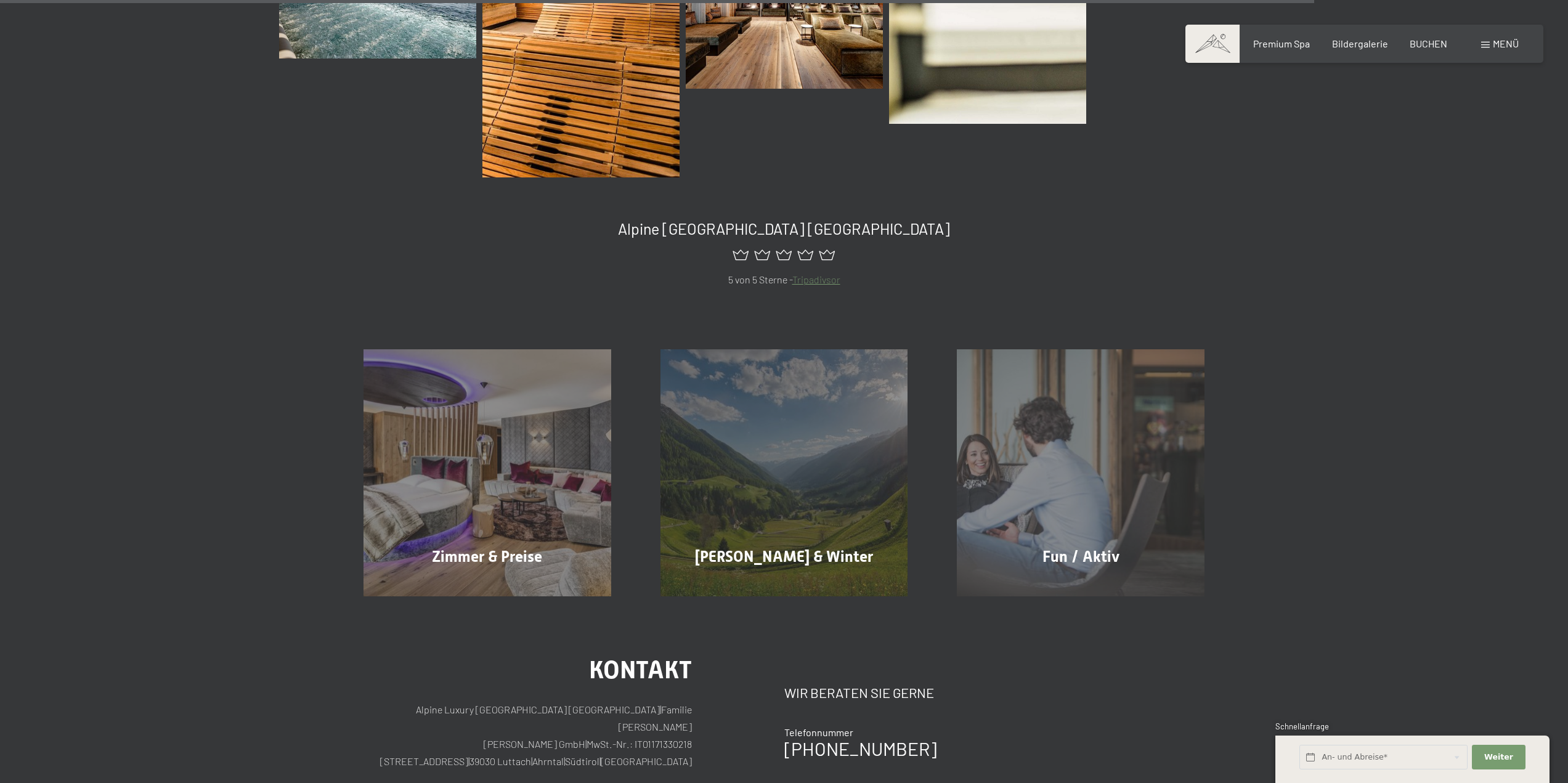
scroll to position [1973, 0]
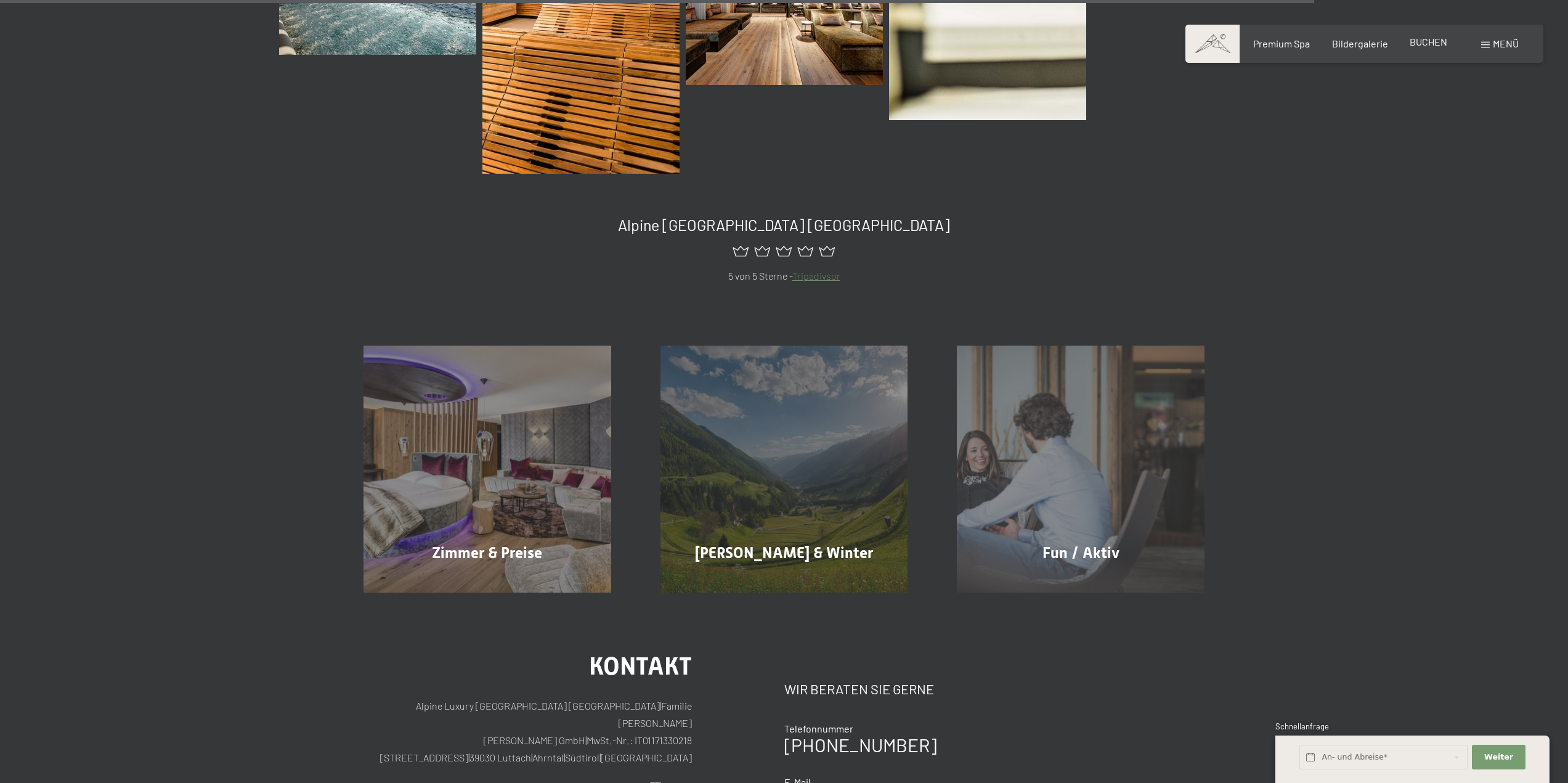
click at [1424, 43] on span "BUCHEN" at bounding box center [1429, 41] width 37 height 12
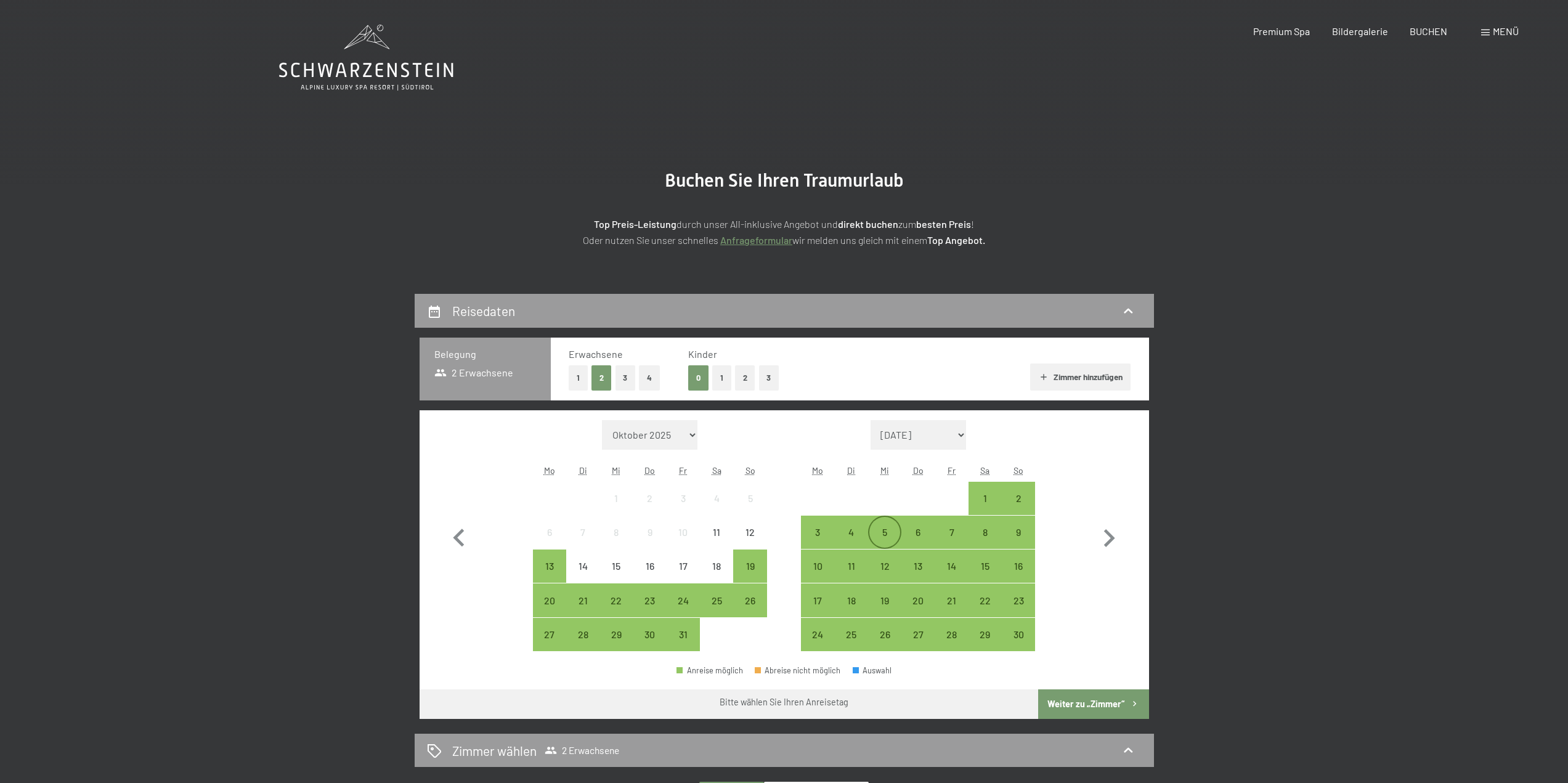
click at [889, 530] on div "5" at bounding box center [885, 543] width 31 height 31
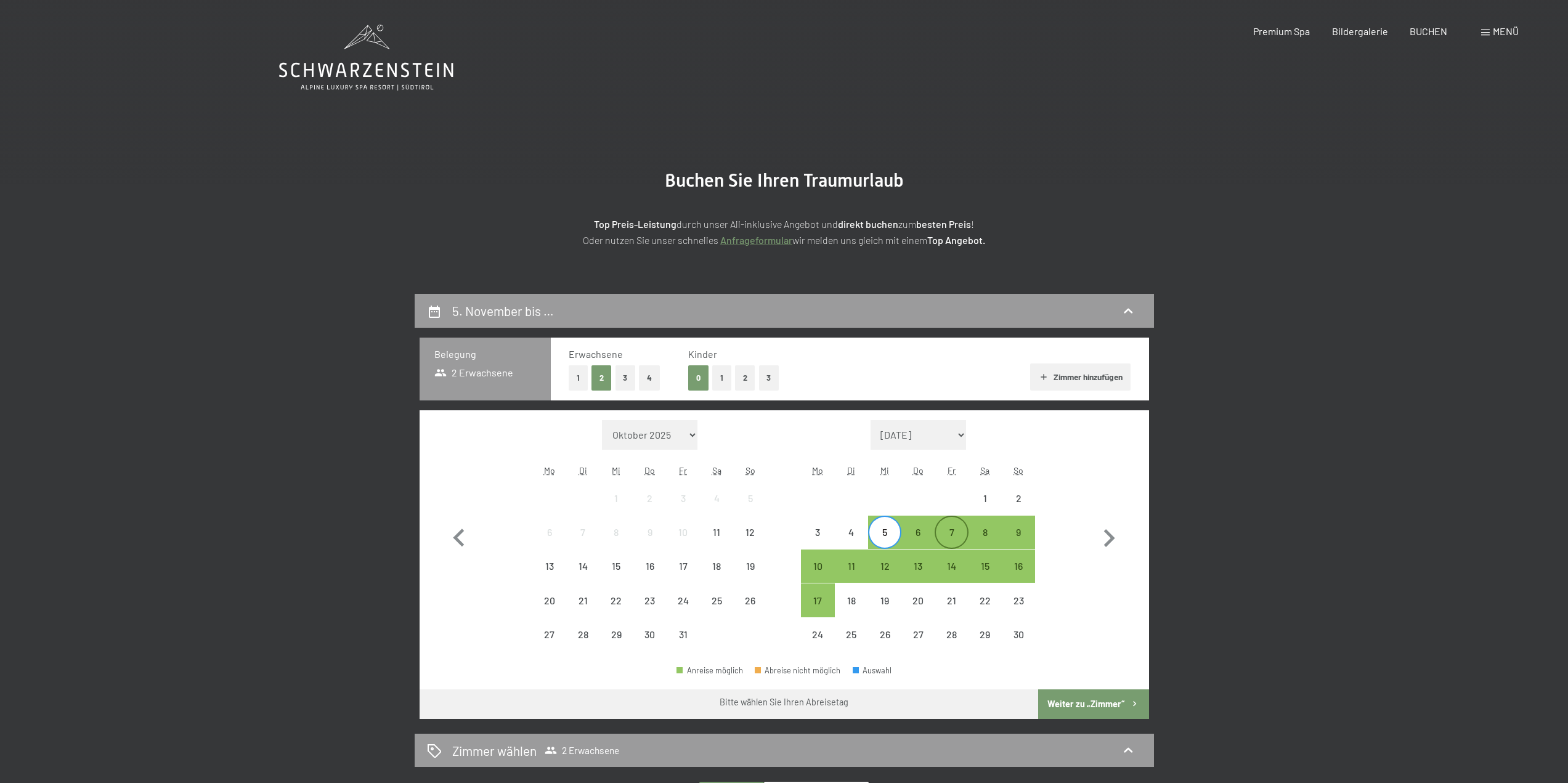
click at [953, 532] on div "7" at bounding box center [951, 543] width 31 height 31
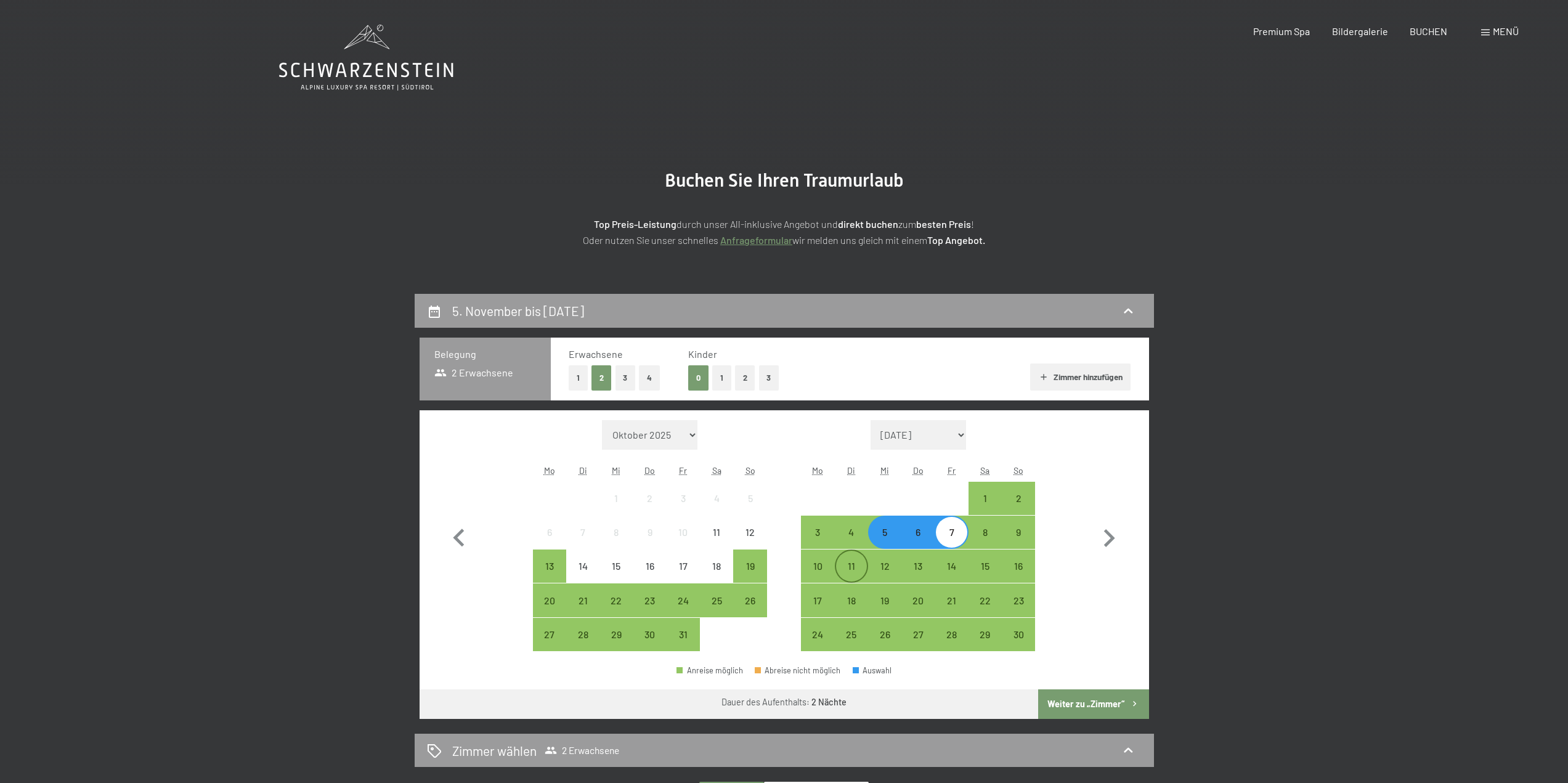
click at [856, 562] on div "11" at bounding box center [852, 577] width 31 height 31
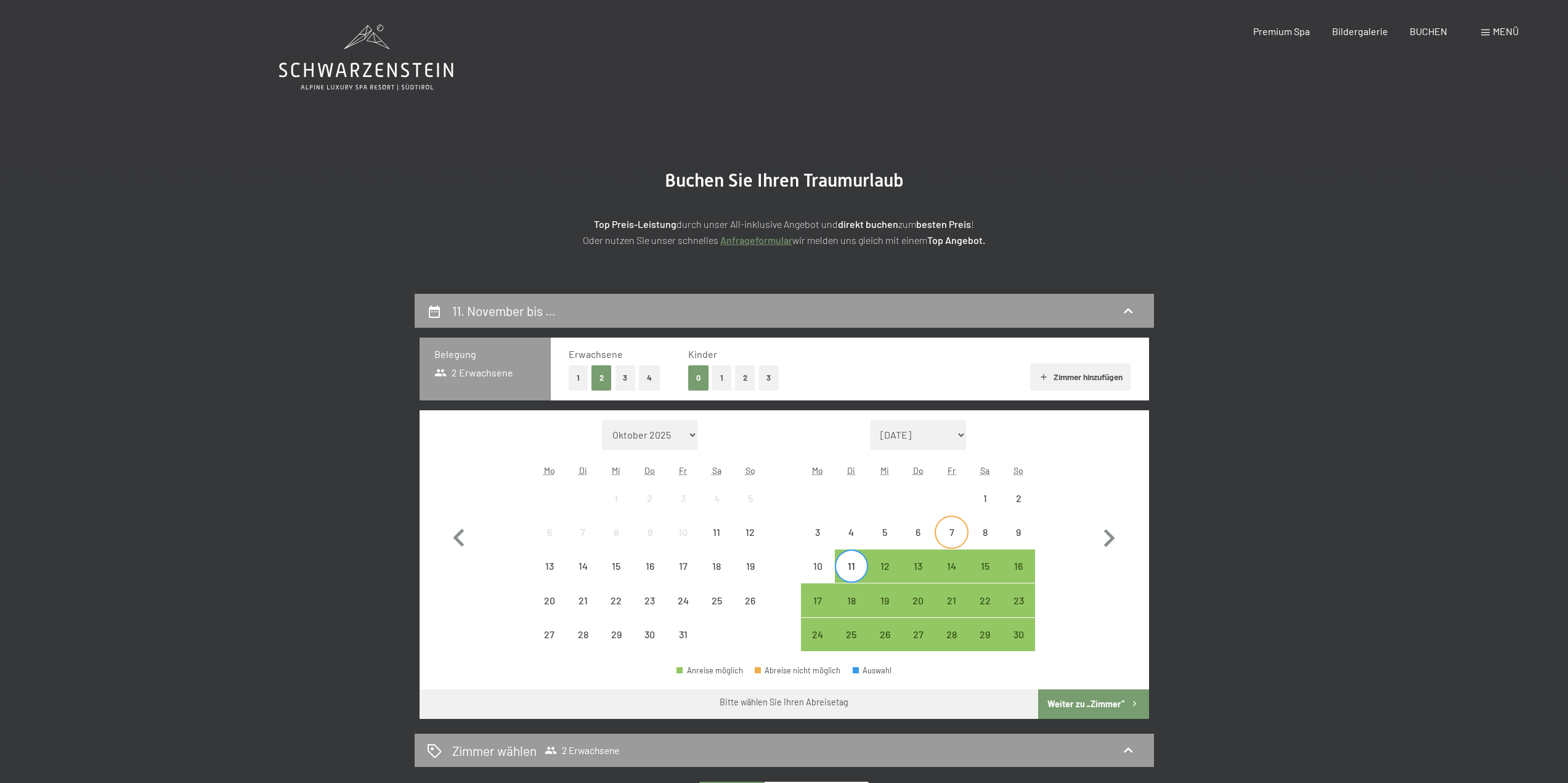
click at [962, 534] on div "7" at bounding box center [951, 543] width 31 height 31
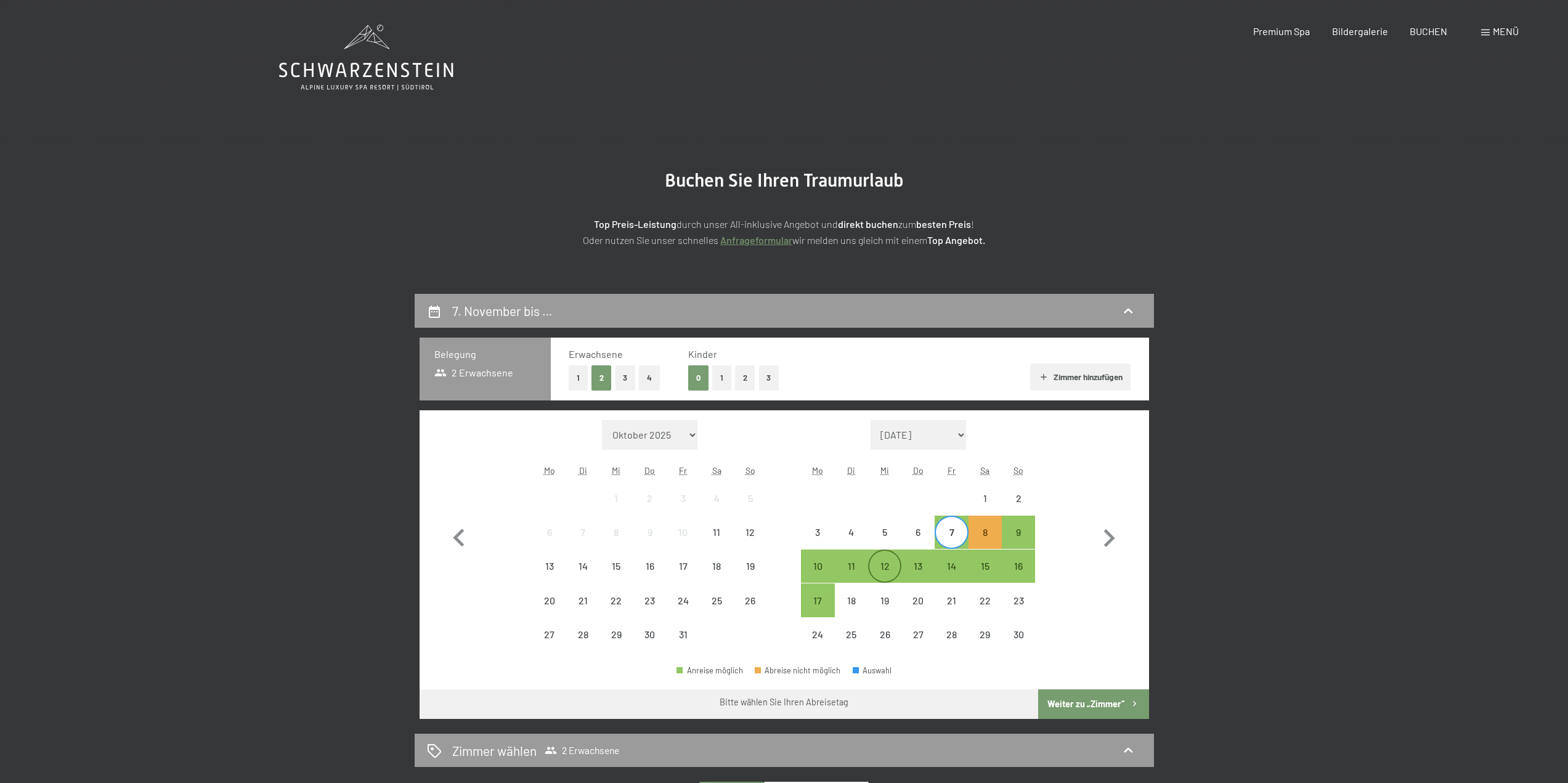
click at [889, 564] on div "12" at bounding box center [885, 577] width 31 height 31
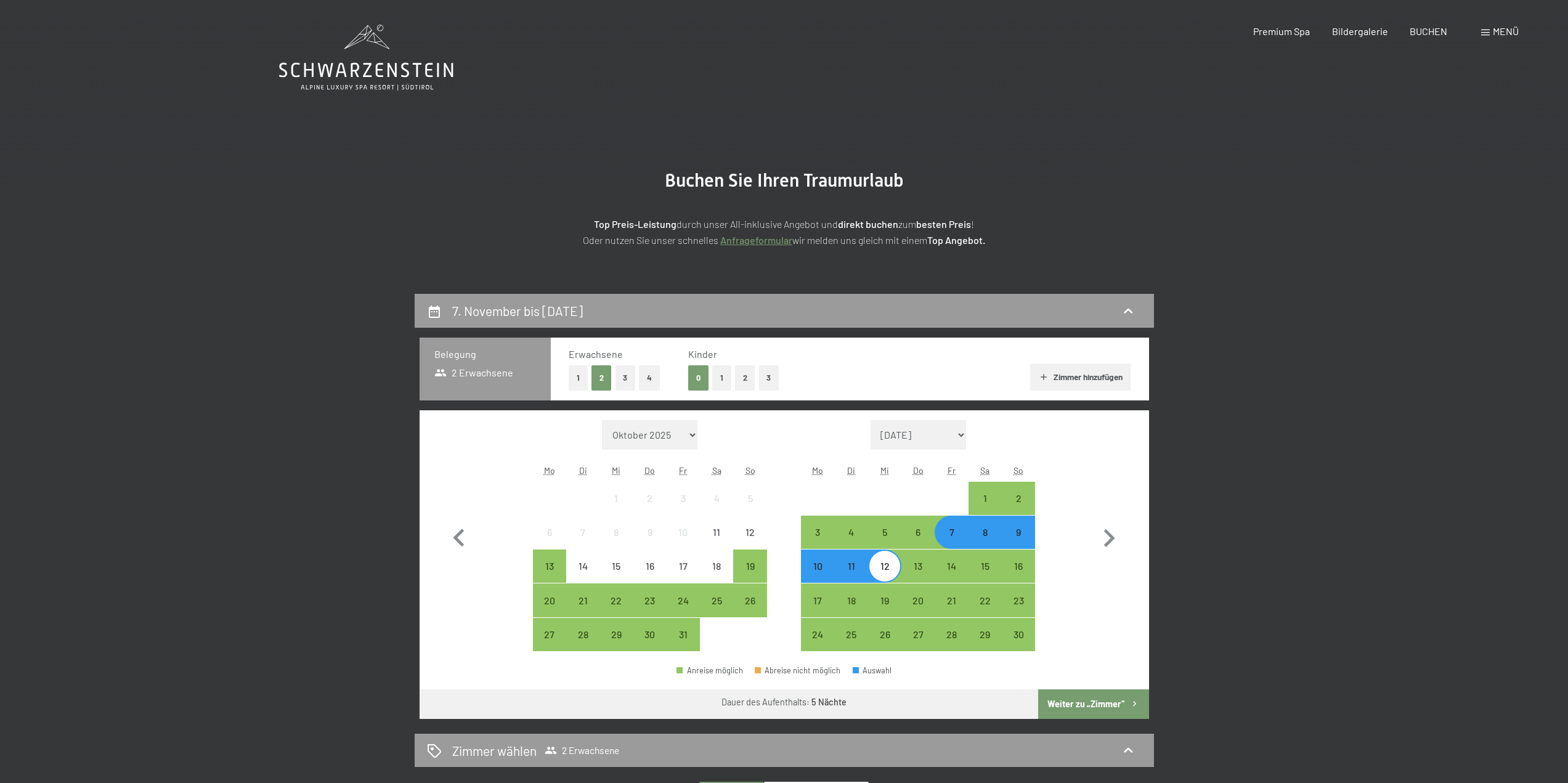
click at [1089, 705] on button "Weiter zu „Zimmer“" at bounding box center [1093, 704] width 110 height 30
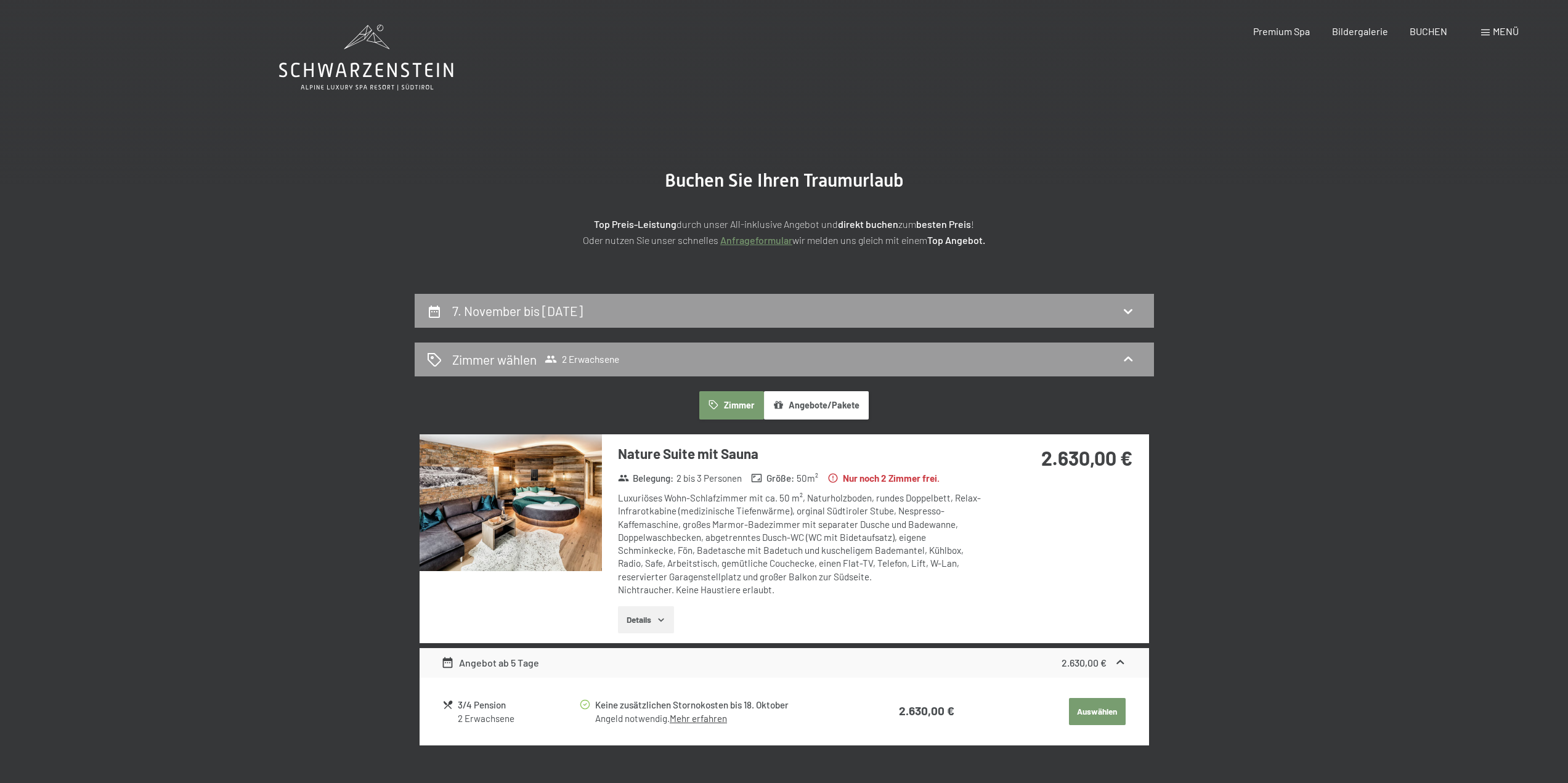
click at [358, 55] on icon at bounding box center [366, 58] width 174 height 66
